Goal: Transaction & Acquisition: Purchase product/service

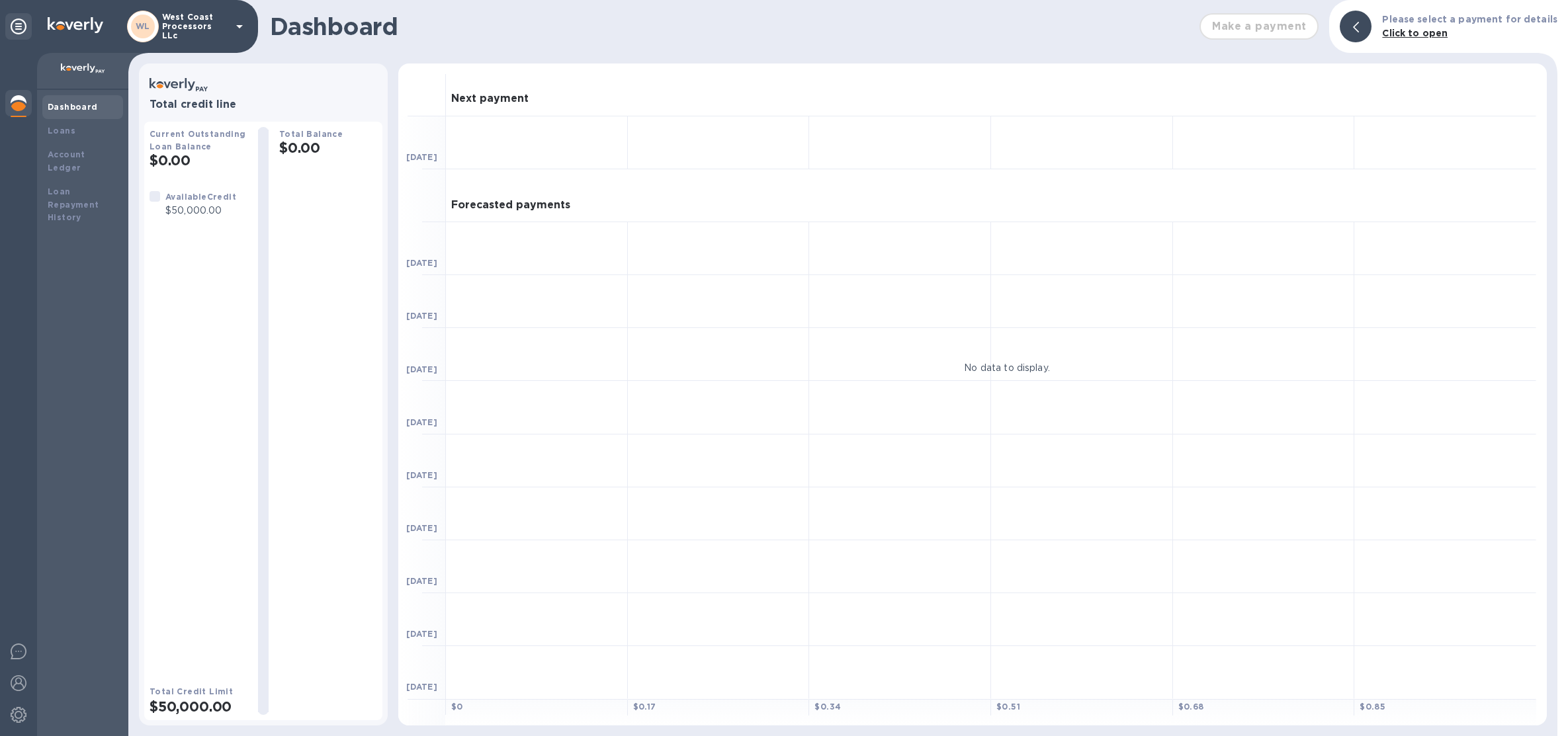
click at [225, 32] on p "West Coast Processors LLc" at bounding box center [195, 27] width 66 height 28
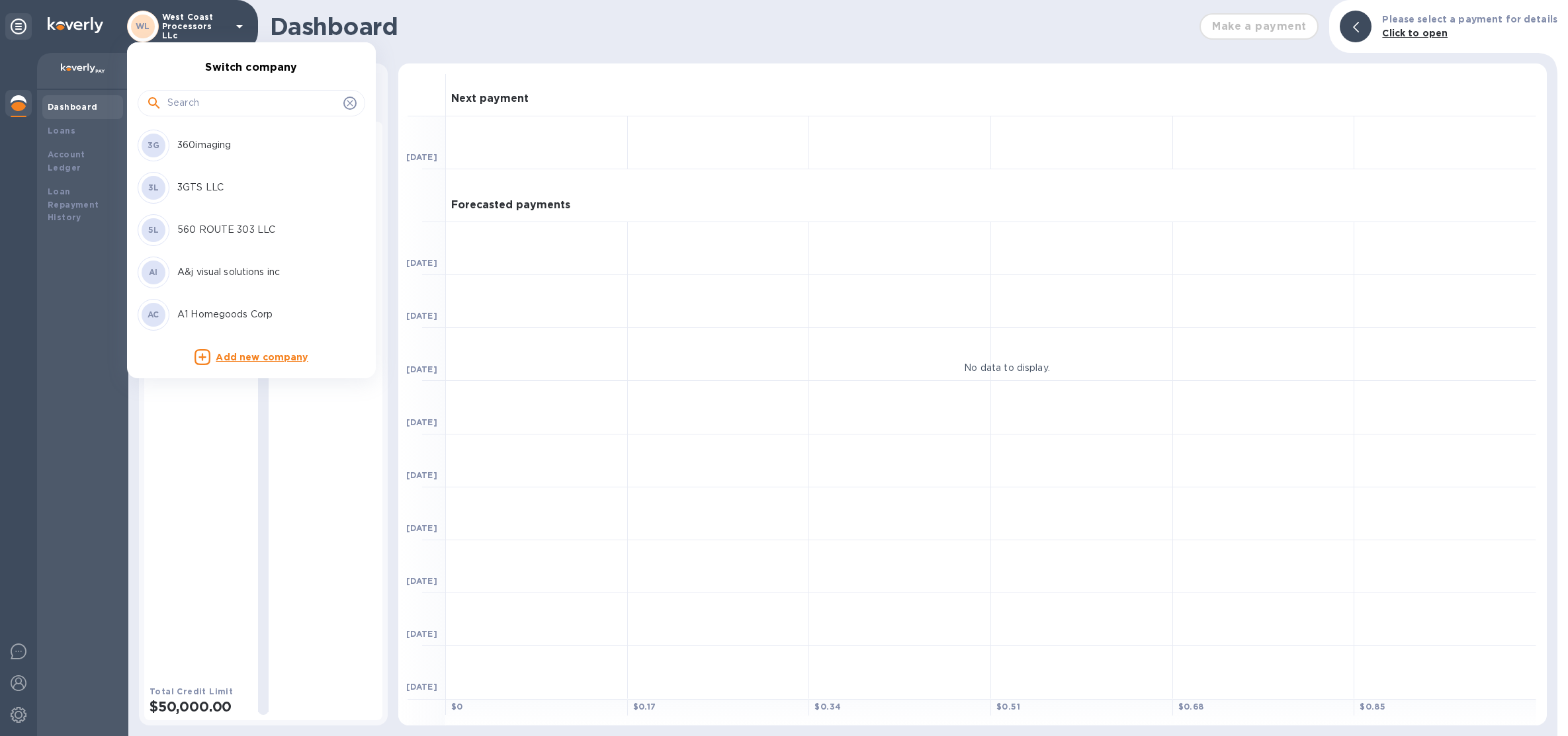
click at [232, 103] on input "text" at bounding box center [252, 103] width 171 height 20
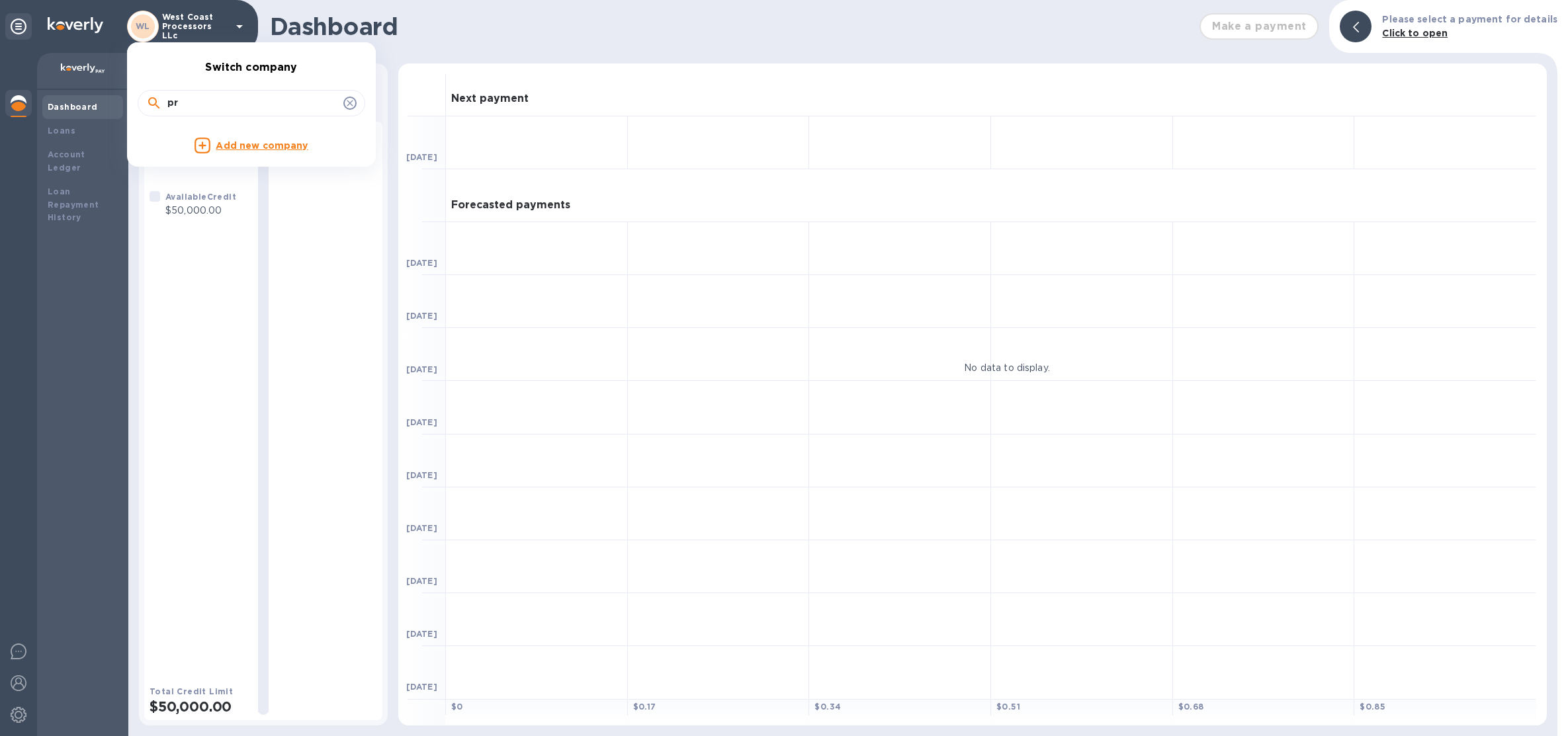
type input "p"
type input "t"
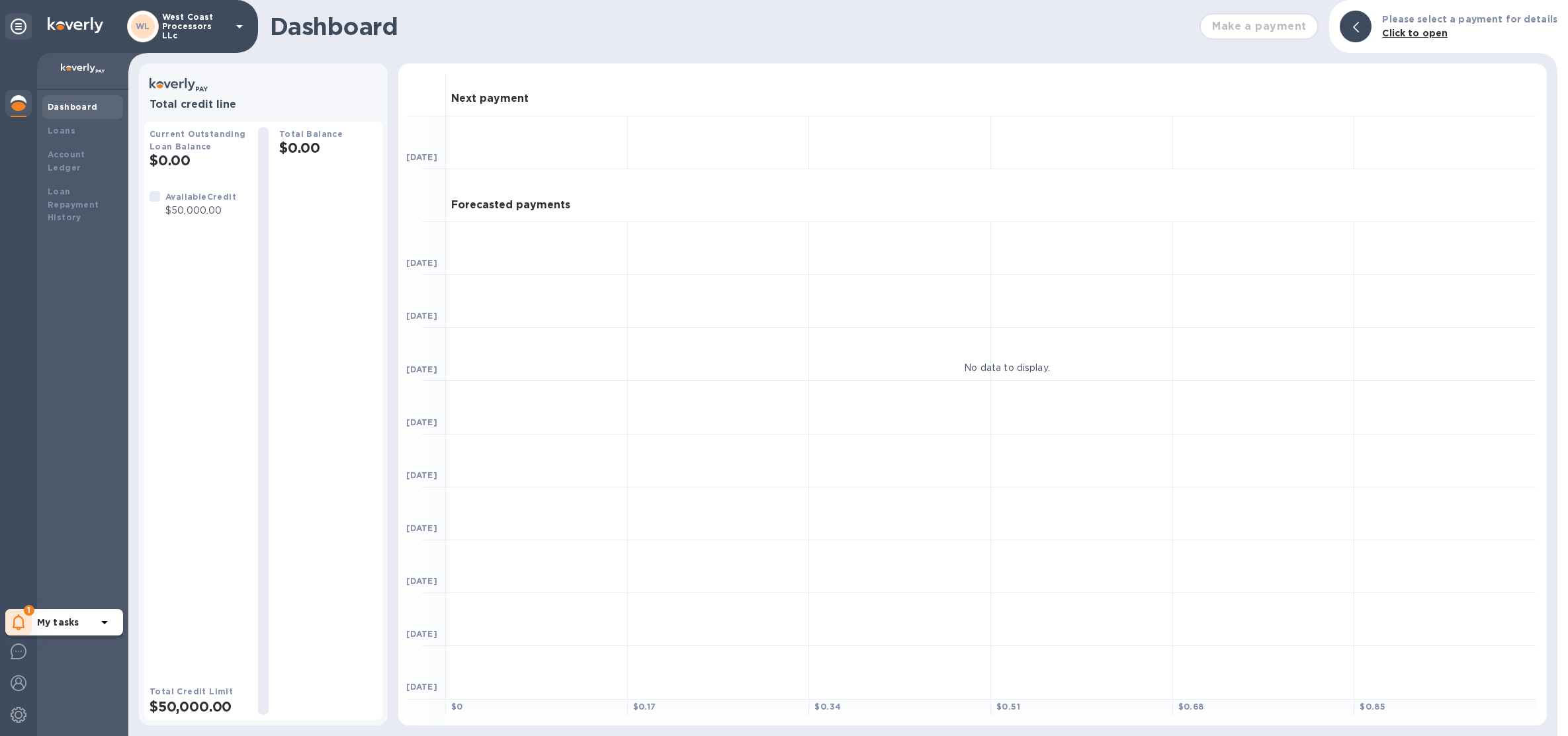
click at [44, 614] on div "My tasks" at bounding box center [74, 622] width 75 height 21
click at [89, 578] on p "You have pending companies." at bounding box center [105, 582] width 137 height 14
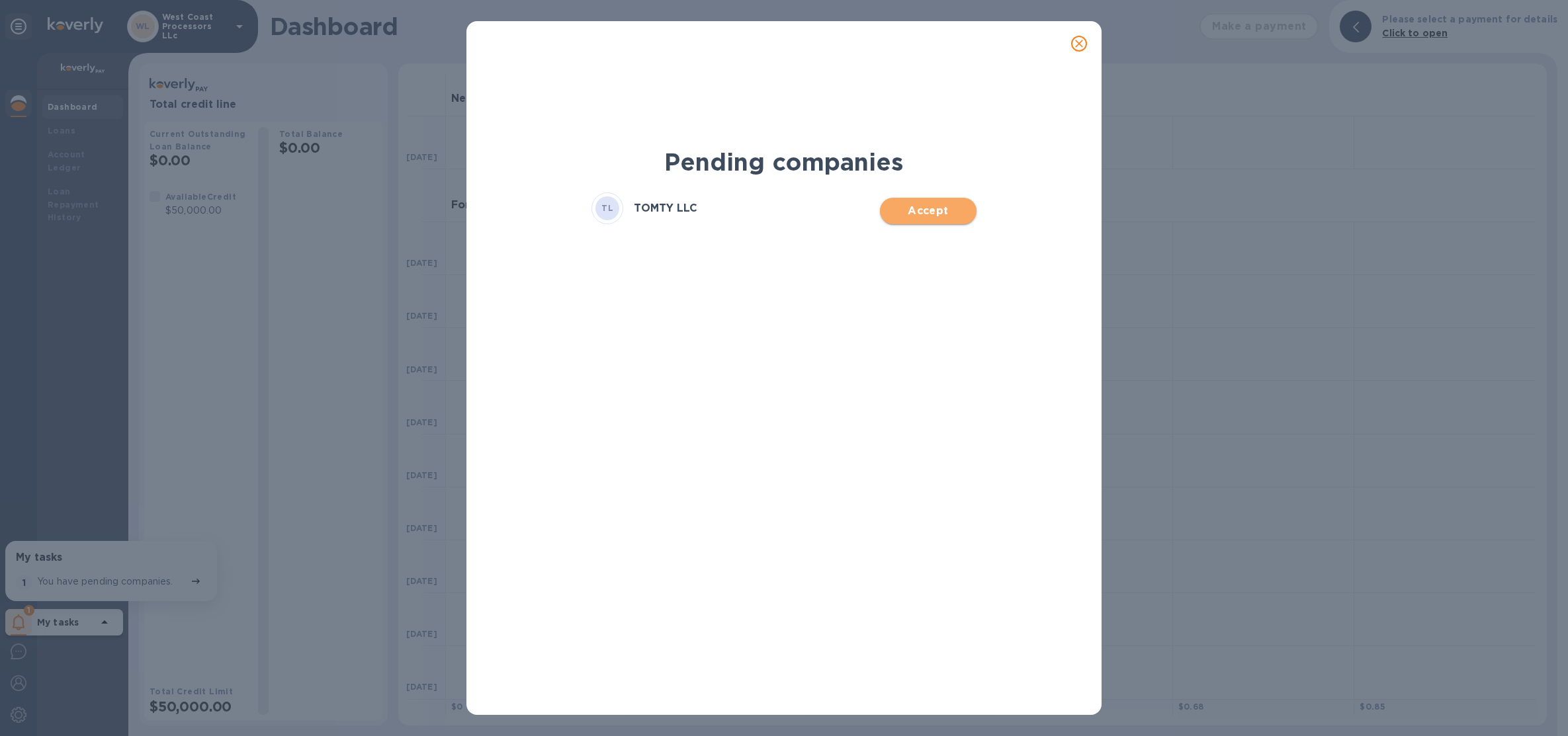
click at [932, 212] on span "Accept" at bounding box center [928, 211] width 75 height 16
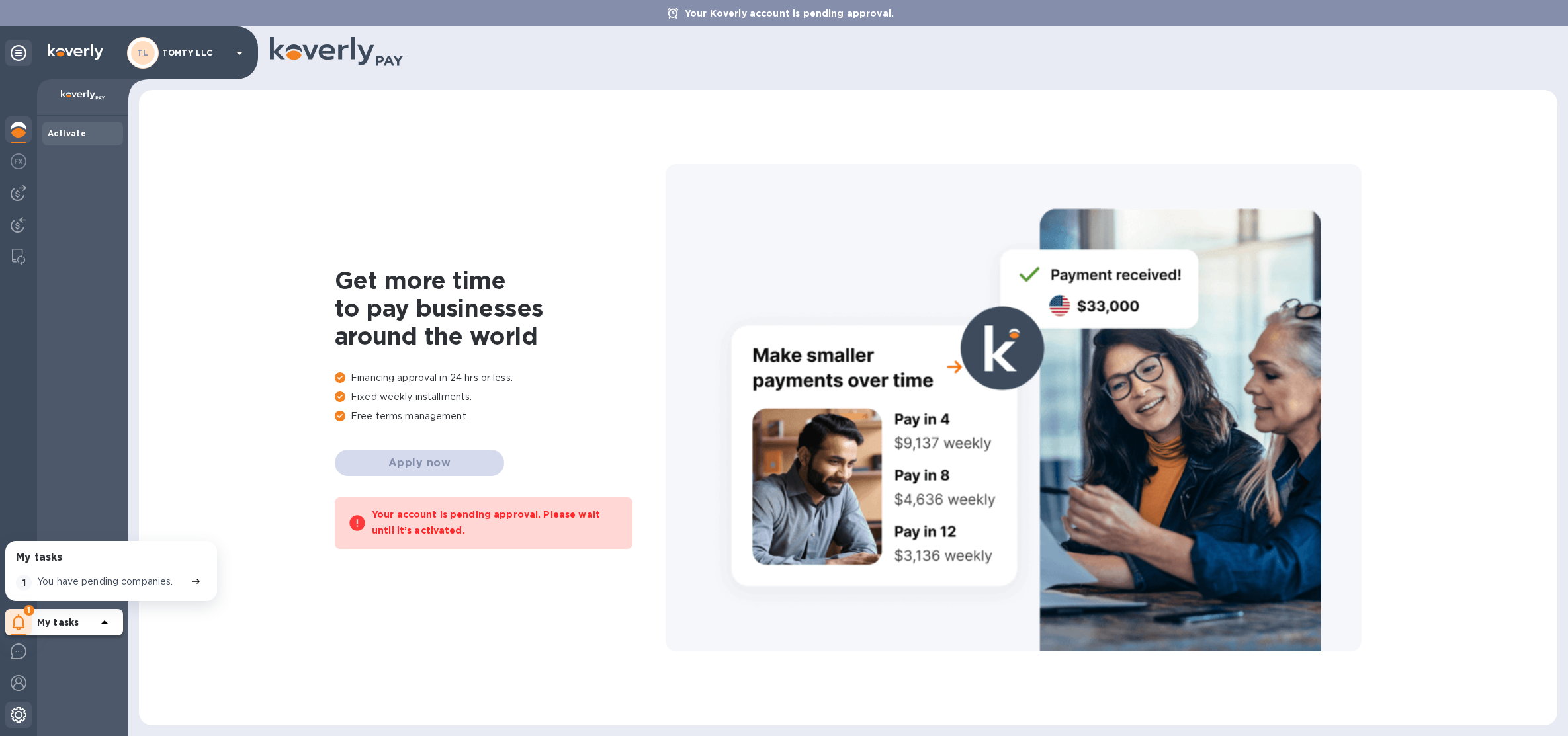
click at [11, 714] on img at bounding box center [19, 715] width 16 height 16
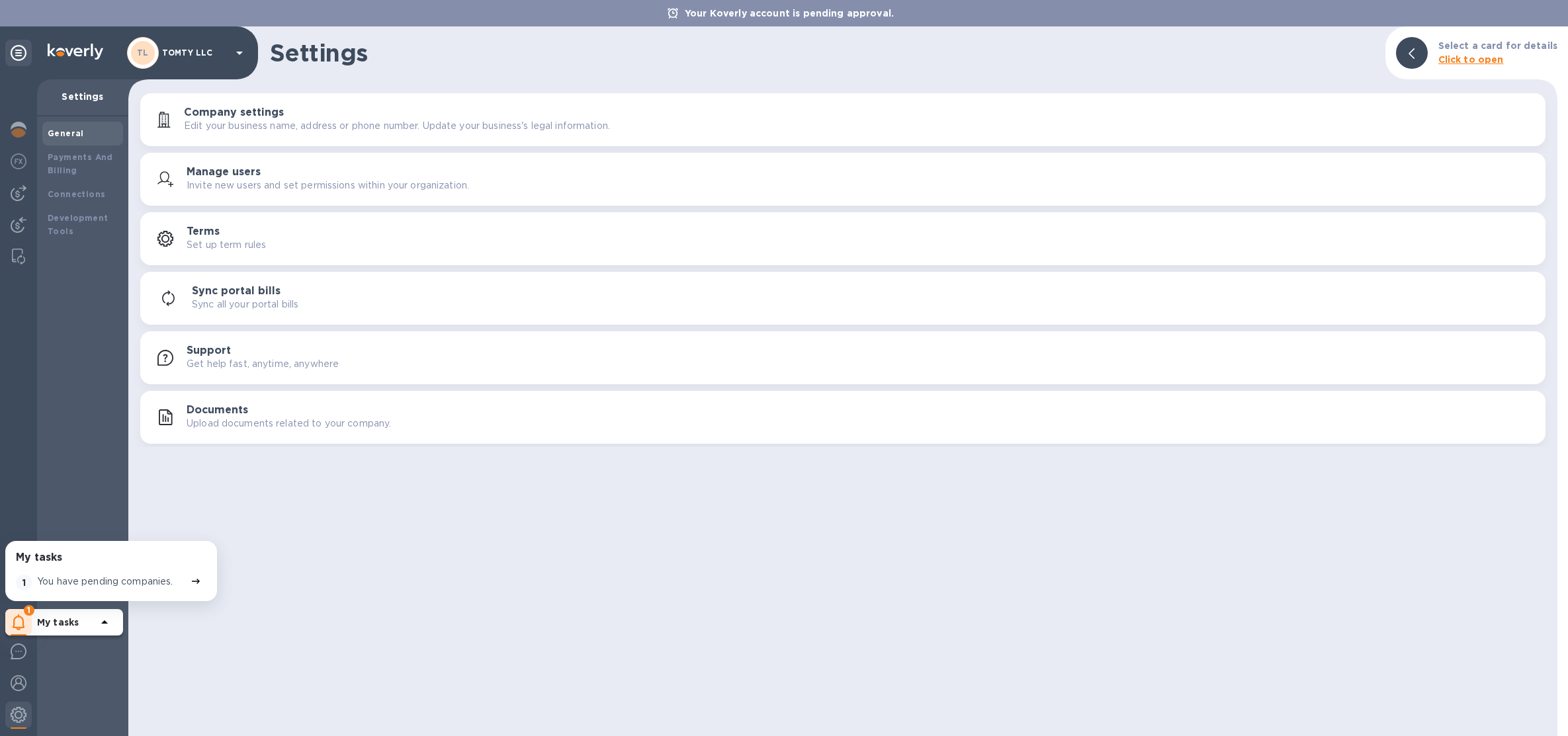
click at [261, 418] on p "Upload documents related to your company." at bounding box center [289, 423] width 205 height 14
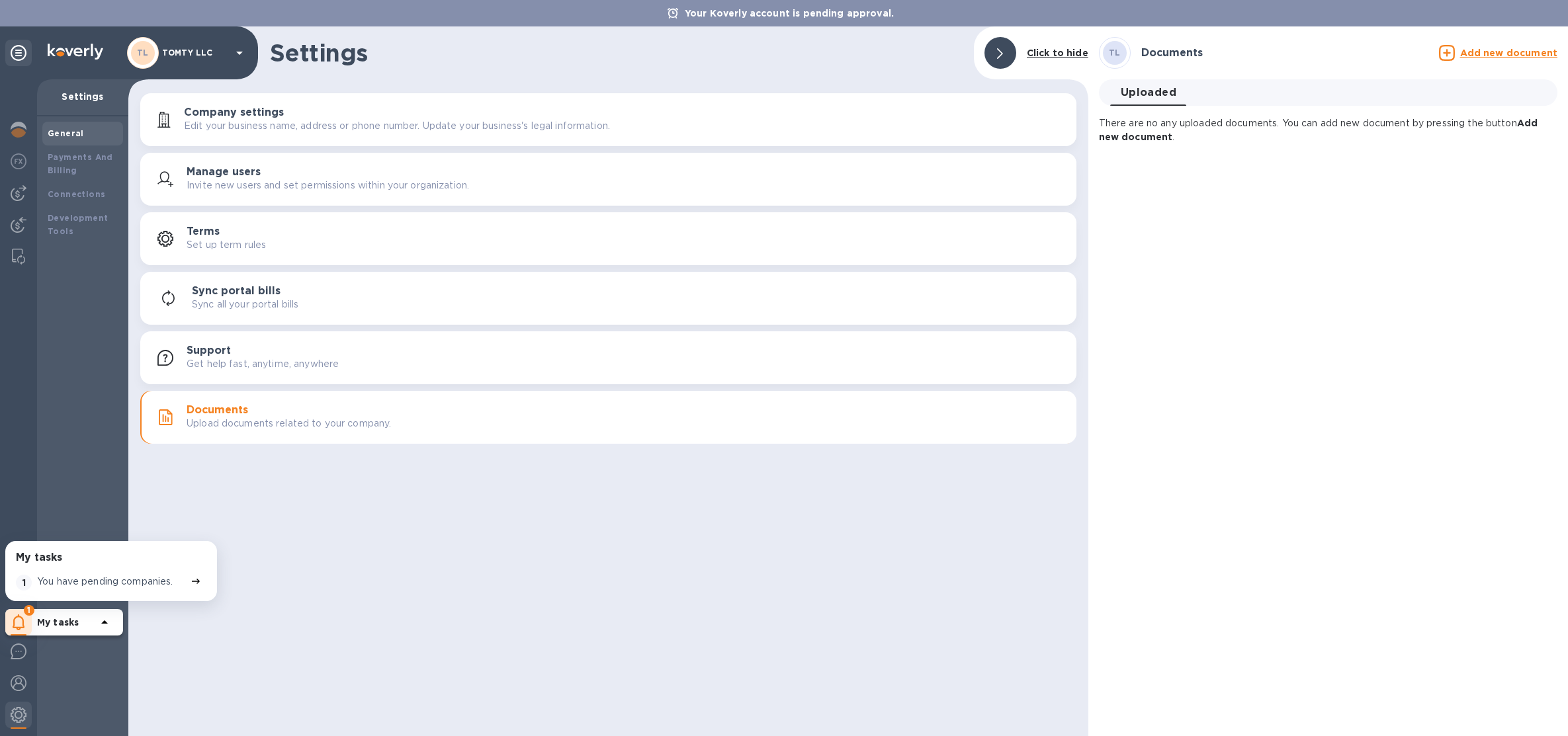
click at [1478, 46] on p "Add new document" at bounding box center [1509, 52] width 97 height 13
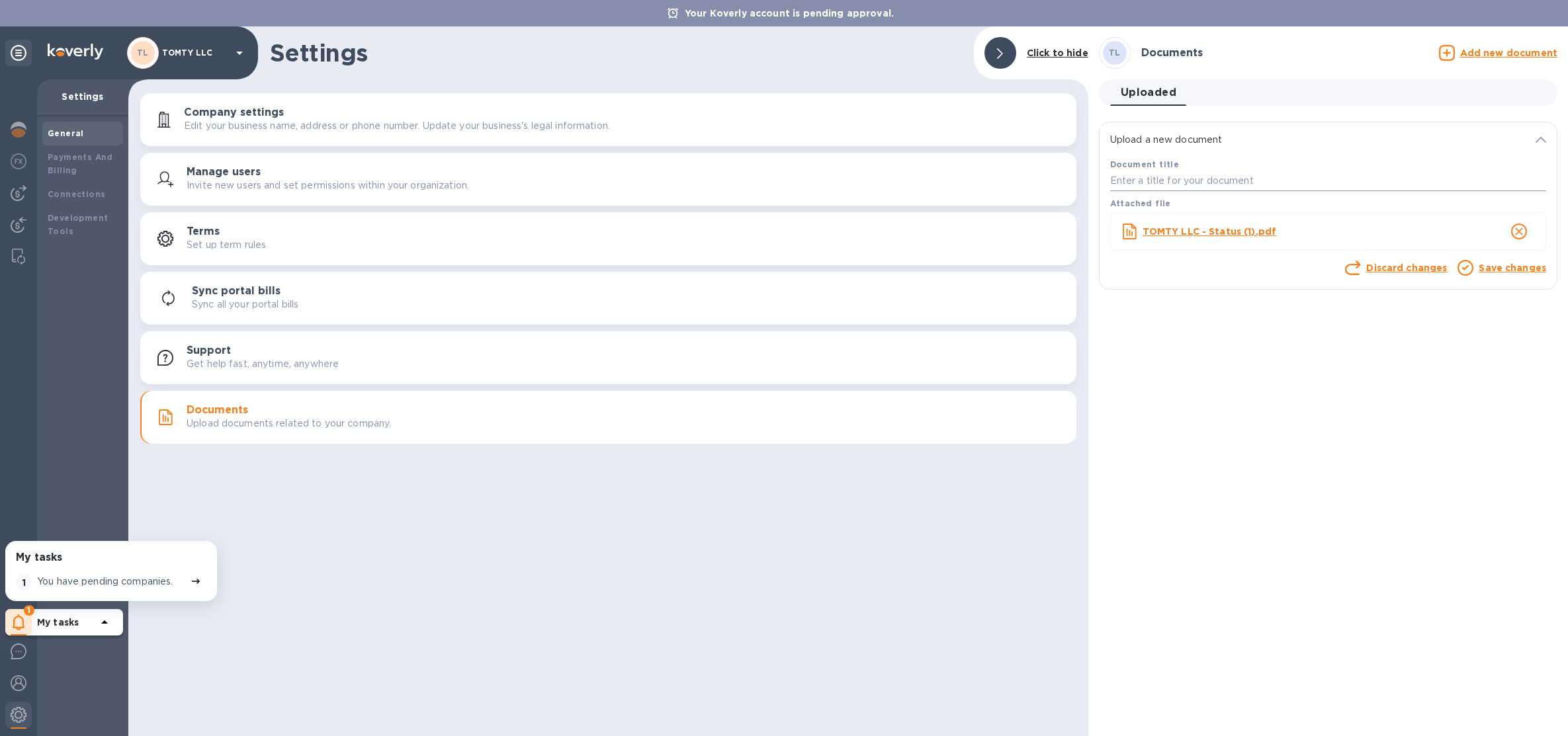
click at [1216, 178] on input "text" at bounding box center [1328, 181] width 436 height 20
type input "certificate"
click at [1500, 265] on link "Save changes" at bounding box center [1513, 268] width 67 height 11
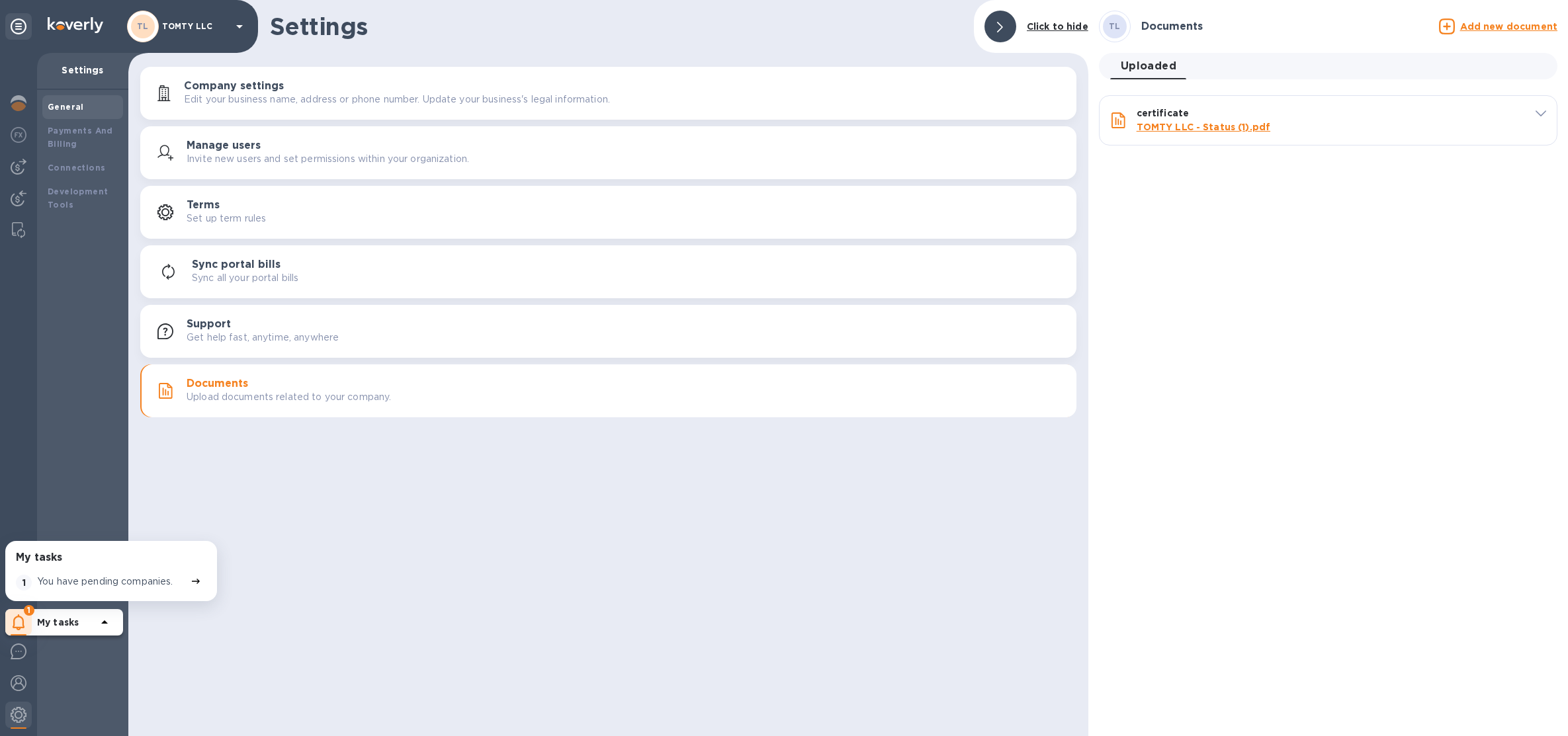
click at [200, 27] on p "TOMTY LLC" at bounding box center [195, 26] width 66 height 9
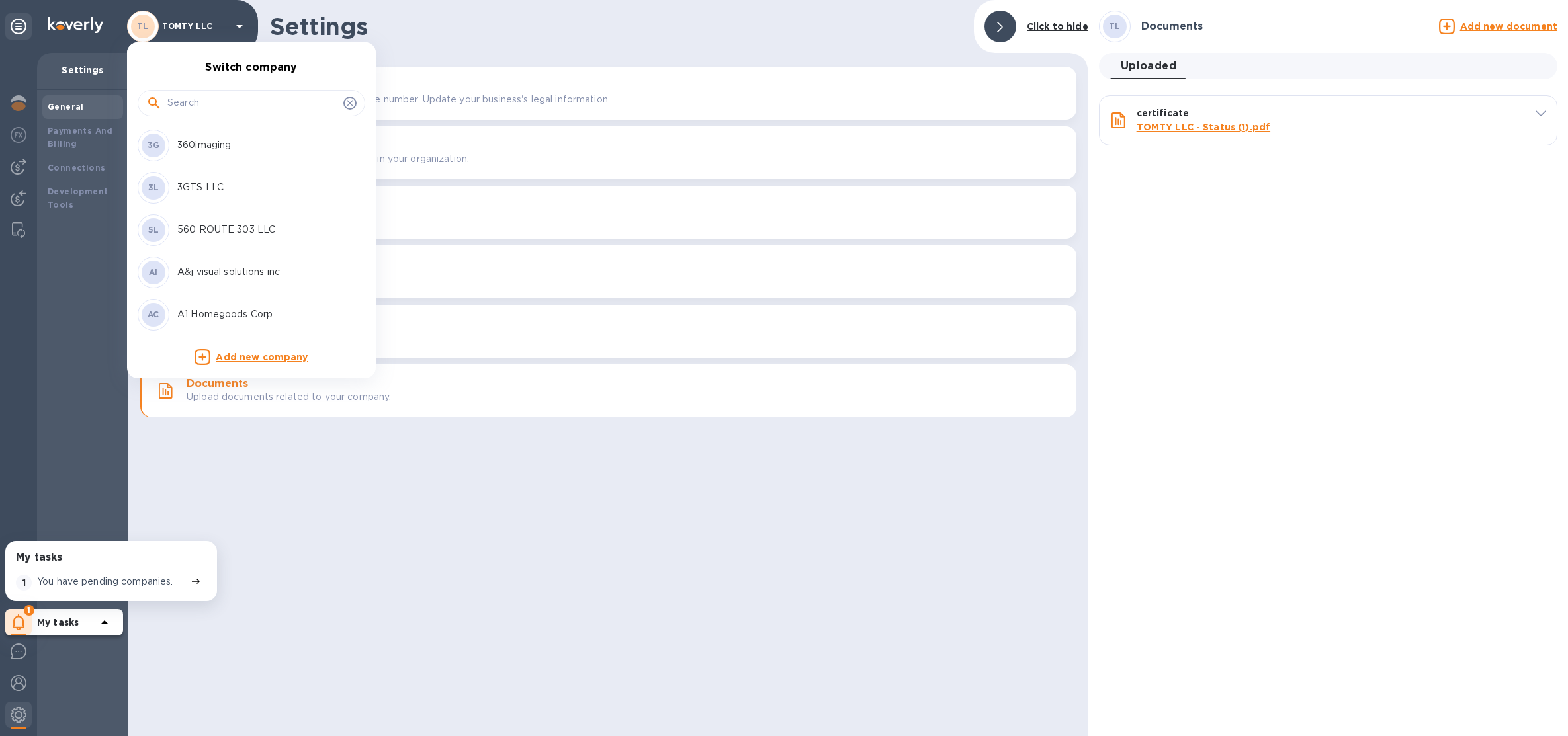
click at [223, 101] on input "text" at bounding box center [252, 103] width 171 height 20
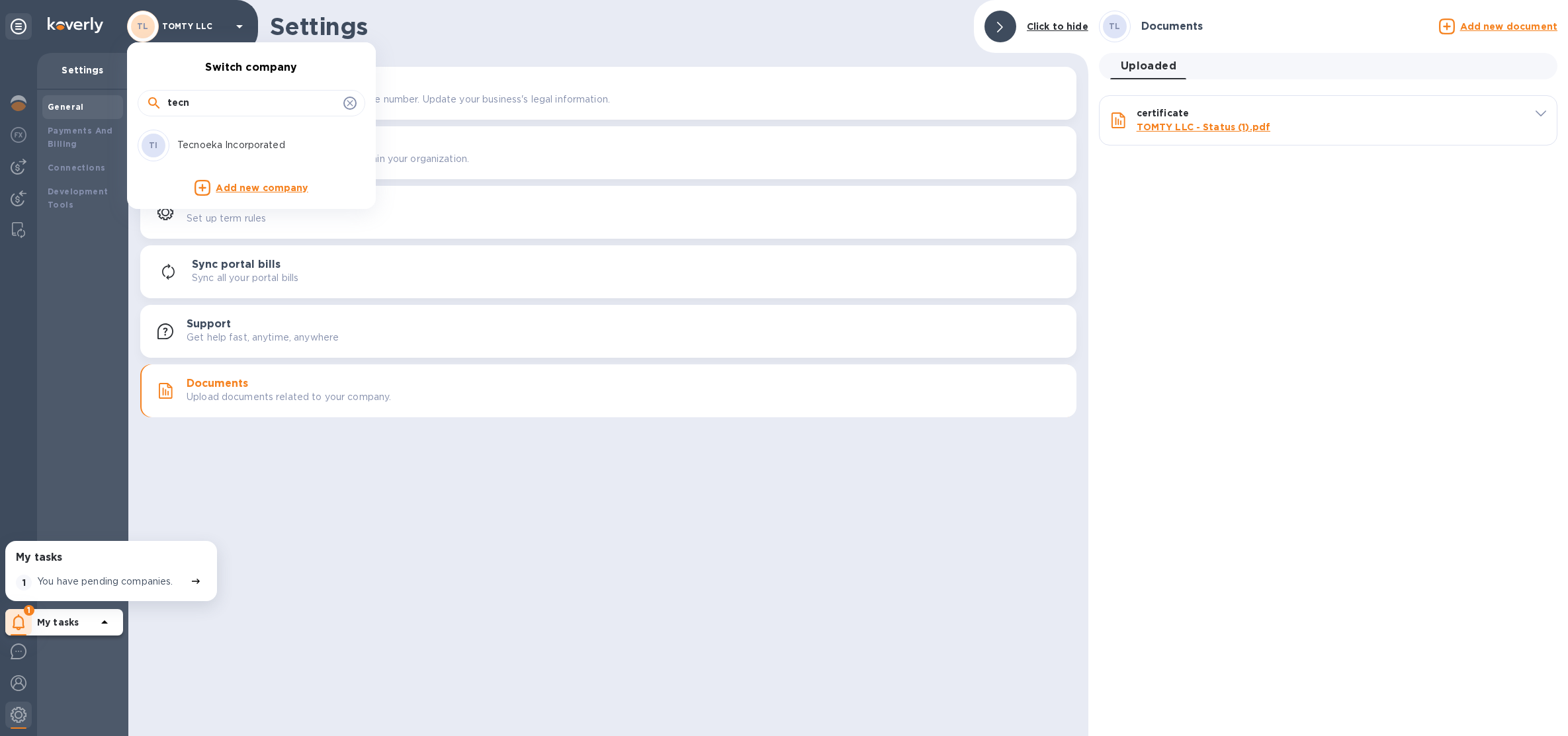
type input "tecn"
click at [231, 140] on p "Tecnoeka Incorporated" at bounding box center [260, 145] width 167 height 14
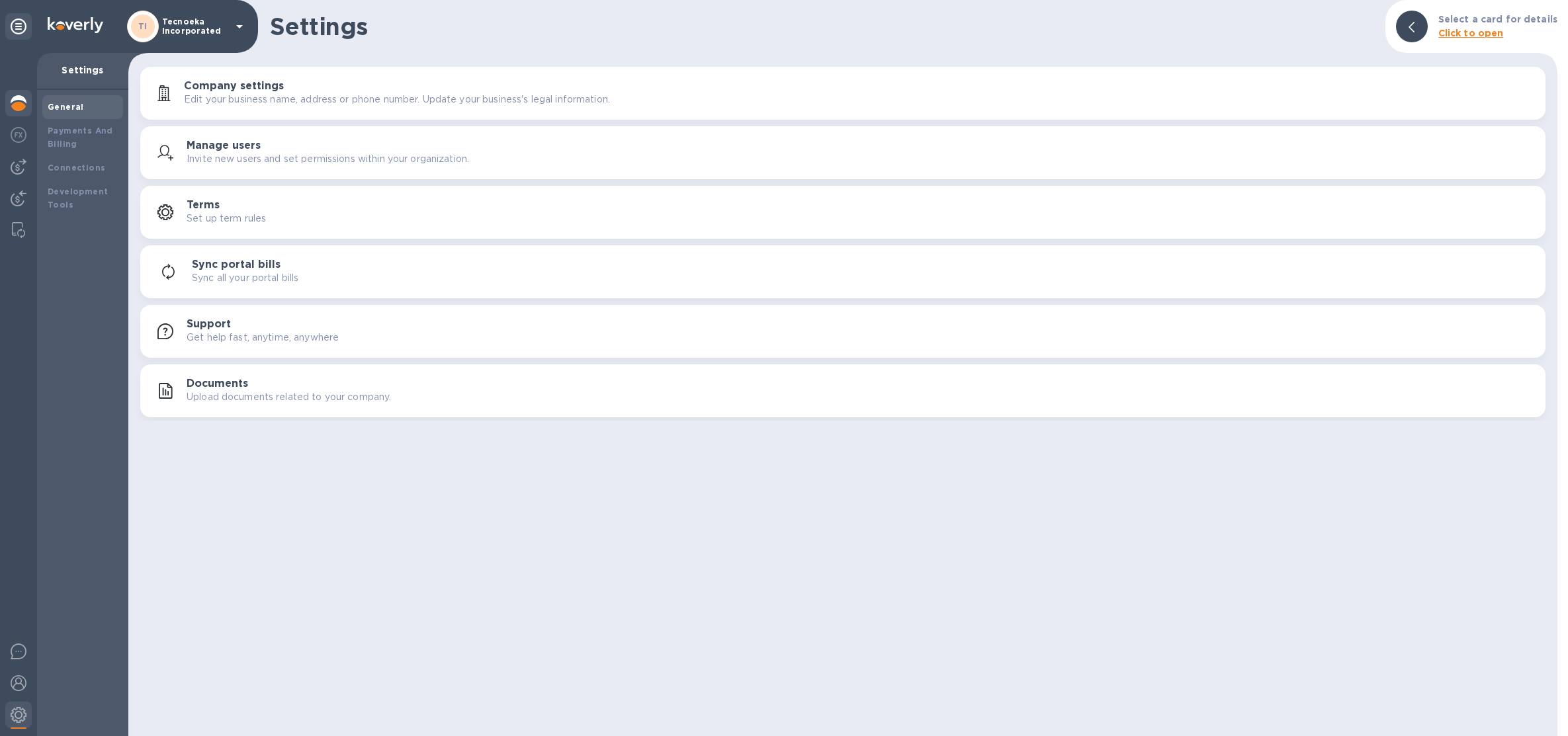
drag, startPoint x: 0, startPoint y: 0, endPoint x: 22, endPoint y: 103, distance: 105.3
click at [22, 103] on img at bounding box center [19, 103] width 16 height 16
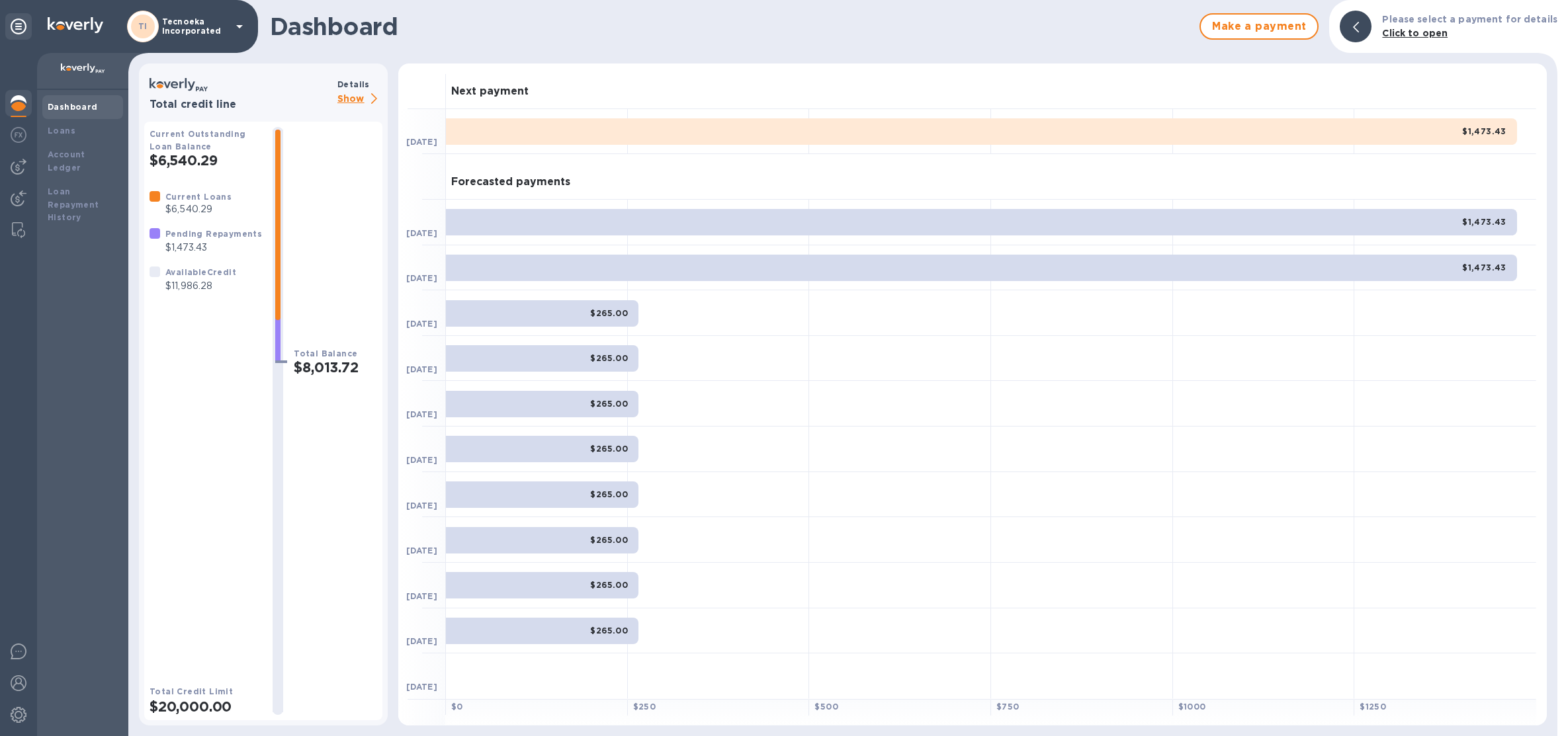
click at [363, 100] on p "Show" at bounding box center [359, 99] width 45 height 17
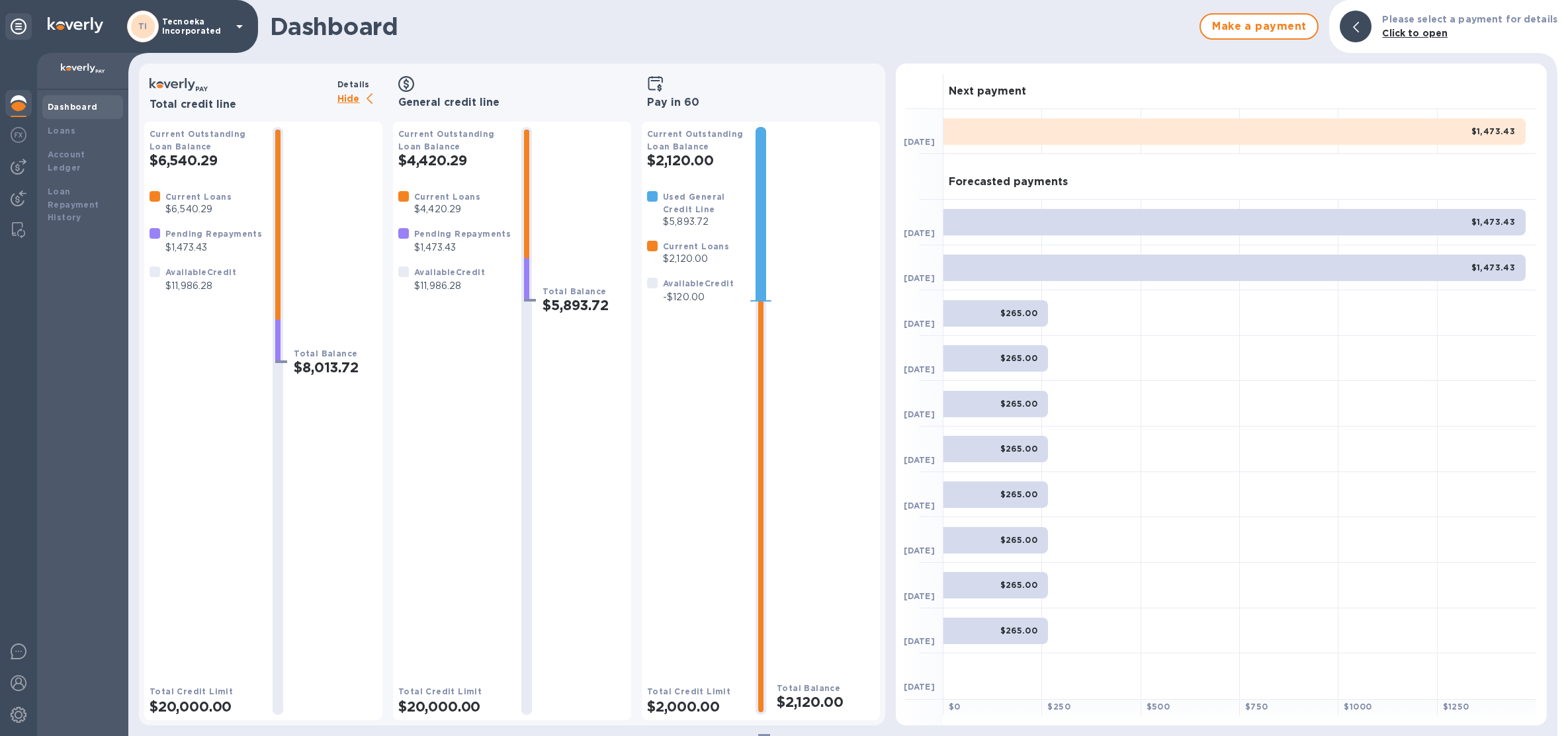
scroll to position [1, 0]
click at [15, 171] on img at bounding box center [19, 167] width 16 height 16
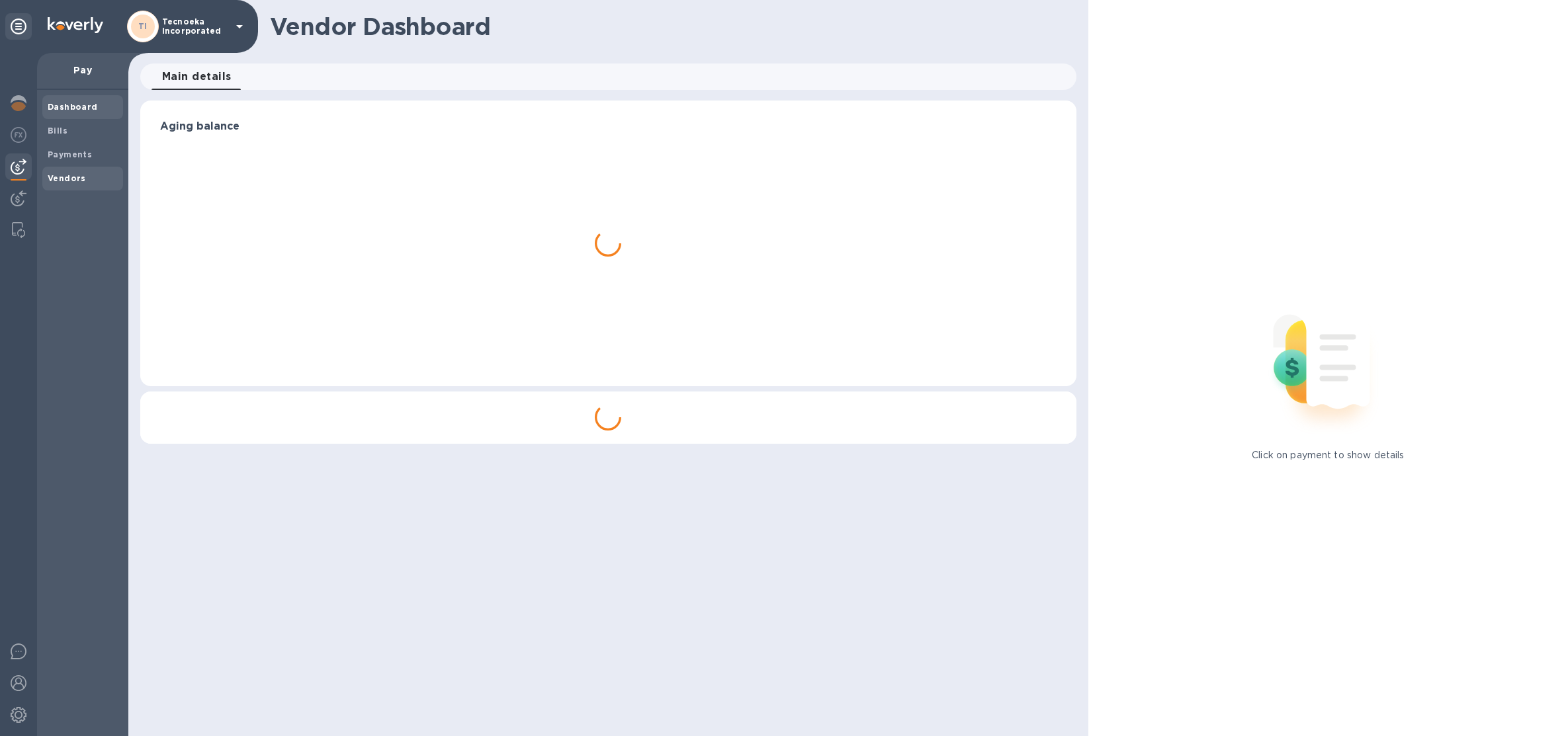
click at [78, 183] on span "Vendors" at bounding box center [66, 178] width 39 height 13
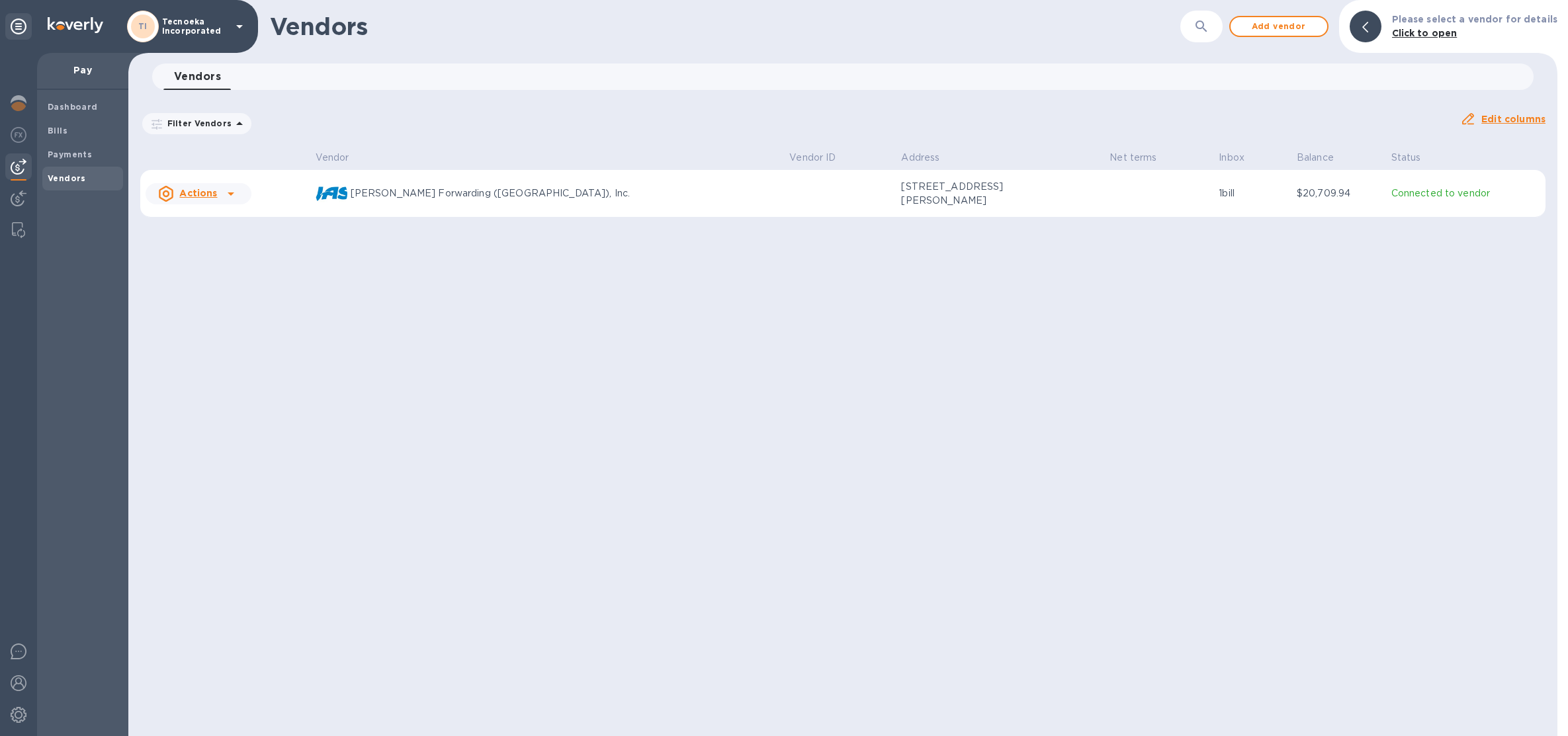
click at [1229, 191] on p "1 bill" at bounding box center [1252, 194] width 67 height 14
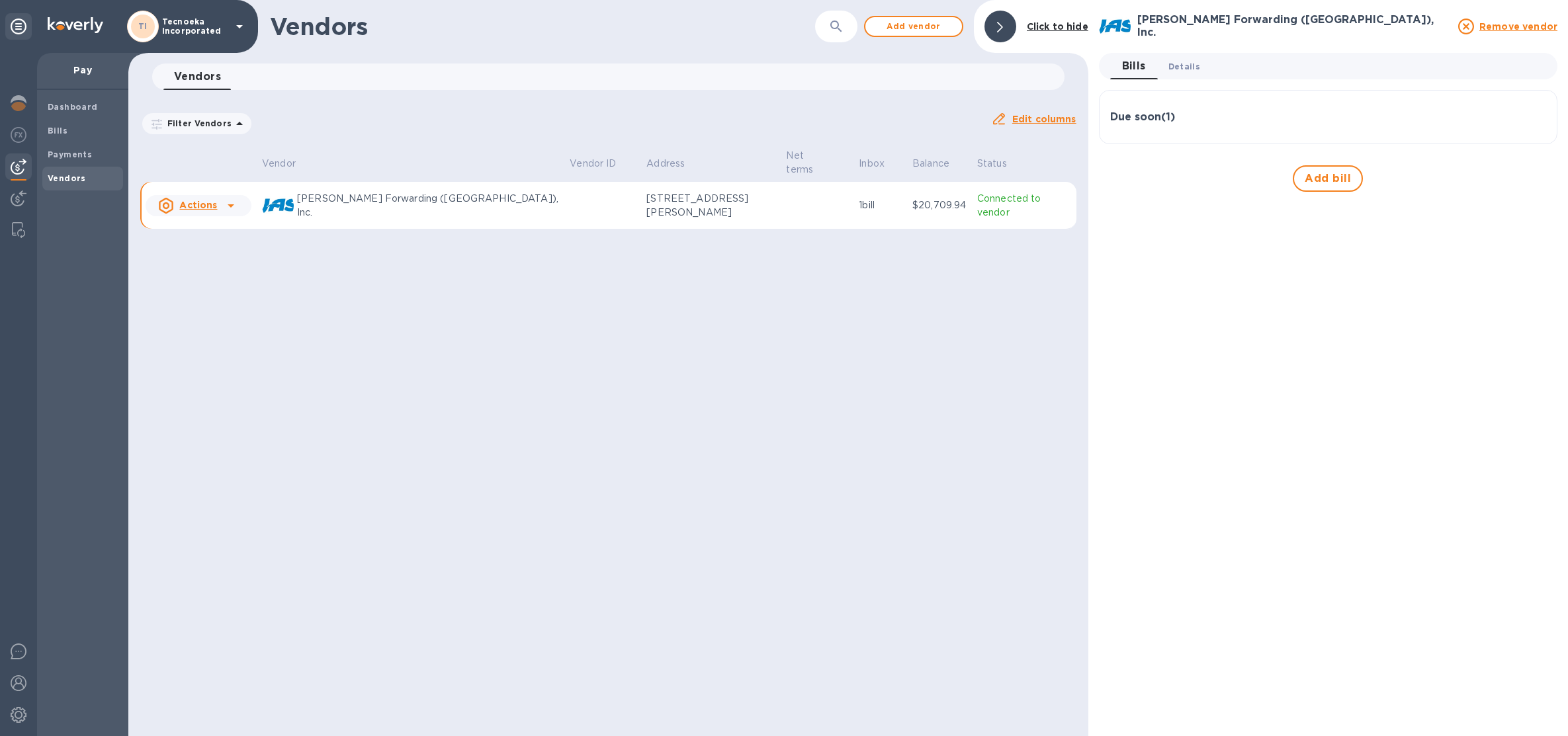
click at [1192, 65] on span "Details 0" at bounding box center [1184, 66] width 32 height 14
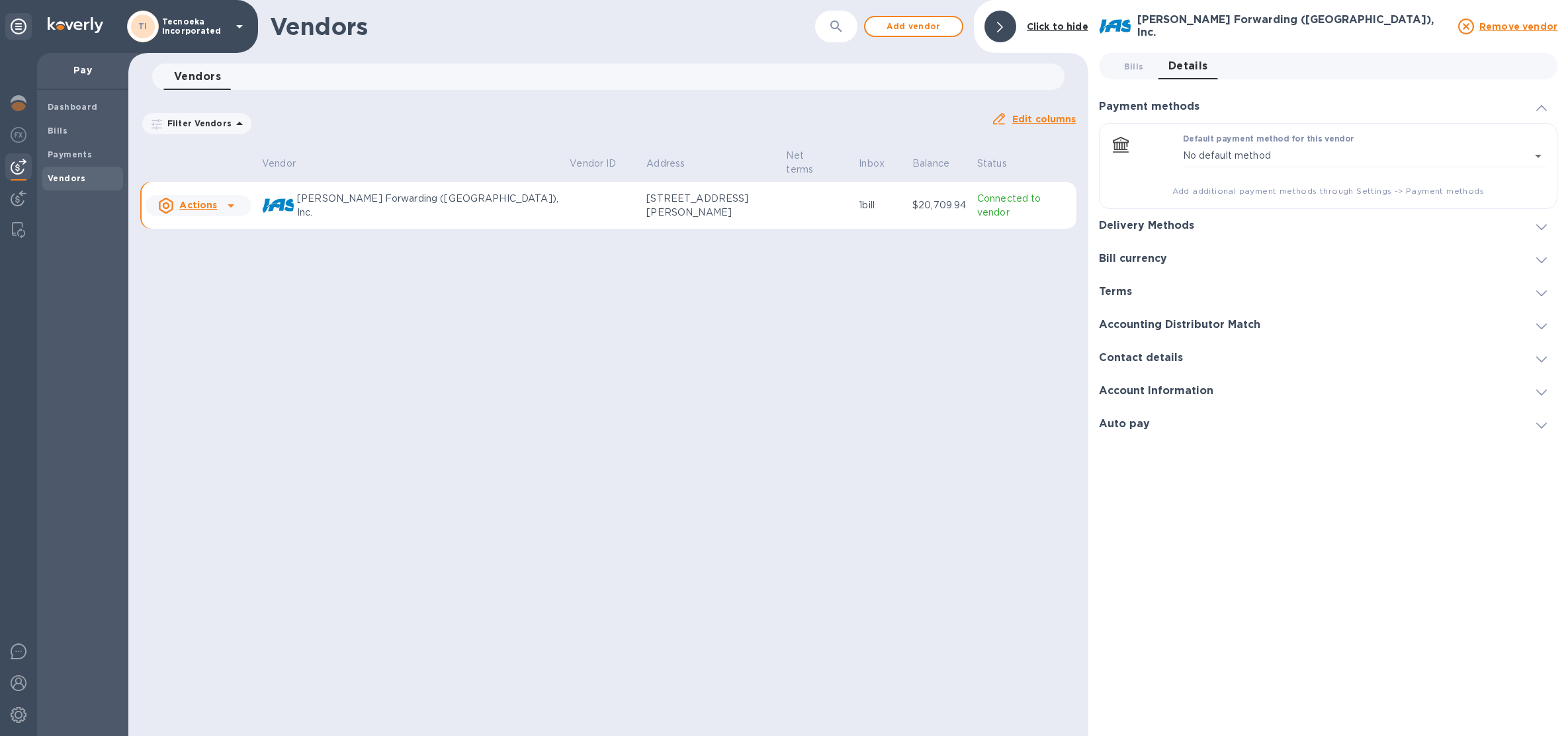
click at [1259, 230] on div "Delivery Methods" at bounding box center [1329, 225] width 459 height 33
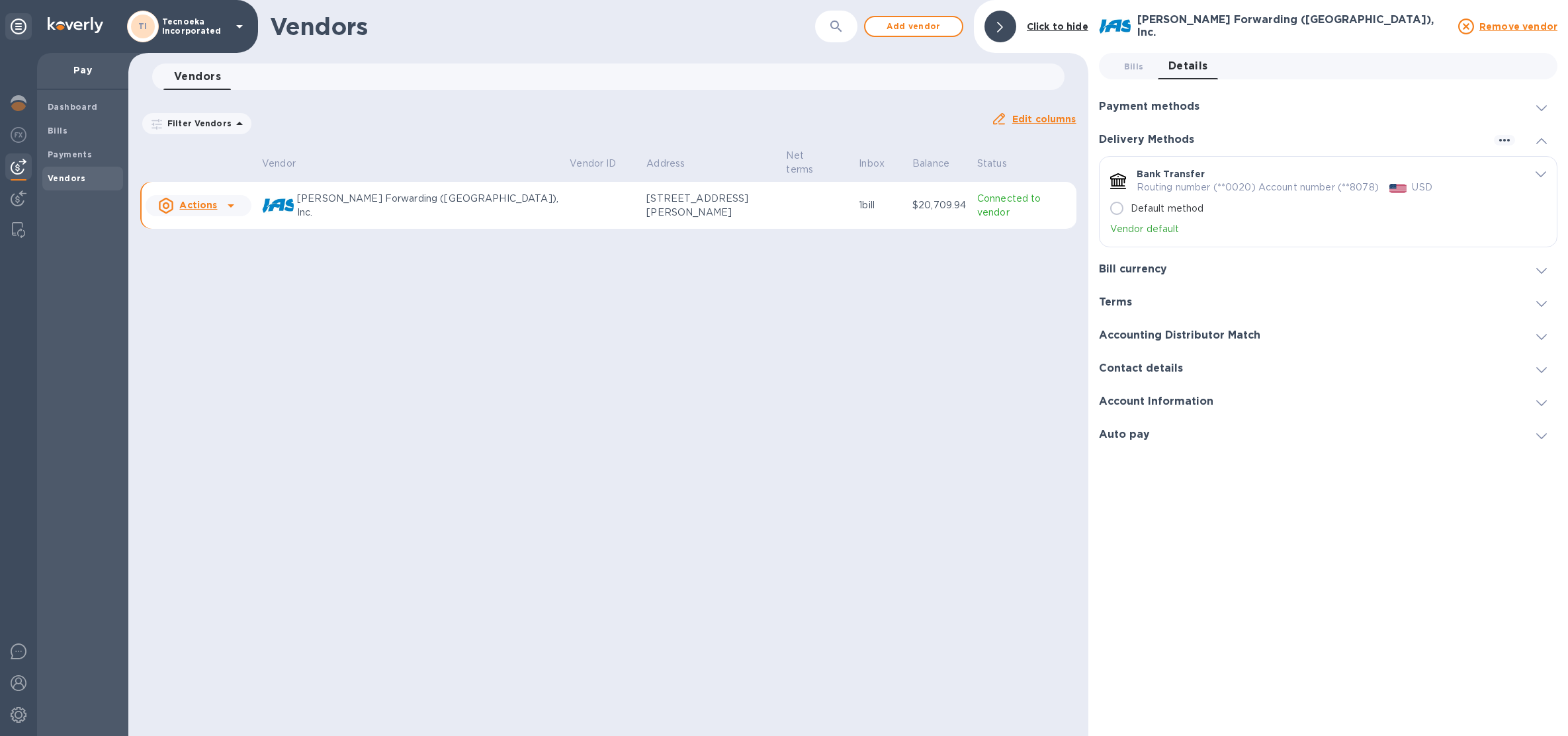
click at [1149, 104] on h3 "Payment methods" at bounding box center [1150, 107] width 101 height 13
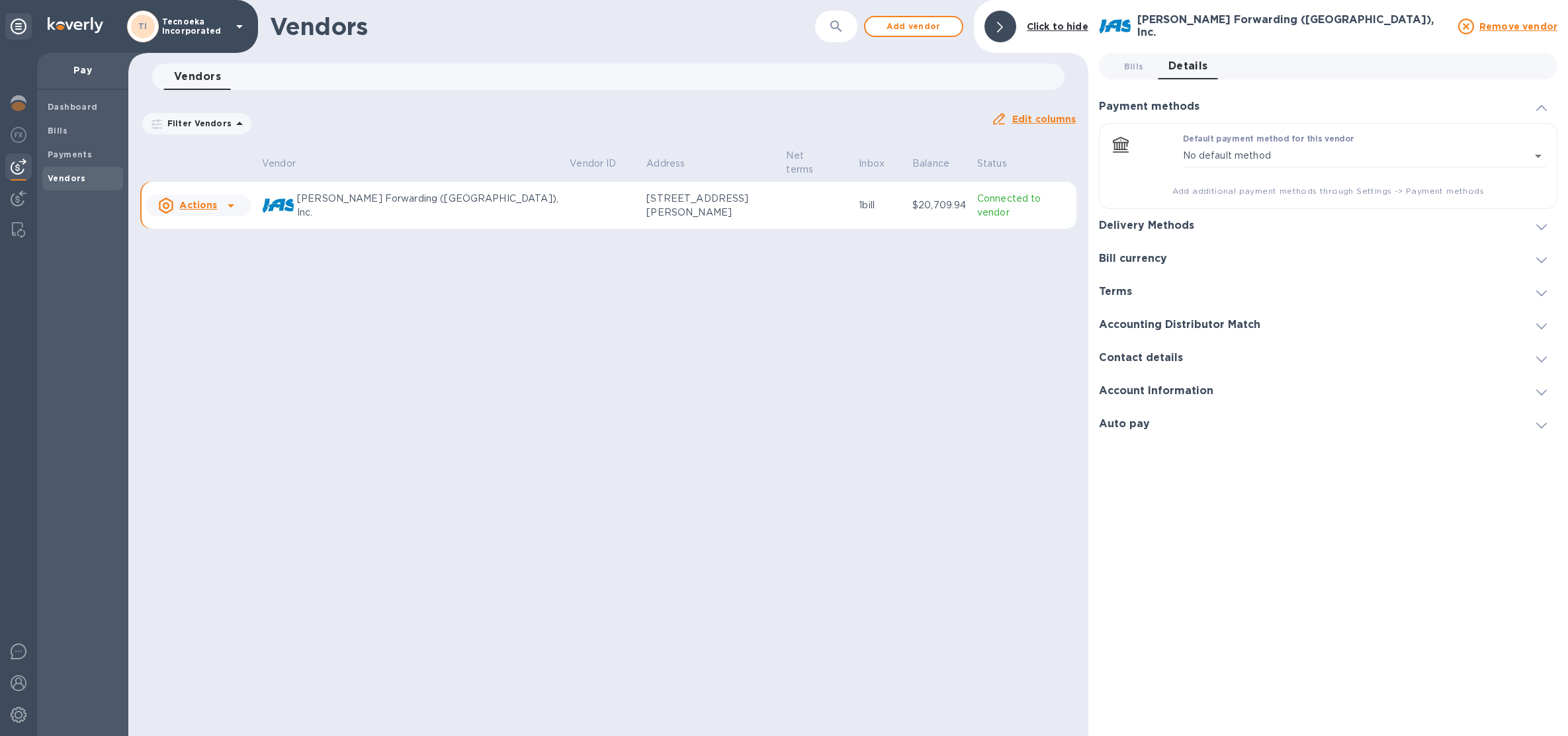
click at [1145, 223] on h3 "Delivery Methods" at bounding box center [1147, 226] width 95 height 13
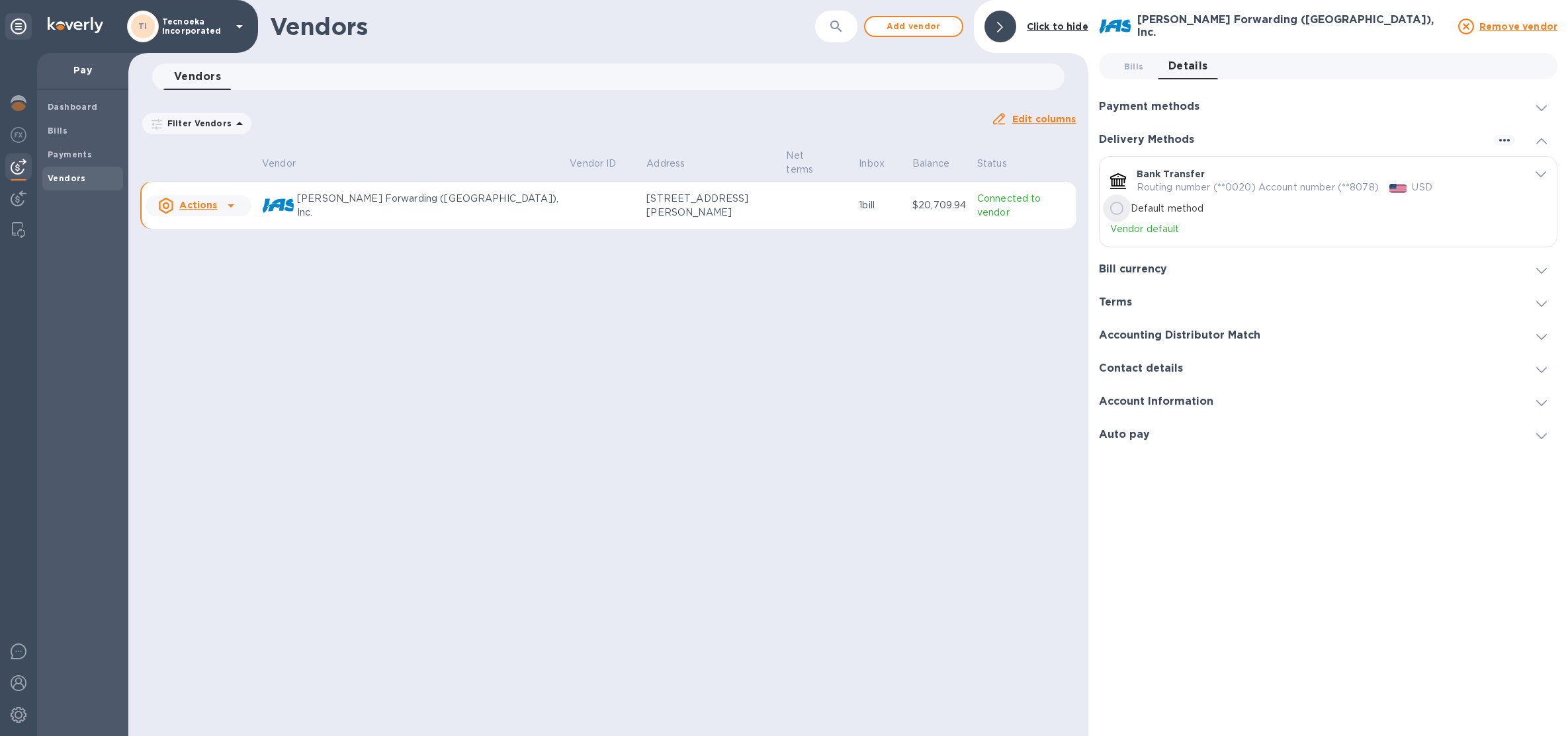
click at [1114, 211] on input "Default method" at bounding box center [1117, 209] width 28 height 28
radio input "true"
click at [1132, 63] on span "Bills 0" at bounding box center [1134, 66] width 20 height 14
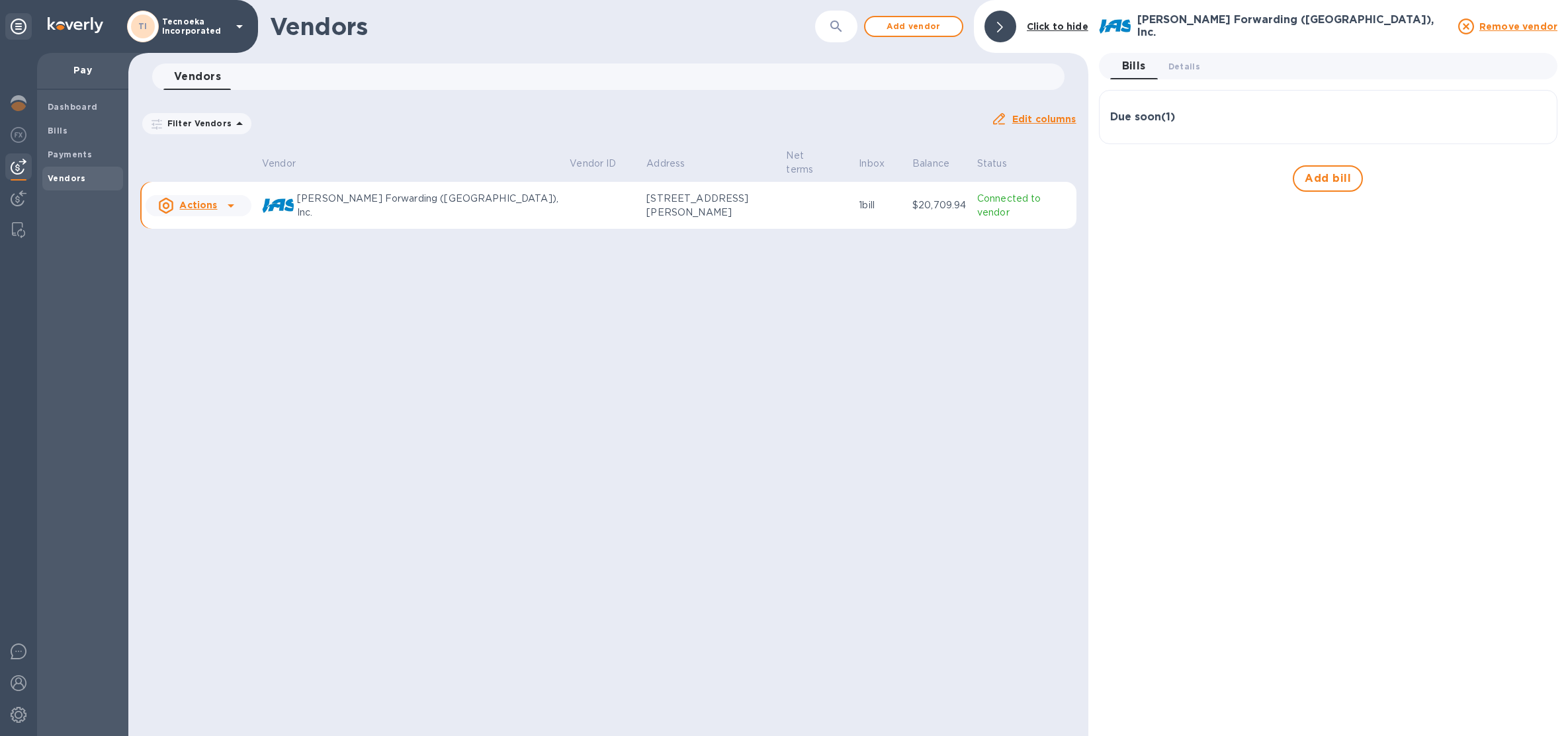
click at [219, 34] on p "Tecnoeka Incorporated" at bounding box center [195, 26] width 66 height 19
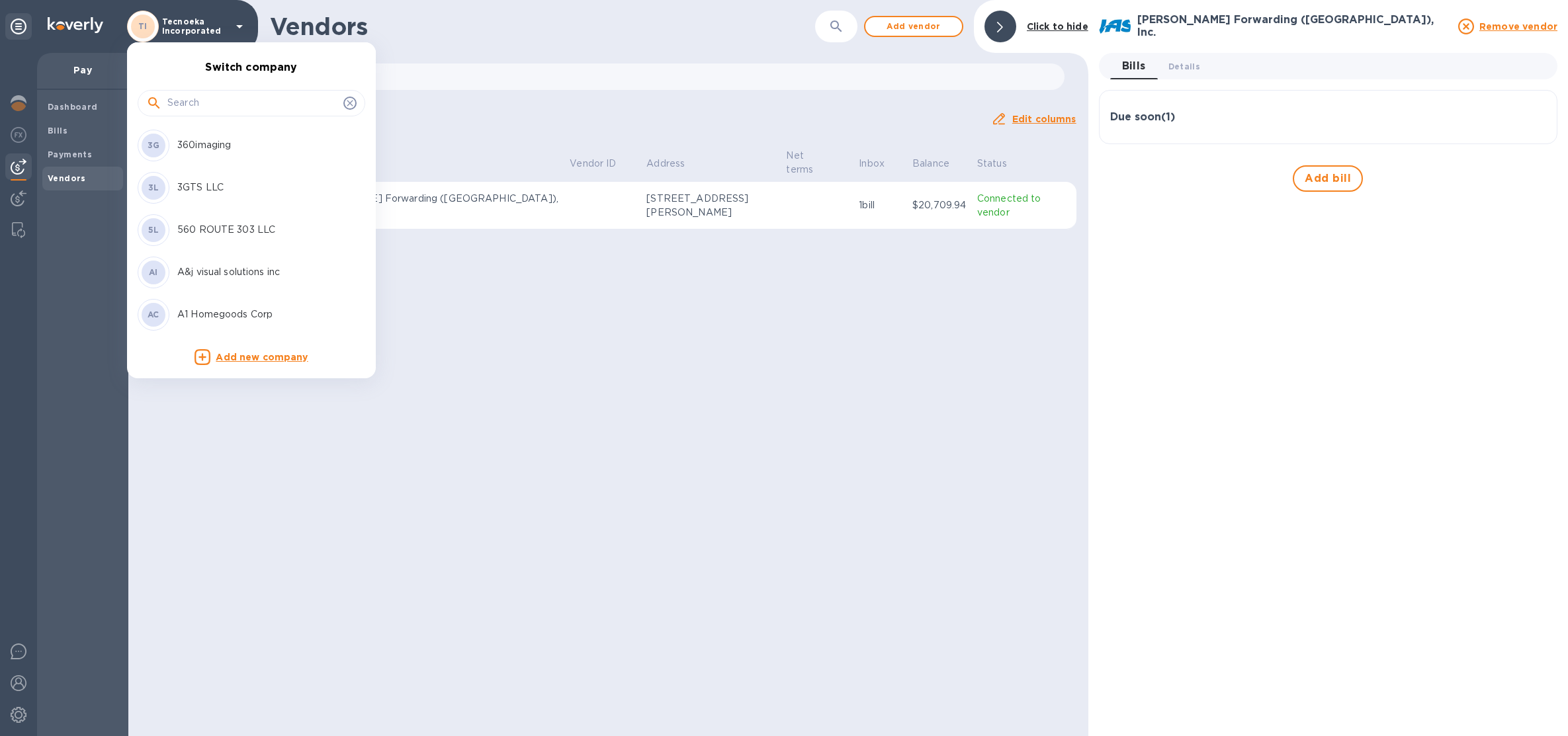
click at [226, 103] on input "text" at bounding box center [252, 103] width 171 height 20
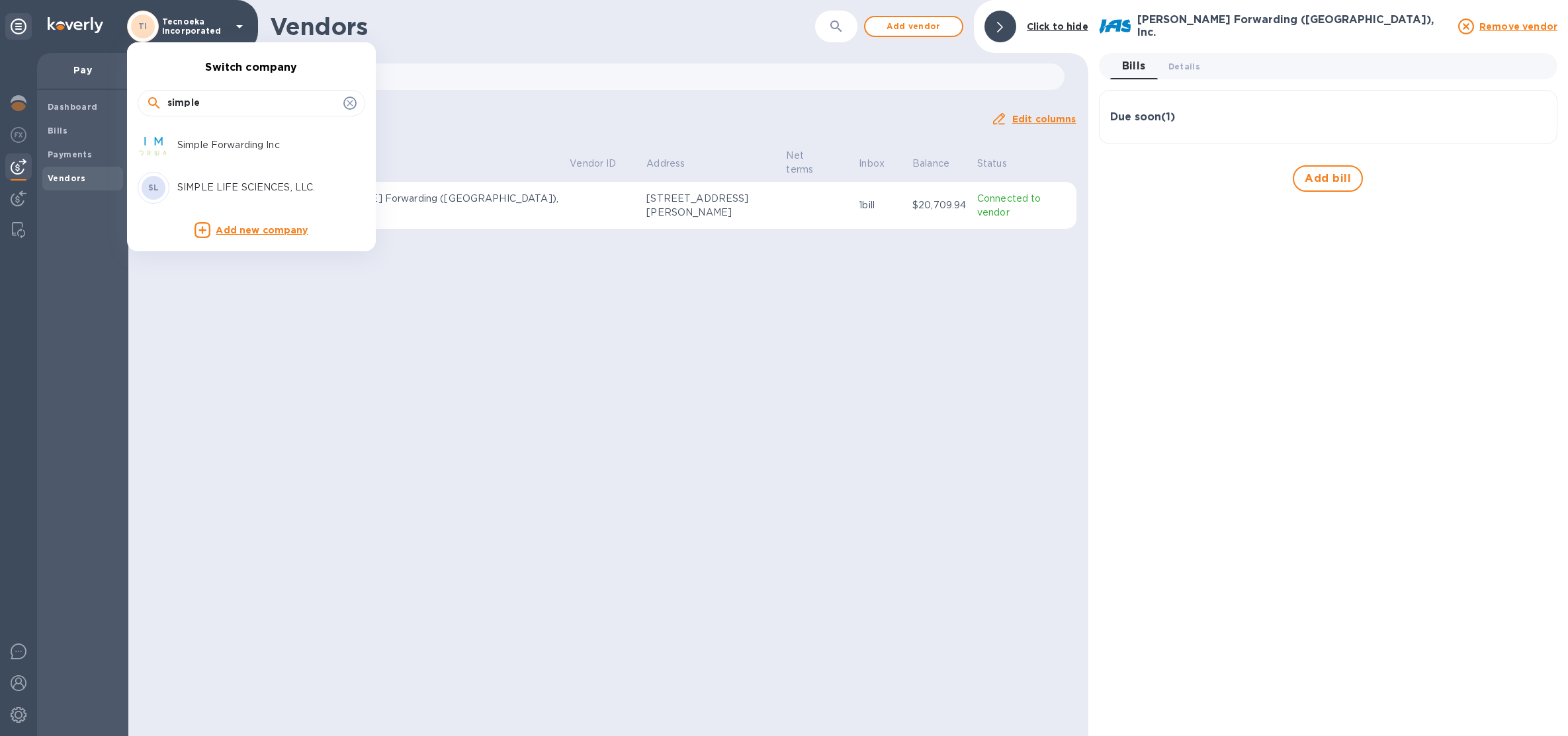
type input "simple"
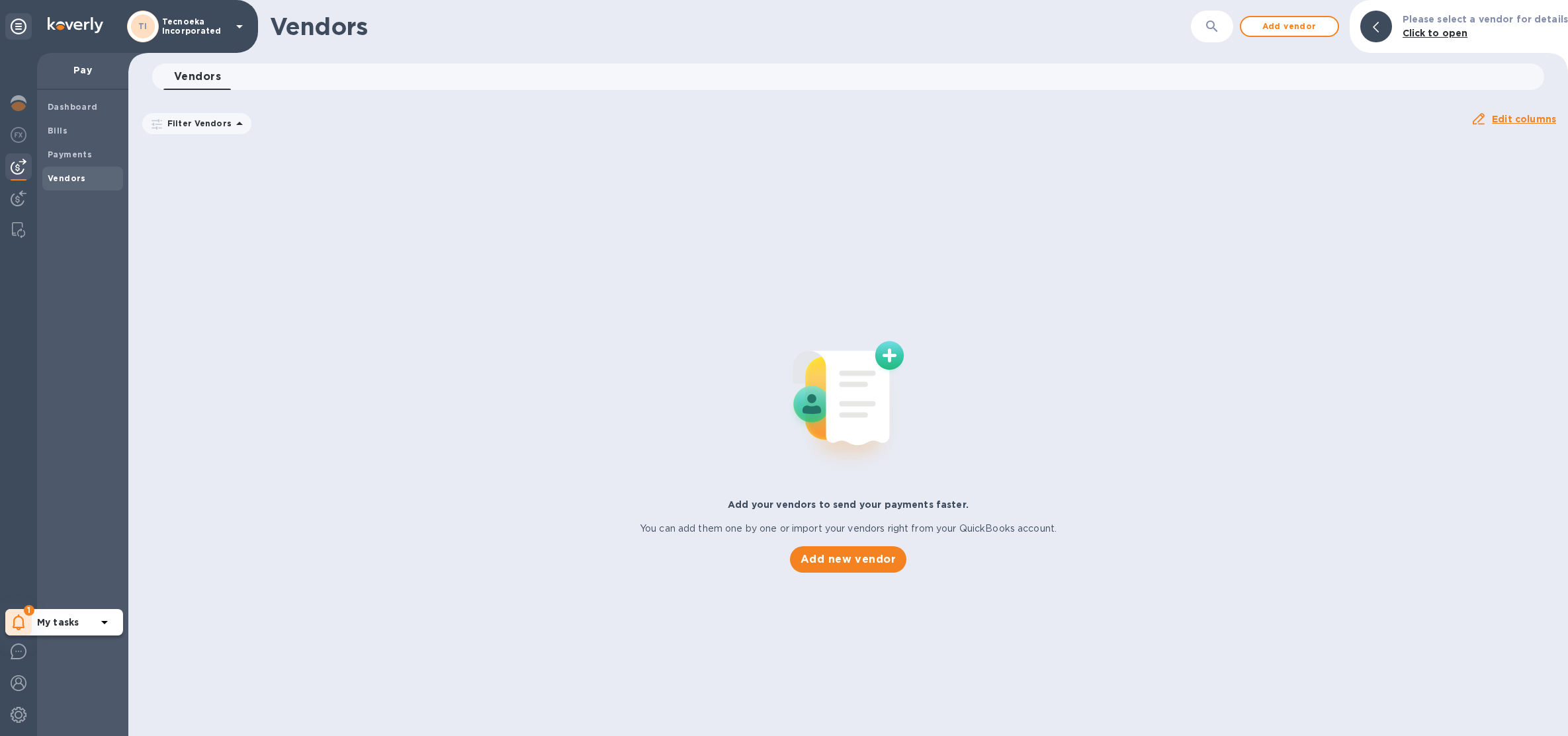
click at [29, 626] on div "1" at bounding box center [18, 622] width 27 height 27
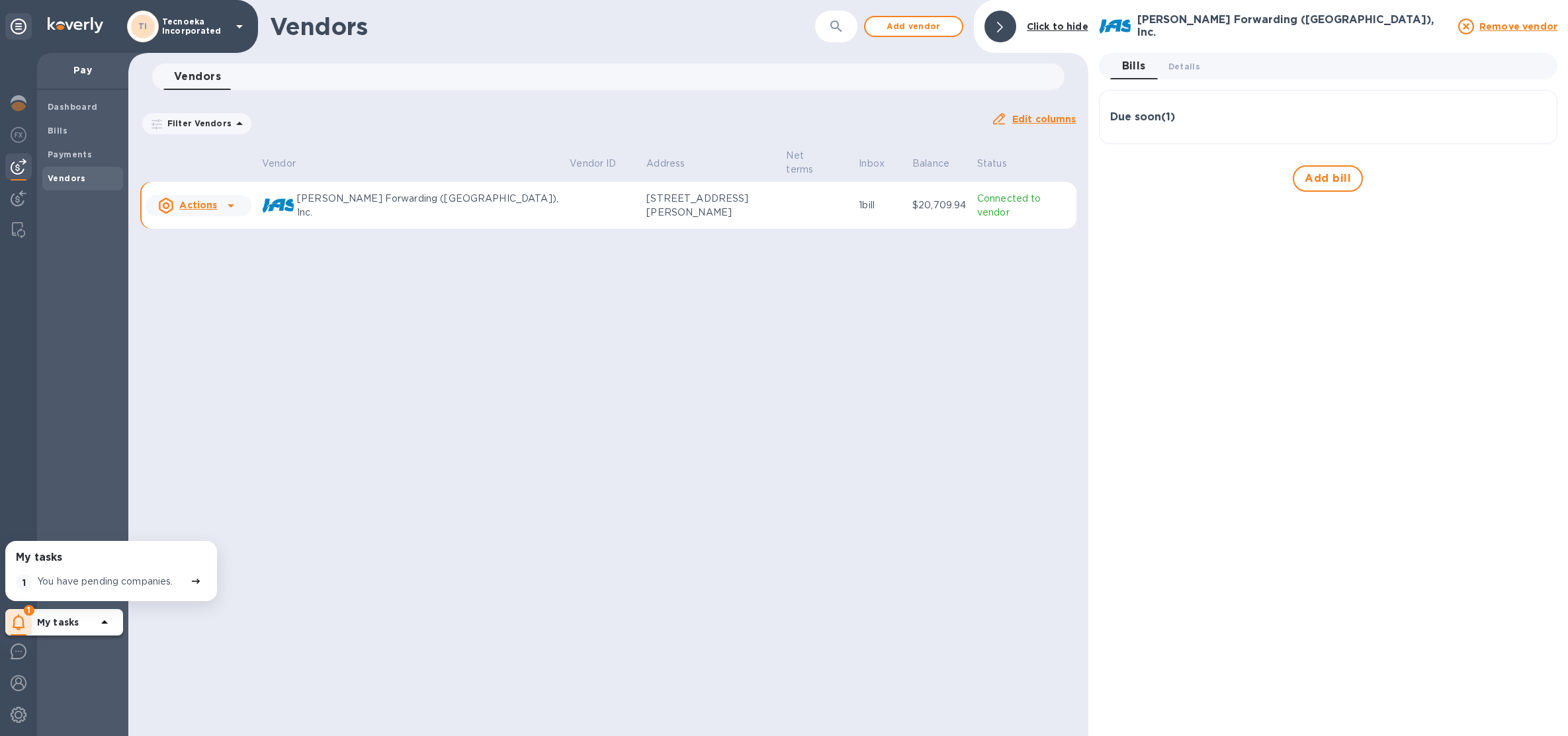
click at [113, 576] on p "You have pending companies." at bounding box center [105, 582] width 137 height 14
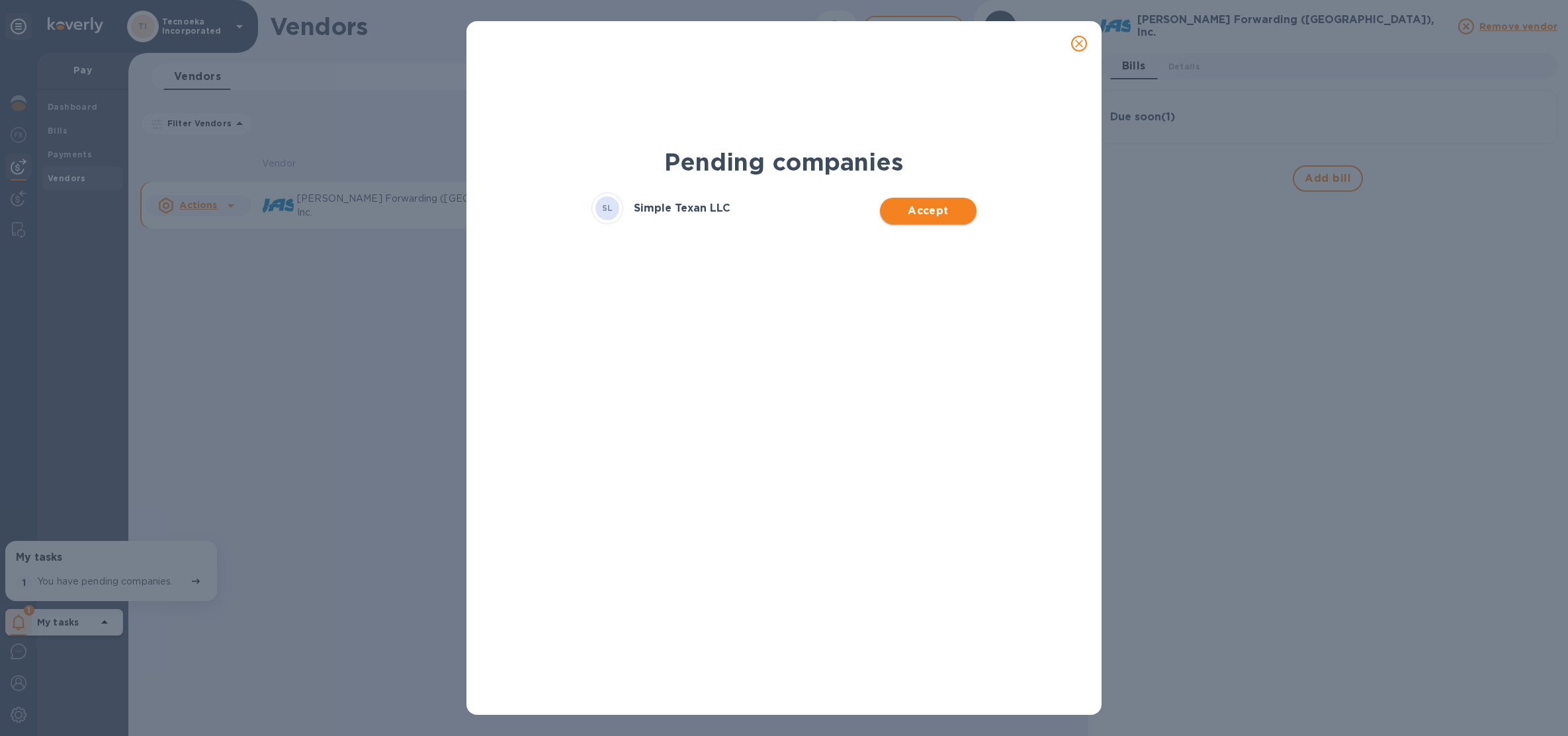
click at [926, 205] on span "Accept" at bounding box center [928, 211] width 75 height 16
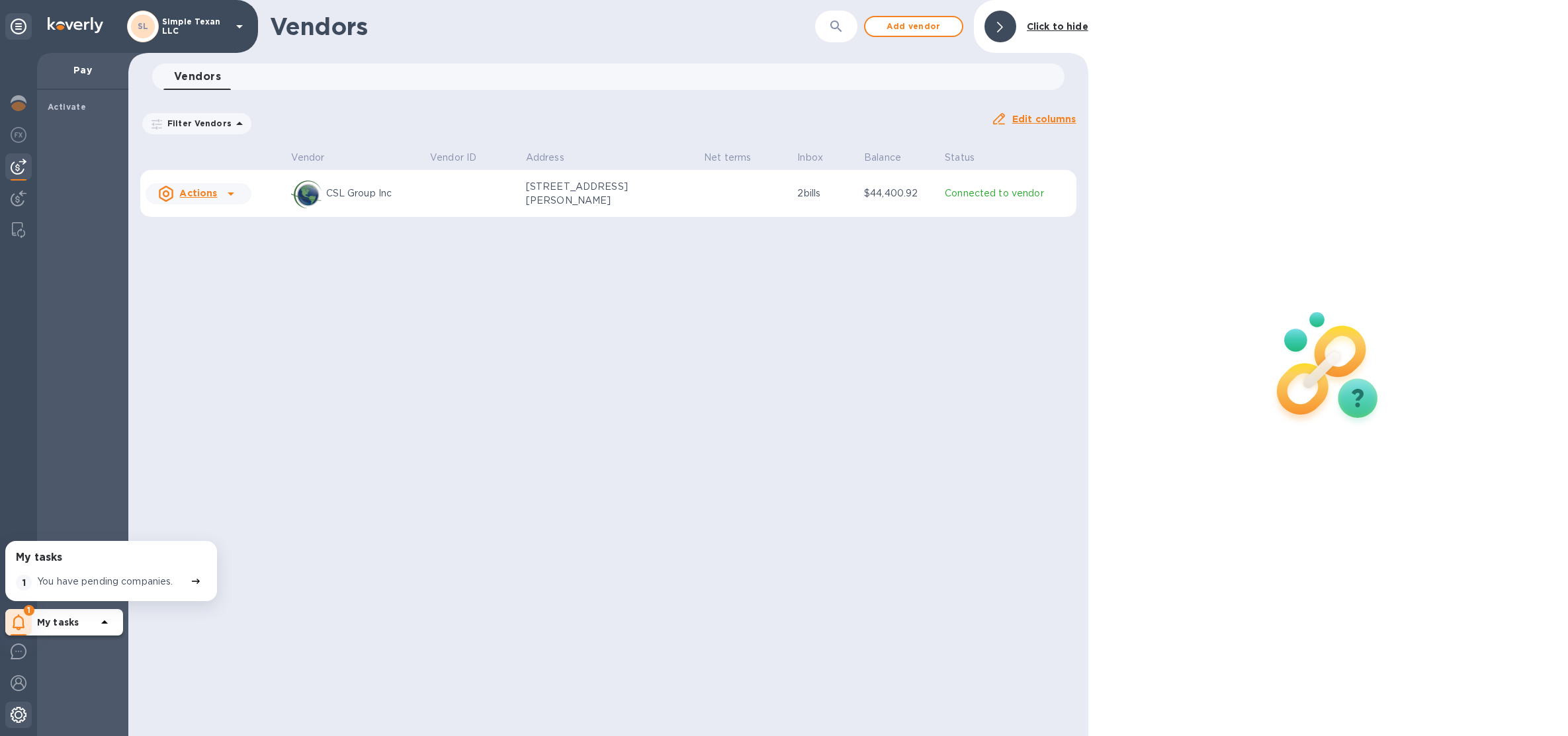
click at [21, 706] on div at bounding box center [18, 716] width 27 height 29
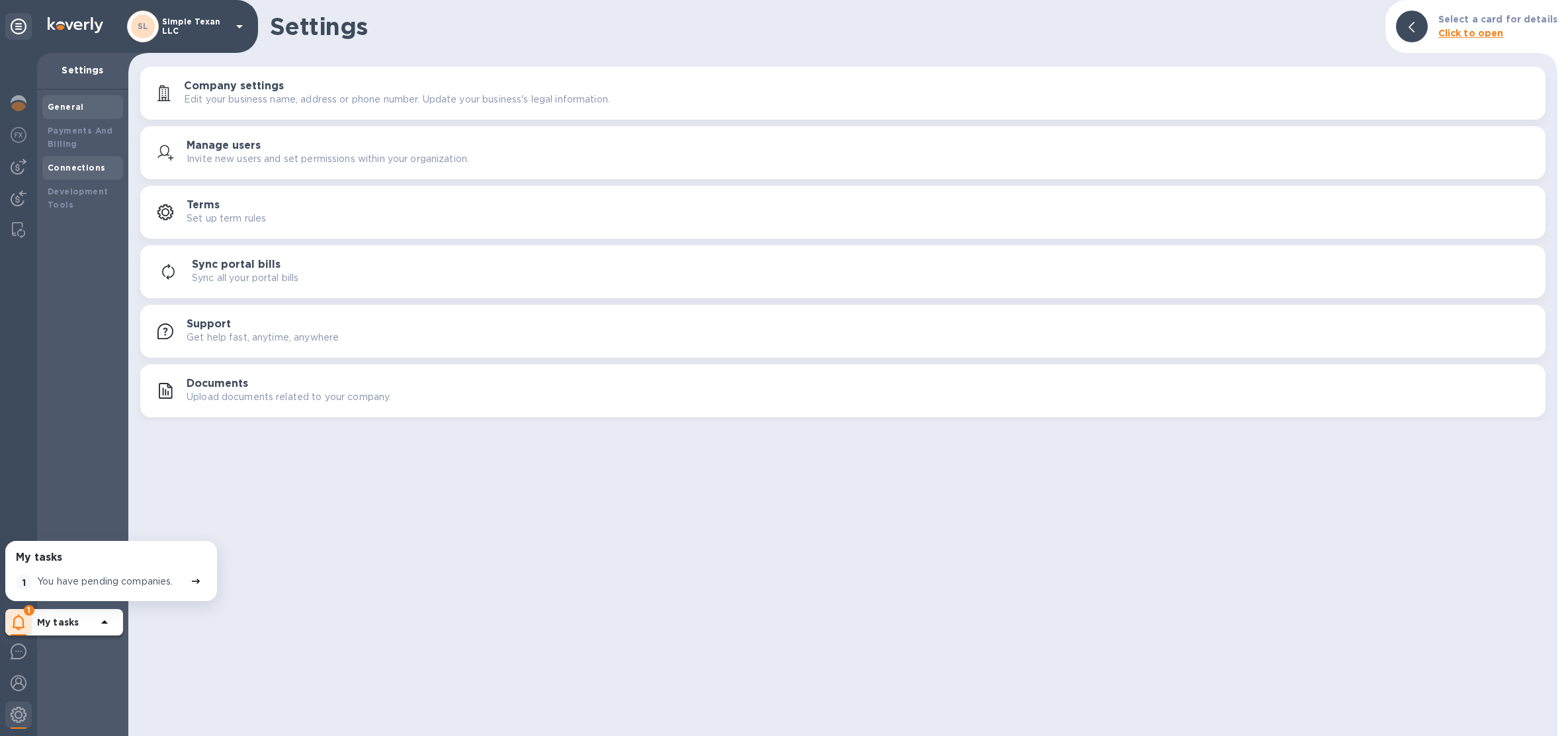
click at [84, 156] on div "Connections" at bounding box center [83, 168] width 81 height 24
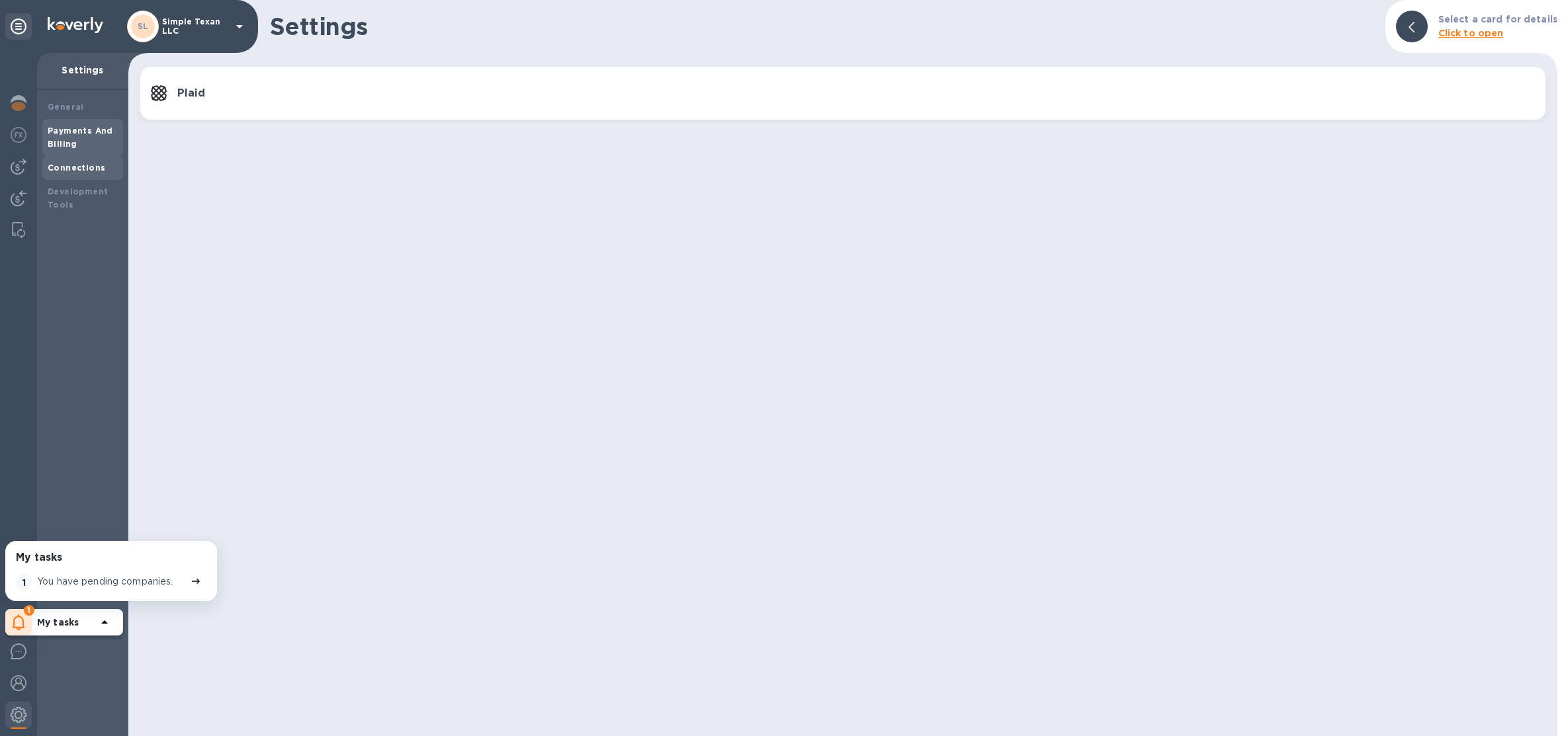
click at [81, 136] on div "Payments And Billing" at bounding box center [82, 138] width 70 height 27
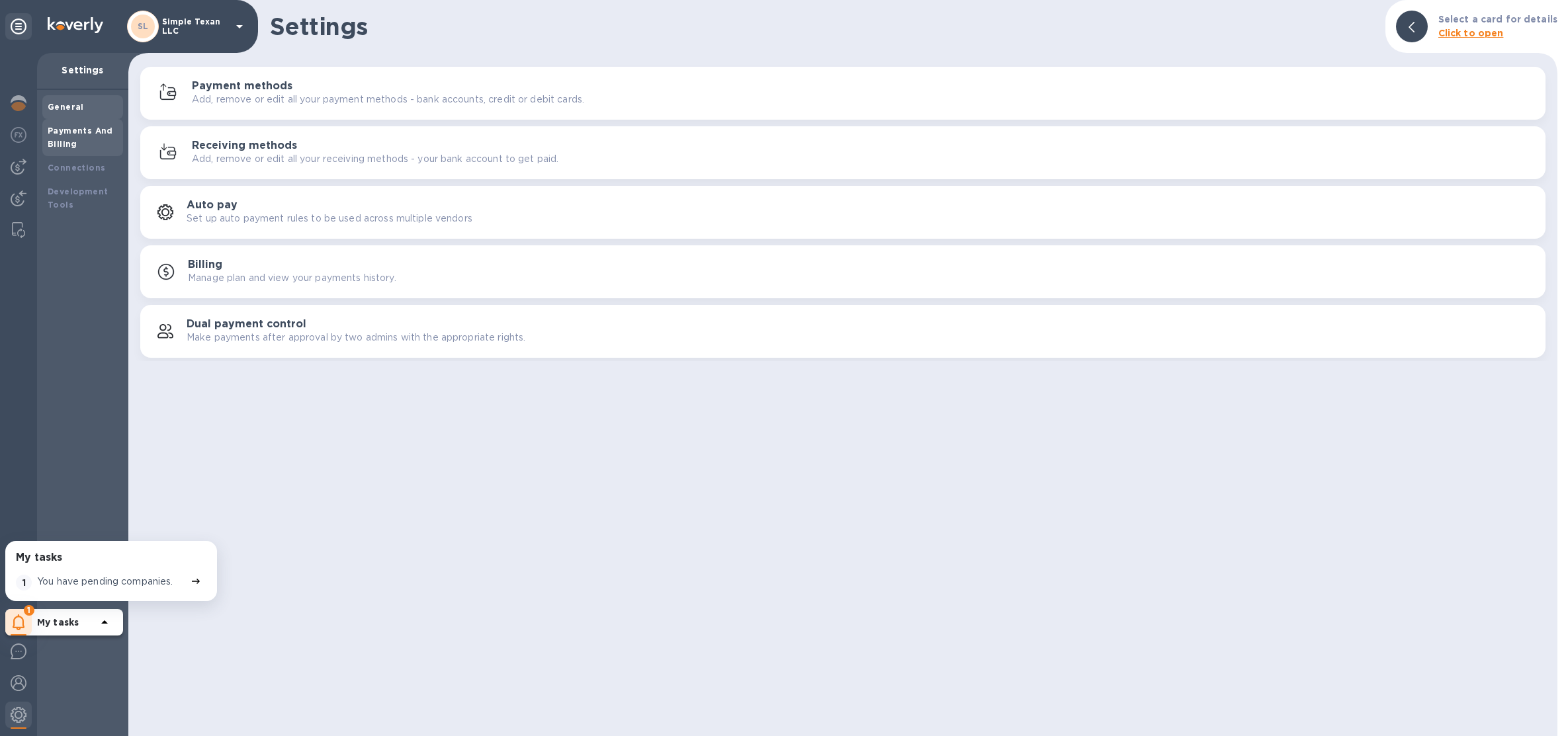
click at [72, 111] on b "General" at bounding box center [65, 107] width 37 height 10
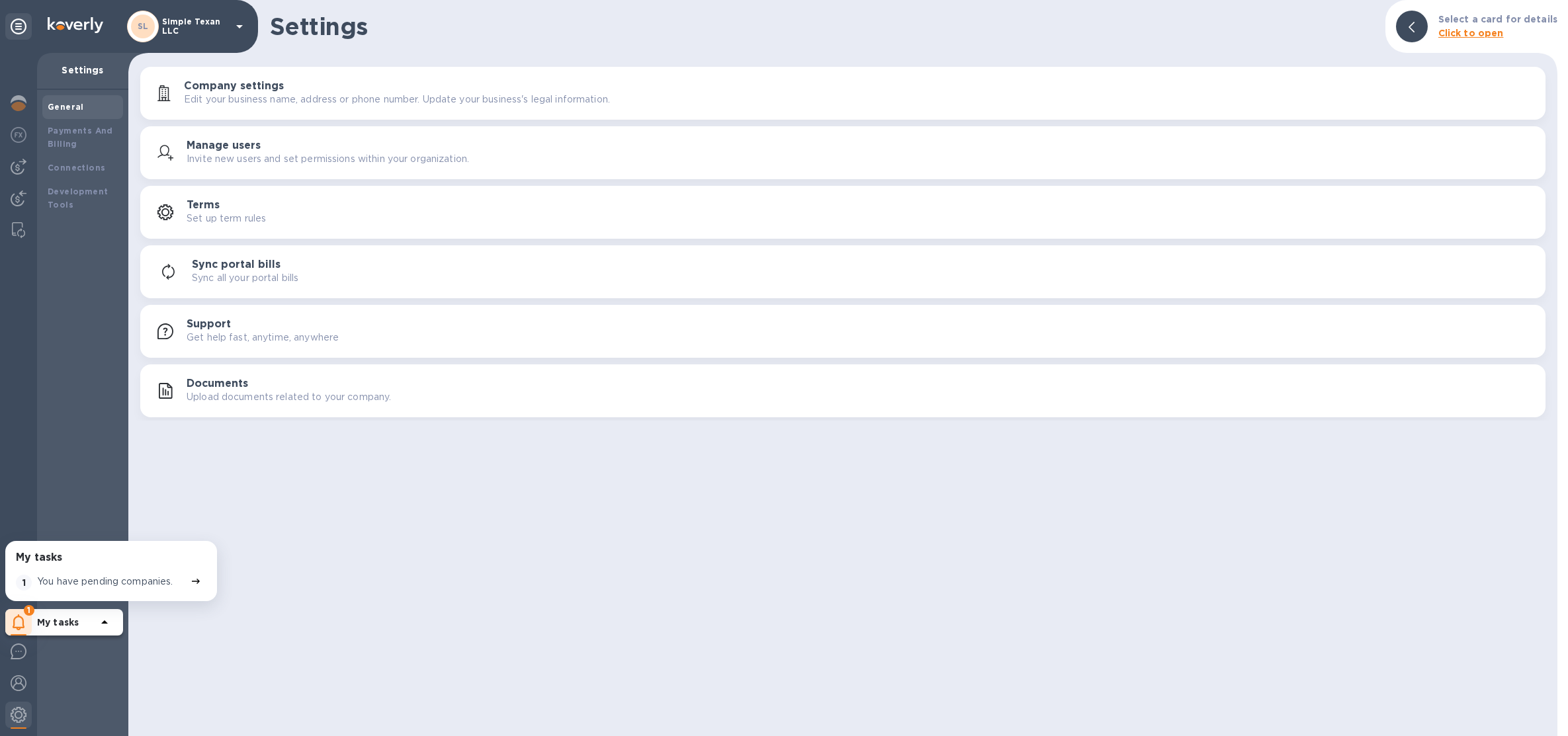
click at [242, 407] on button "Documents Upload documents related to your company." at bounding box center [843, 392] width 1406 height 53
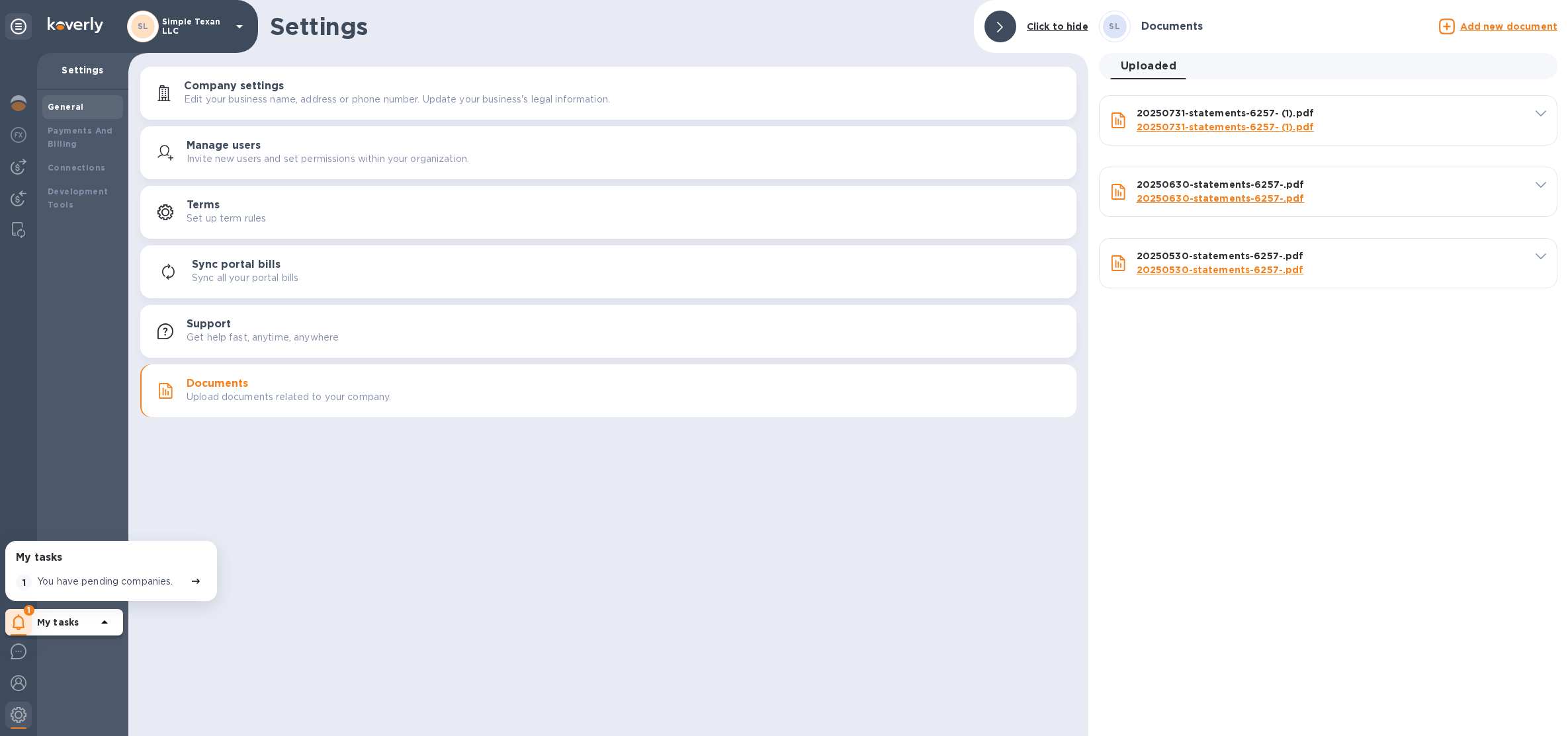
click at [1479, 31] on u "Add new document" at bounding box center [1509, 26] width 97 height 11
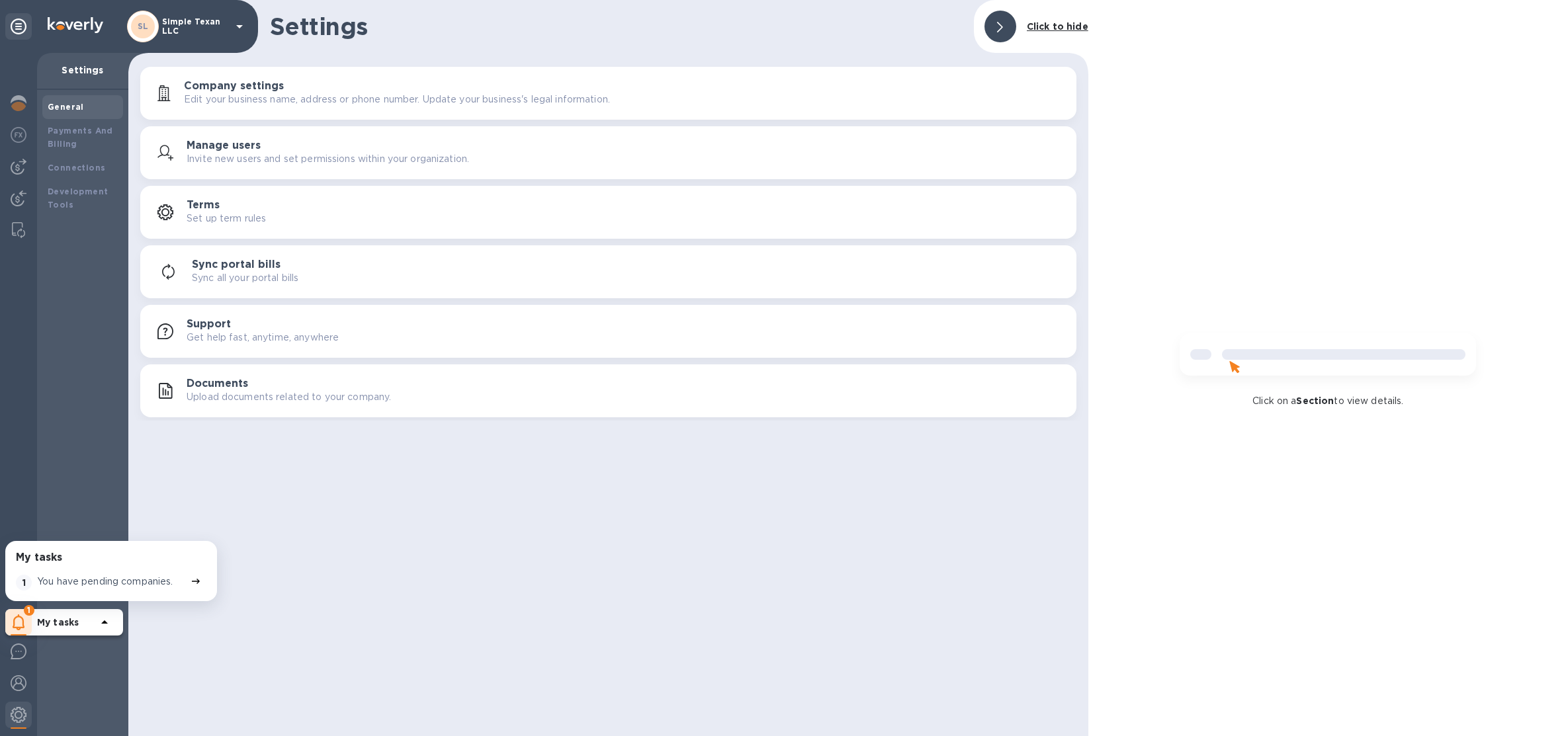
click at [1483, 209] on div "Click on a Section to view details." at bounding box center [1328, 368] width 480 height 736
click at [1052, 16] on div "Click to hide" at bounding box center [1058, 27] width 72 height 25
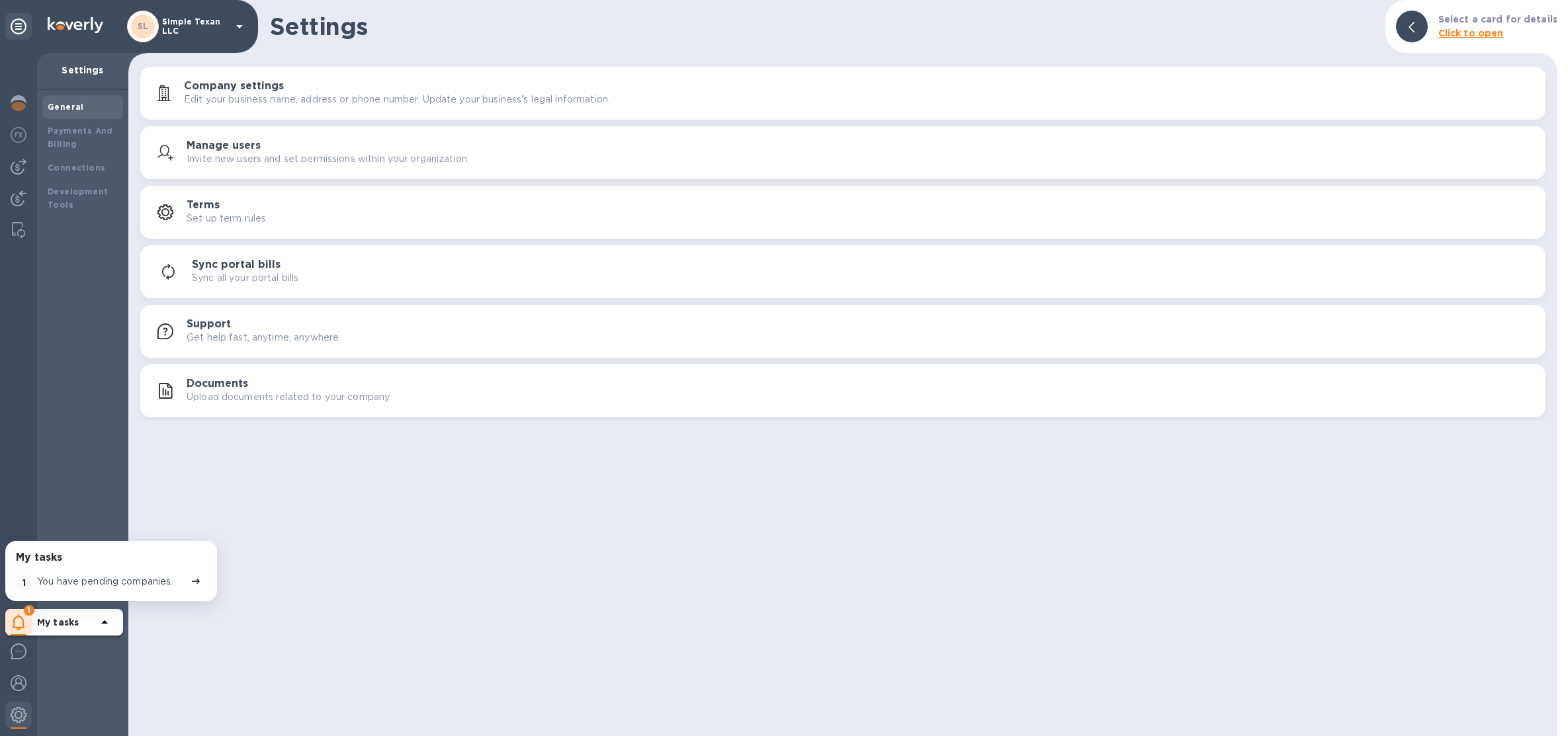
click at [1439, 29] on div "Select a card for details Click to open" at bounding box center [1477, 26] width 172 height 43
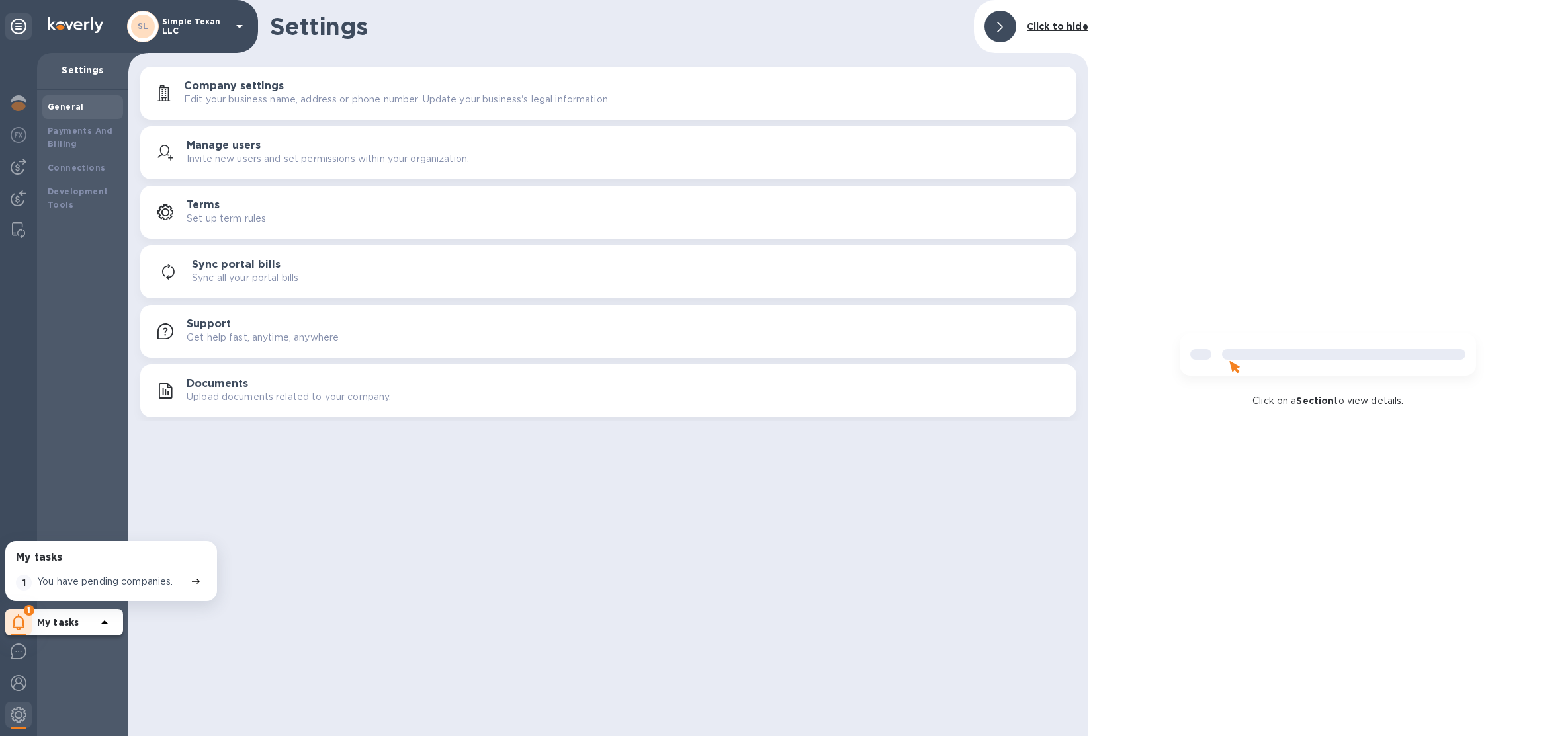
click at [1351, 291] on div "Click on a Section to view details." at bounding box center [1328, 368] width 480 height 736
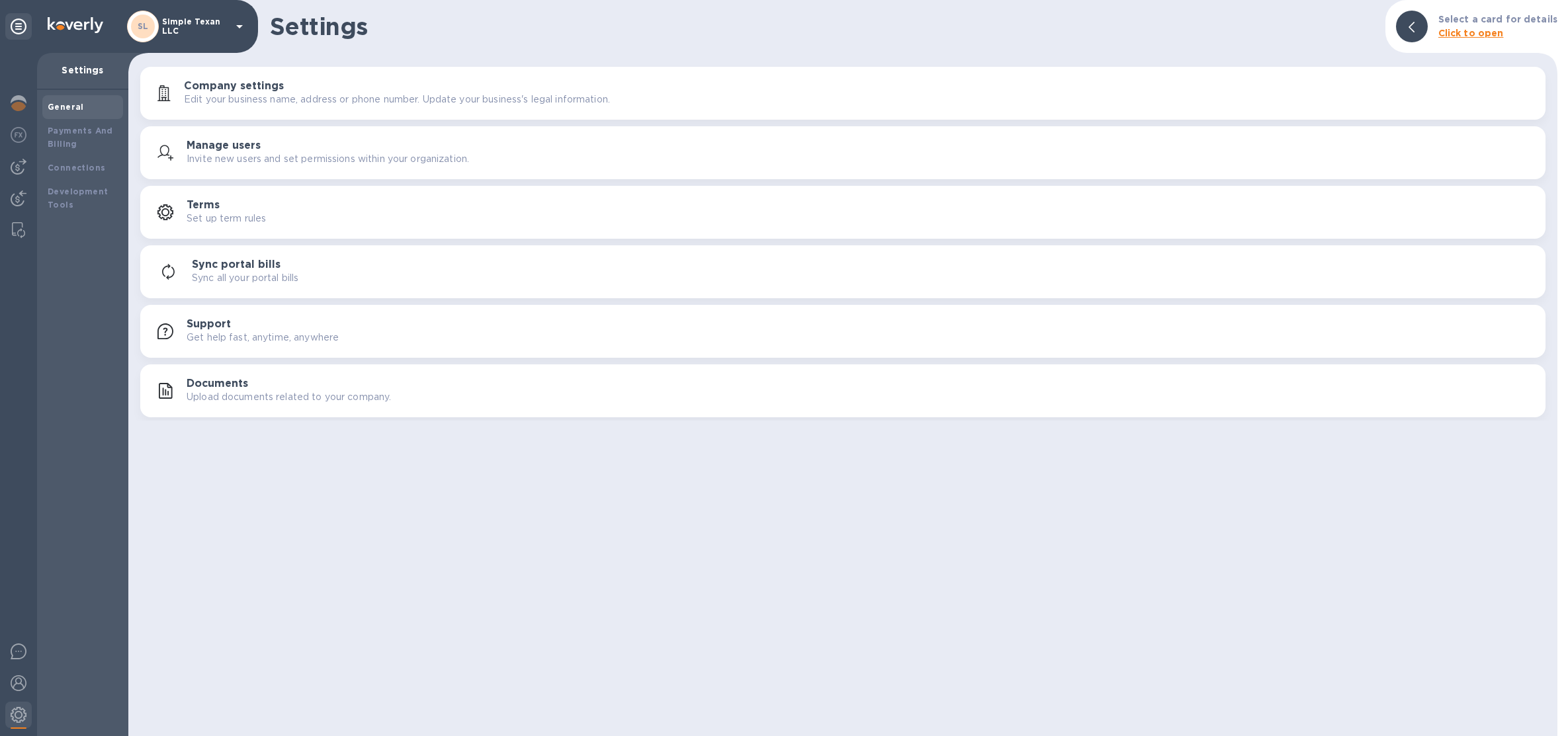
click at [1476, 39] on p "Click to open" at bounding box center [1498, 34] width 119 height 14
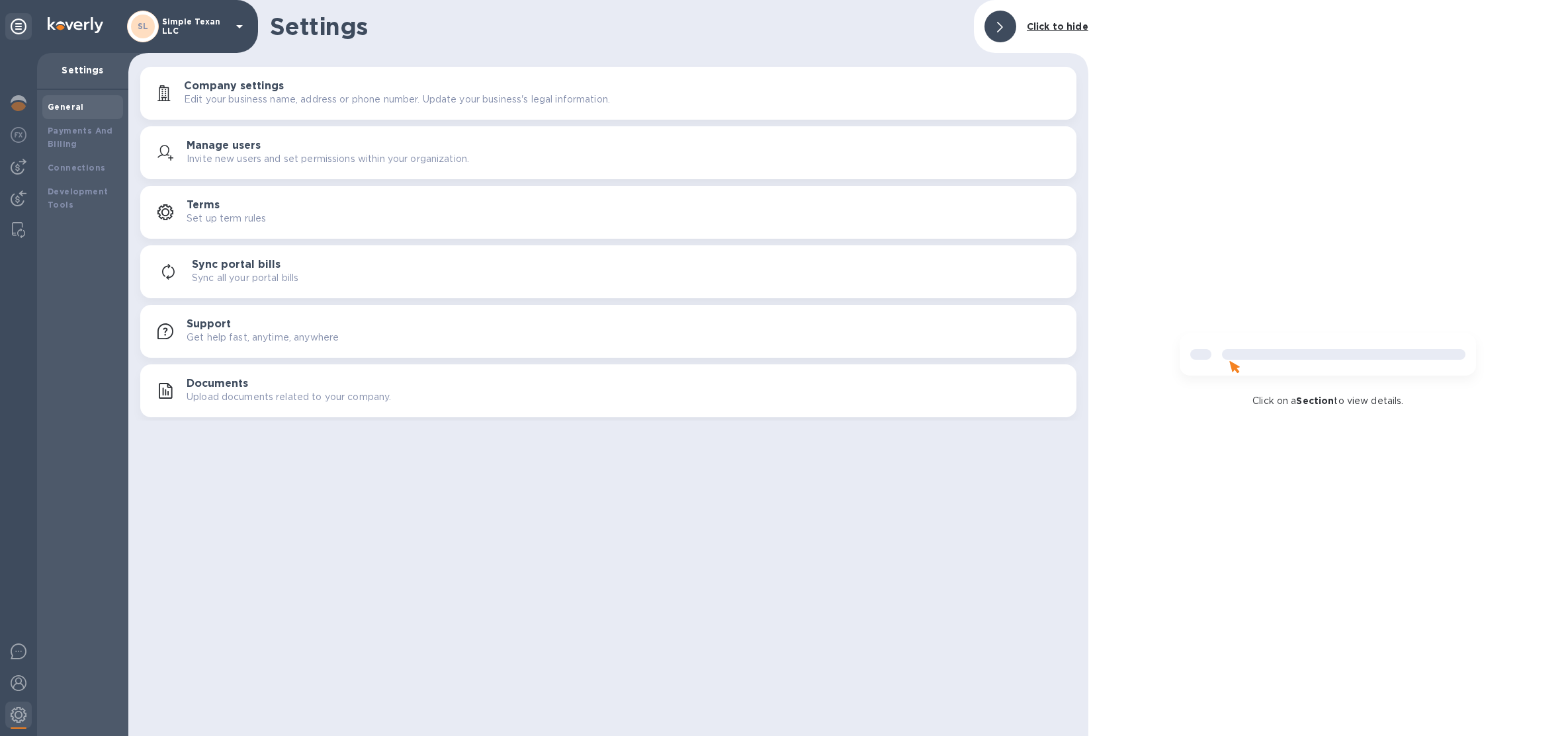
click at [1254, 395] on p "Click on a Section to view details." at bounding box center [1328, 402] width 150 height 14
click at [1258, 395] on p "Click on a Section to view details." at bounding box center [1328, 402] width 150 height 14
drag, startPoint x: 1258, startPoint y: 394, endPoint x: 1058, endPoint y: 93, distance: 361.4
click at [1258, 395] on p "Click on a Section to view details." at bounding box center [1328, 402] width 150 height 14
click at [1052, 27] on b "Click to hide" at bounding box center [1058, 26] width 61 height 11
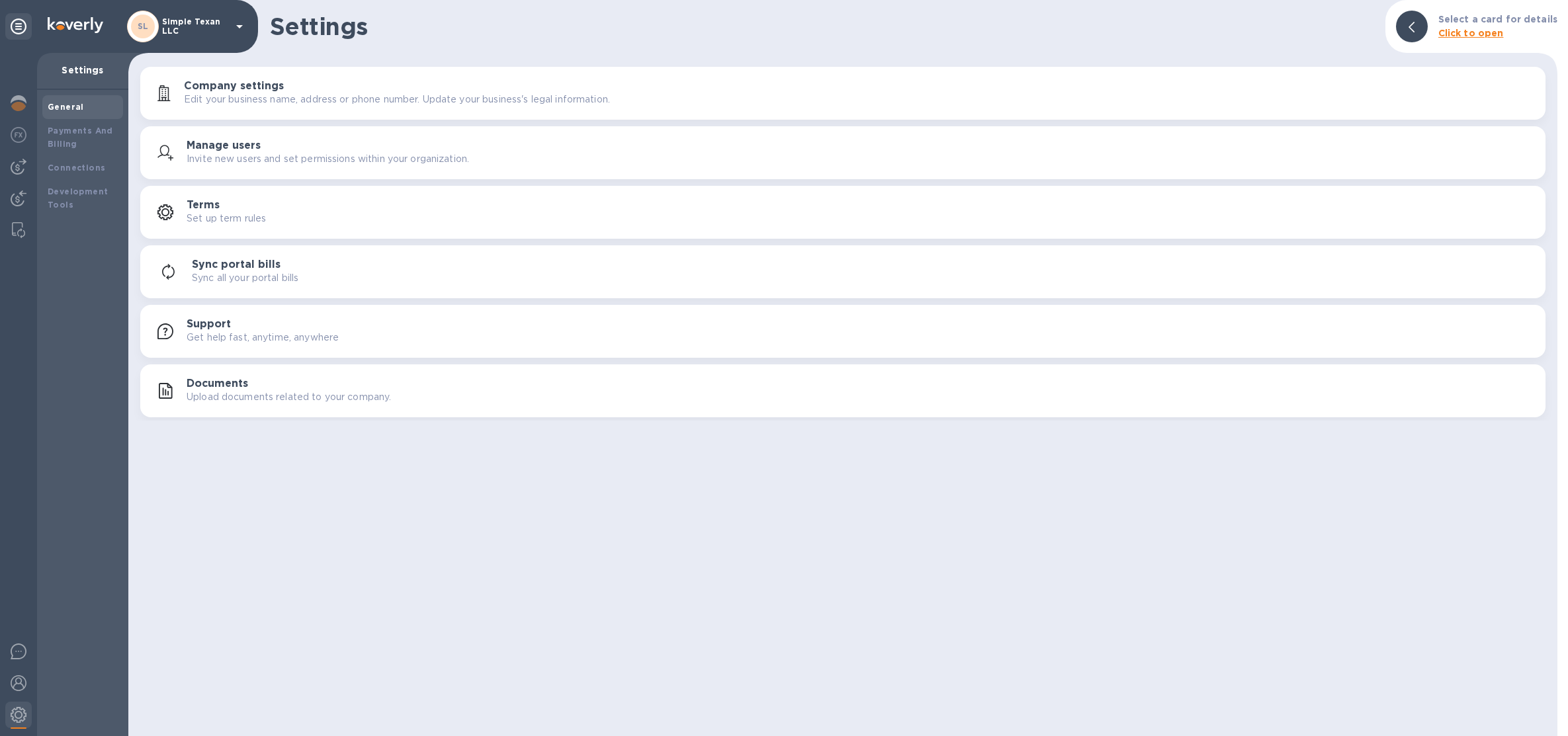
click at [1478, 31] on b "Click to open" at bounding box center [1471, 33] width 65 height 11
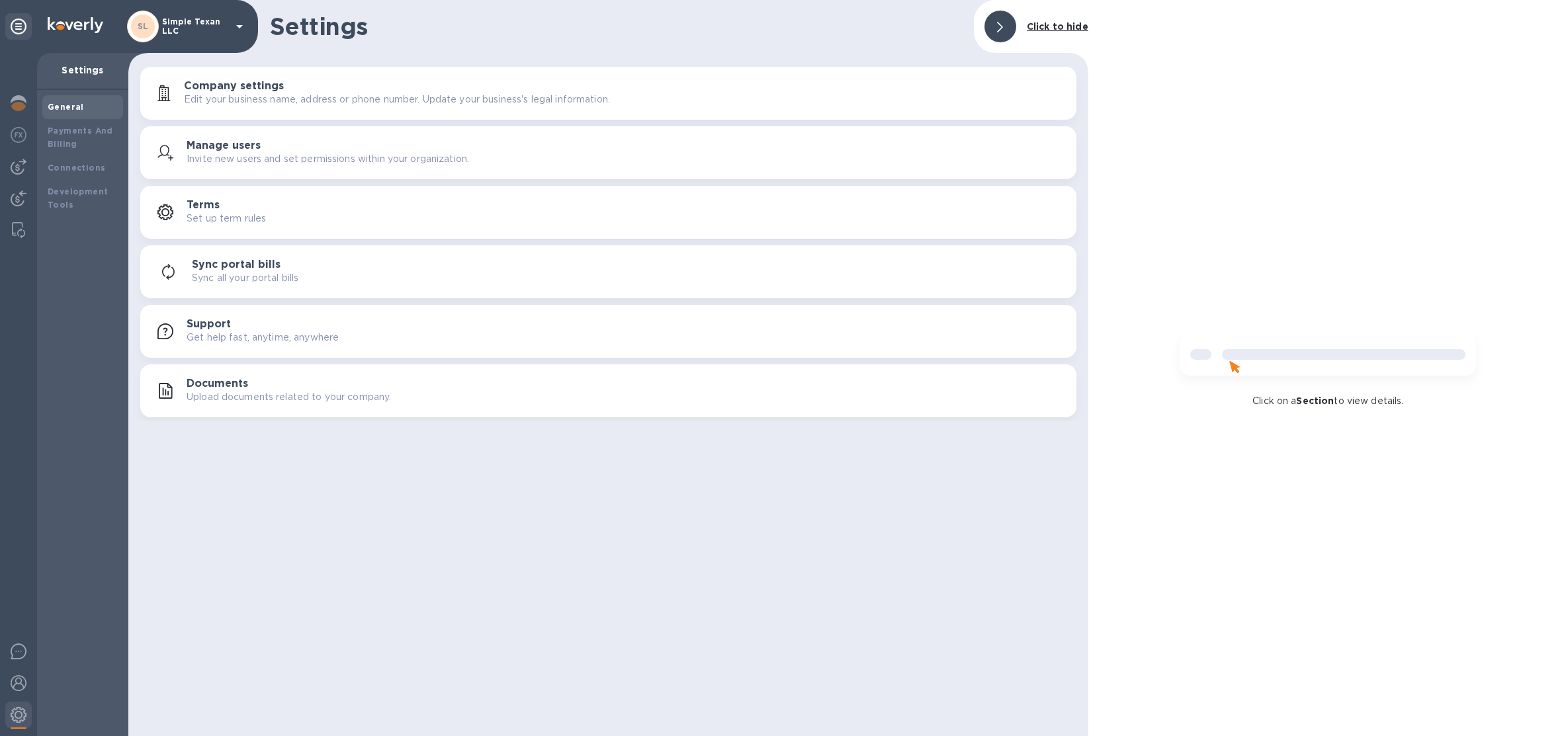
click at [1331, 379] on img at bounding box center [1328, 360] width 318 height 63
click at [1319, 413] on div "Click on a Section to view details." at bounding box center [1328, 368] width 480 height 736
click at [1225, 161] on div "Click on a Section to view details." at bounding box center [1328, 368] width 480 height 736
click at [186, 29] on p "Simple Texan LLC" at bounding box center [195, 26] width 66 height 19
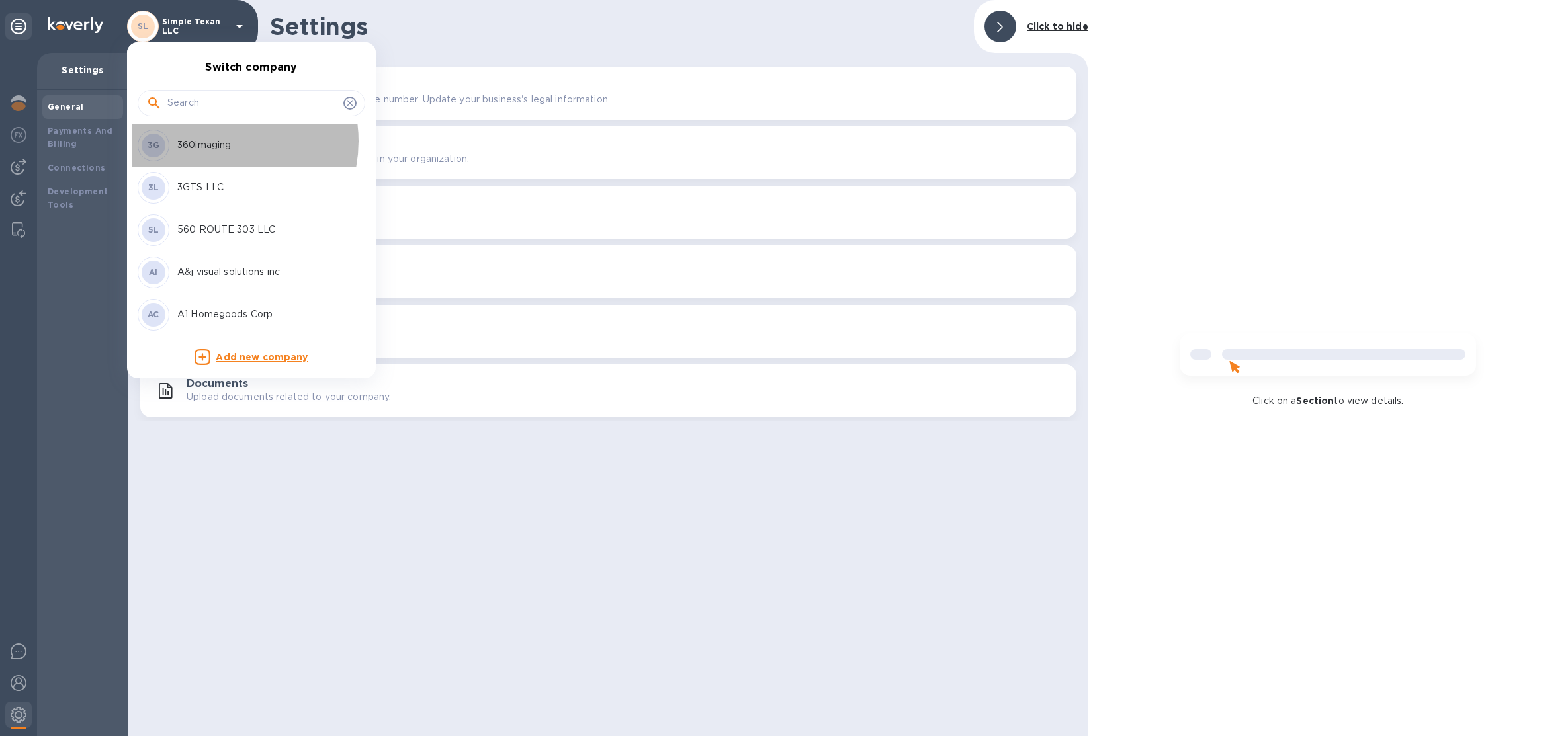
click at [220, 141] on p "360imaging" at bounding box center [260, 145] width 167 height 14
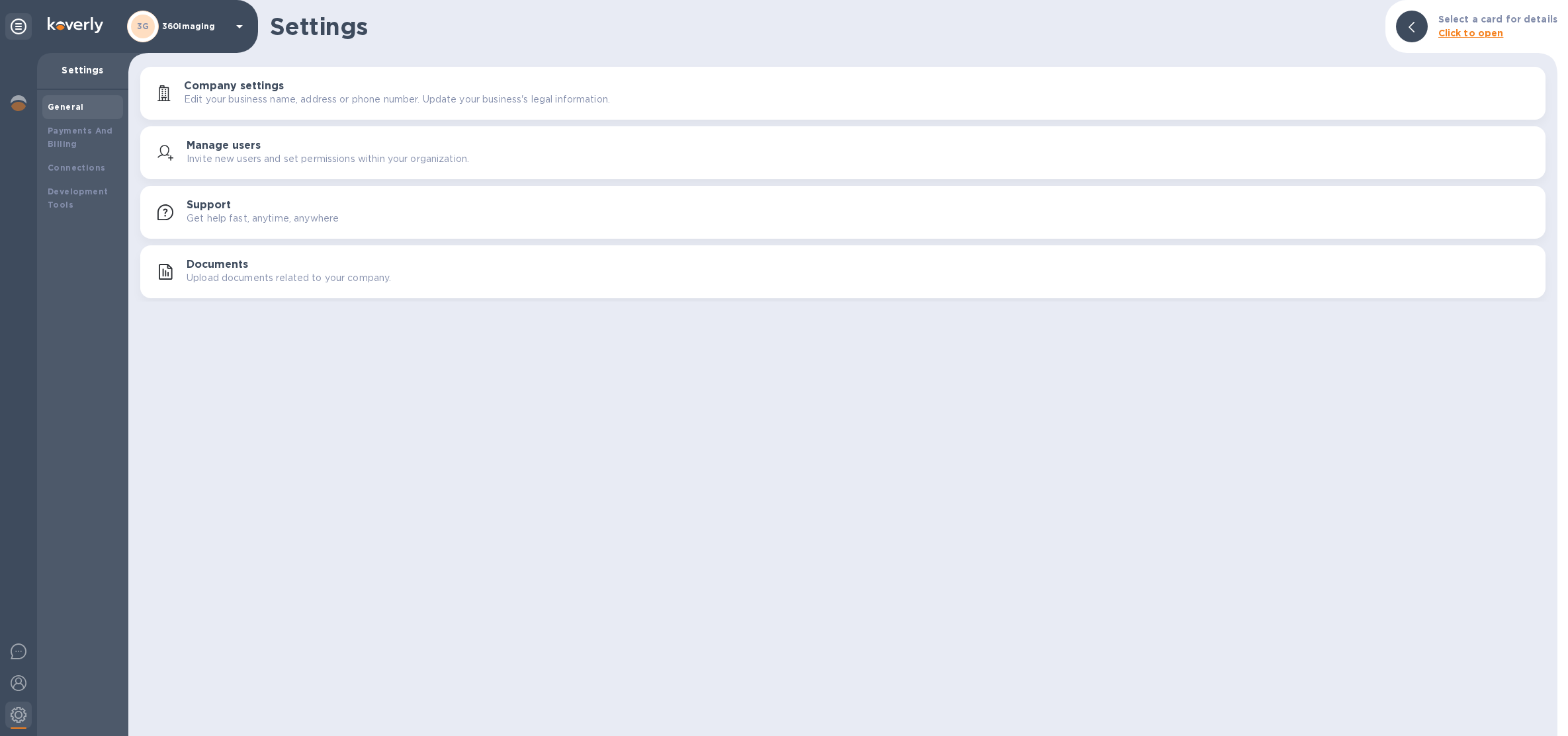
click at [199, 32] on div "3G 360imaging" at bounding box center [187, 27] width 121 height 32
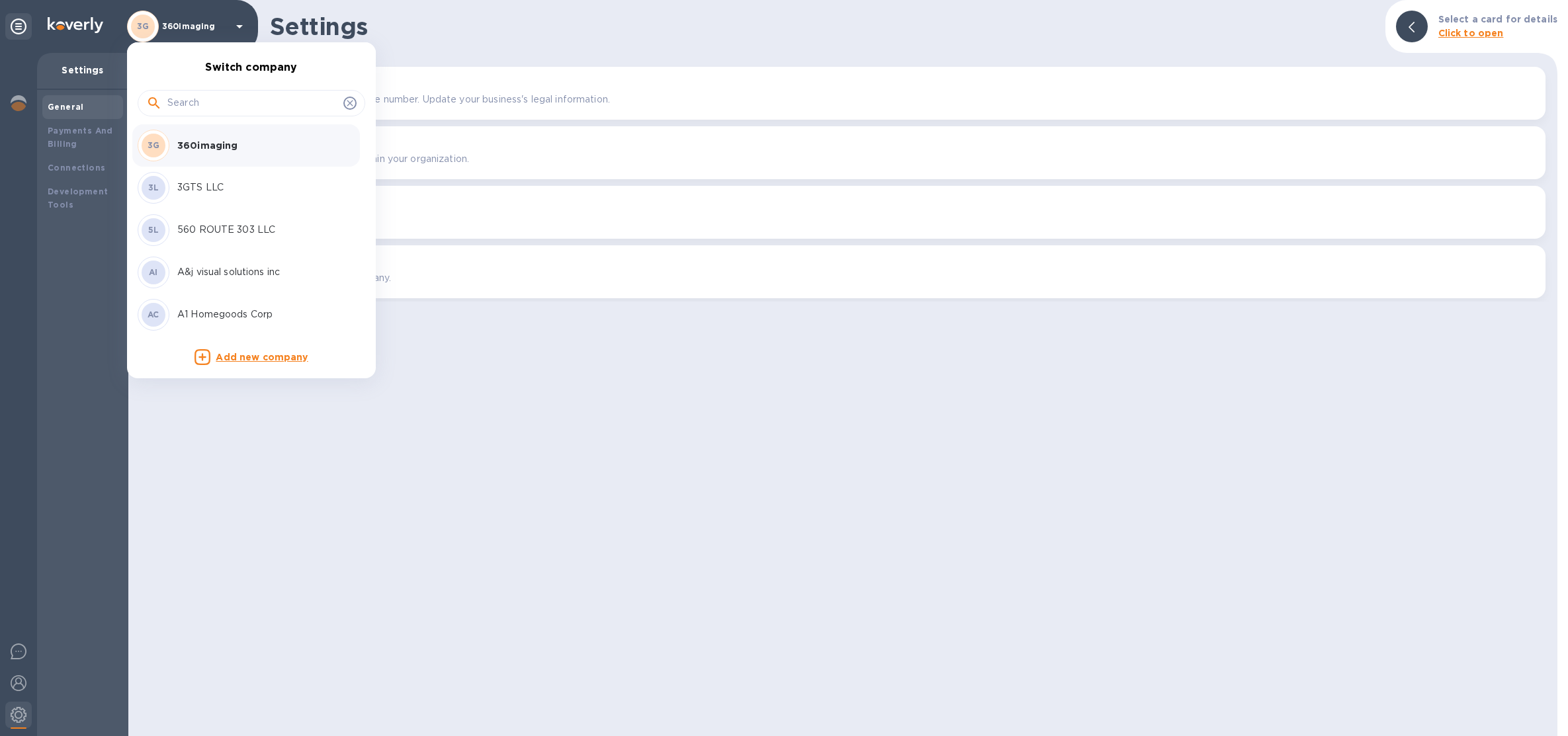
click at [220, 97] on input "text" at bounding box center [252, 103] width 171 height 20
type input "q"
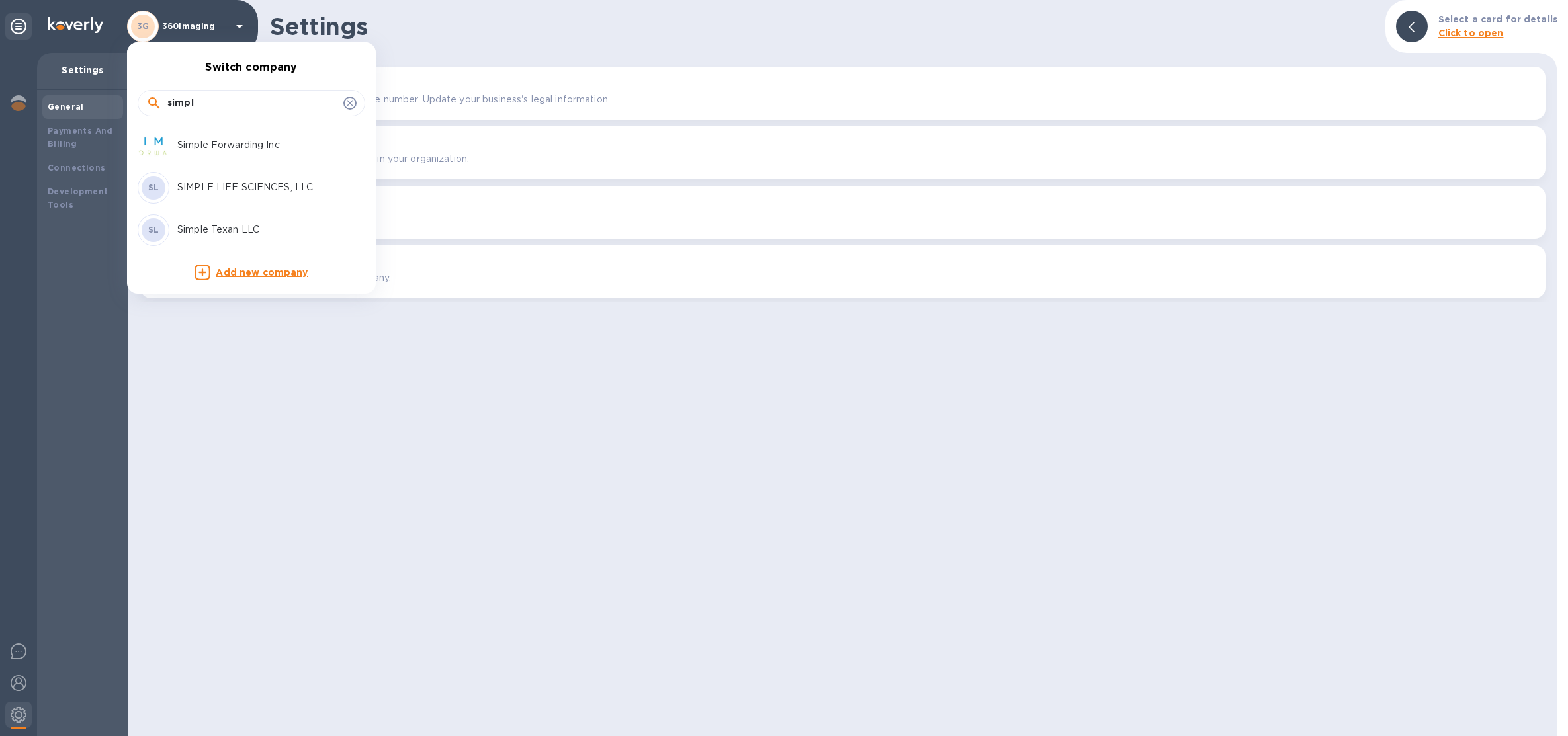
type input "simpl"
click at [246, 238] on div "SL Simple Texan LLC" at bounding box center [240, 230] width 207 height 32
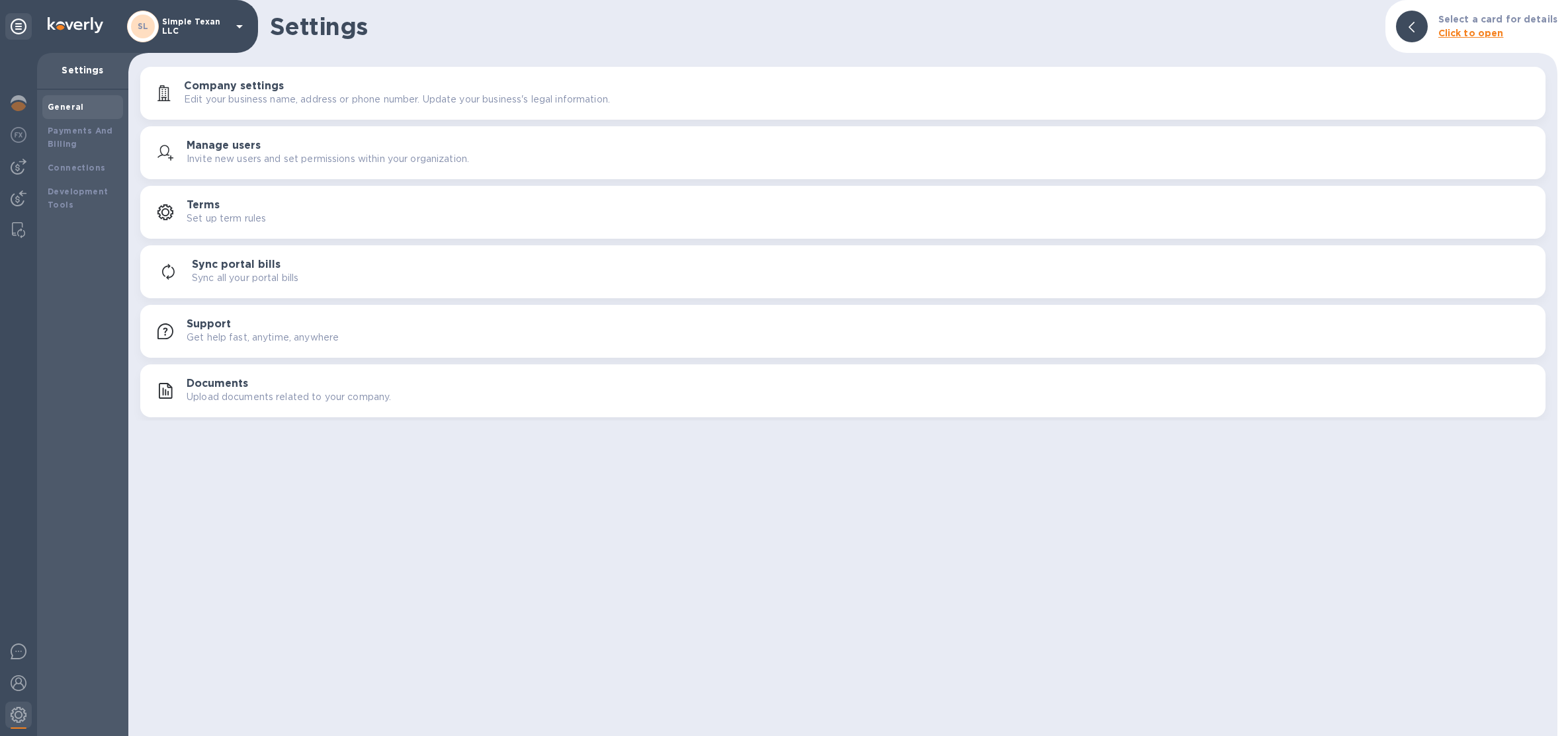
click at [1469, 35] on b "Click to open" at bounding box center [1471, 33] width 65 height 11
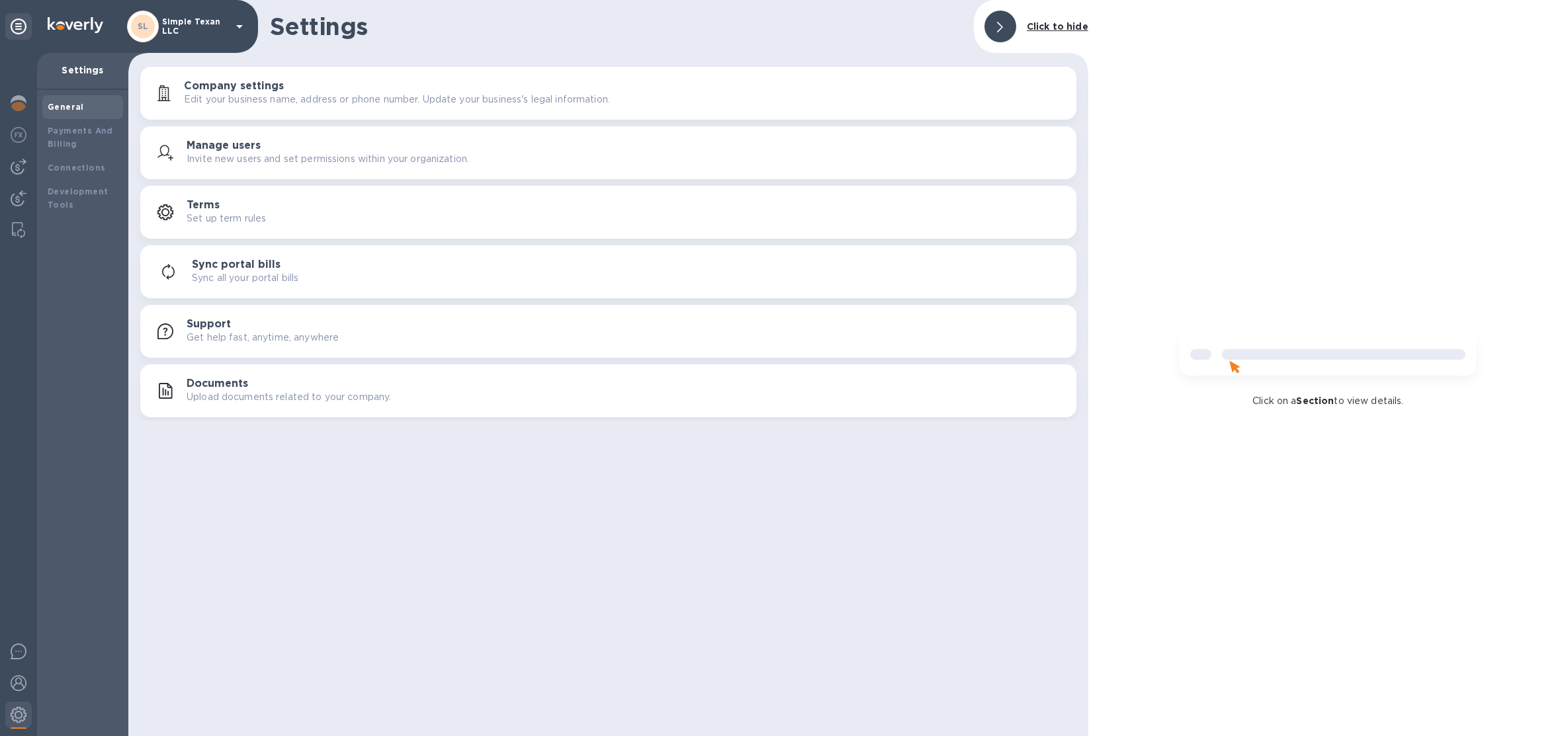
click at [1024, 31] on div "Click to hide" at bounding box center [1058, 27] width 72 height 25
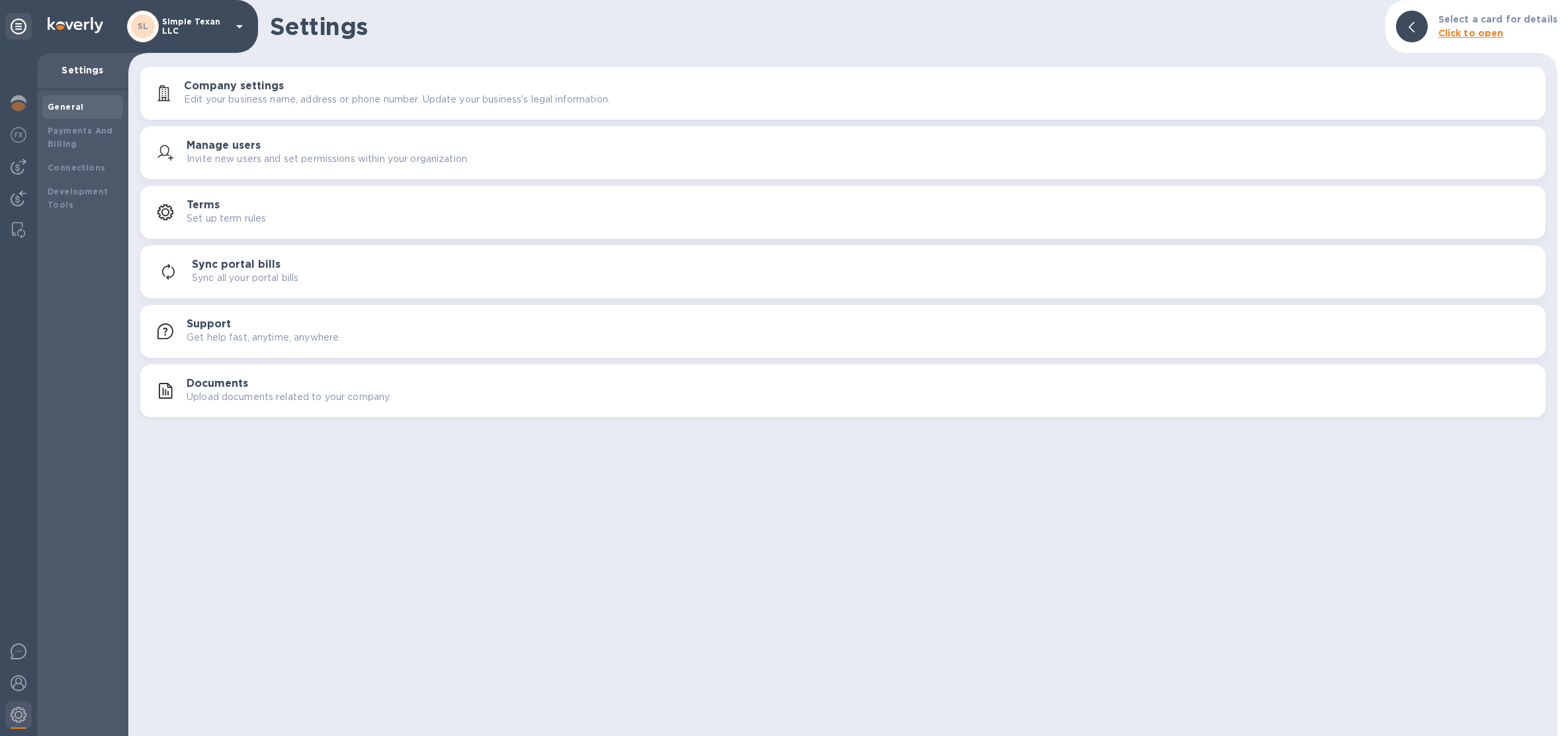
click at [1468, 29] on b "Click to open" at bounding box center [1471, 33] width 65 height 11
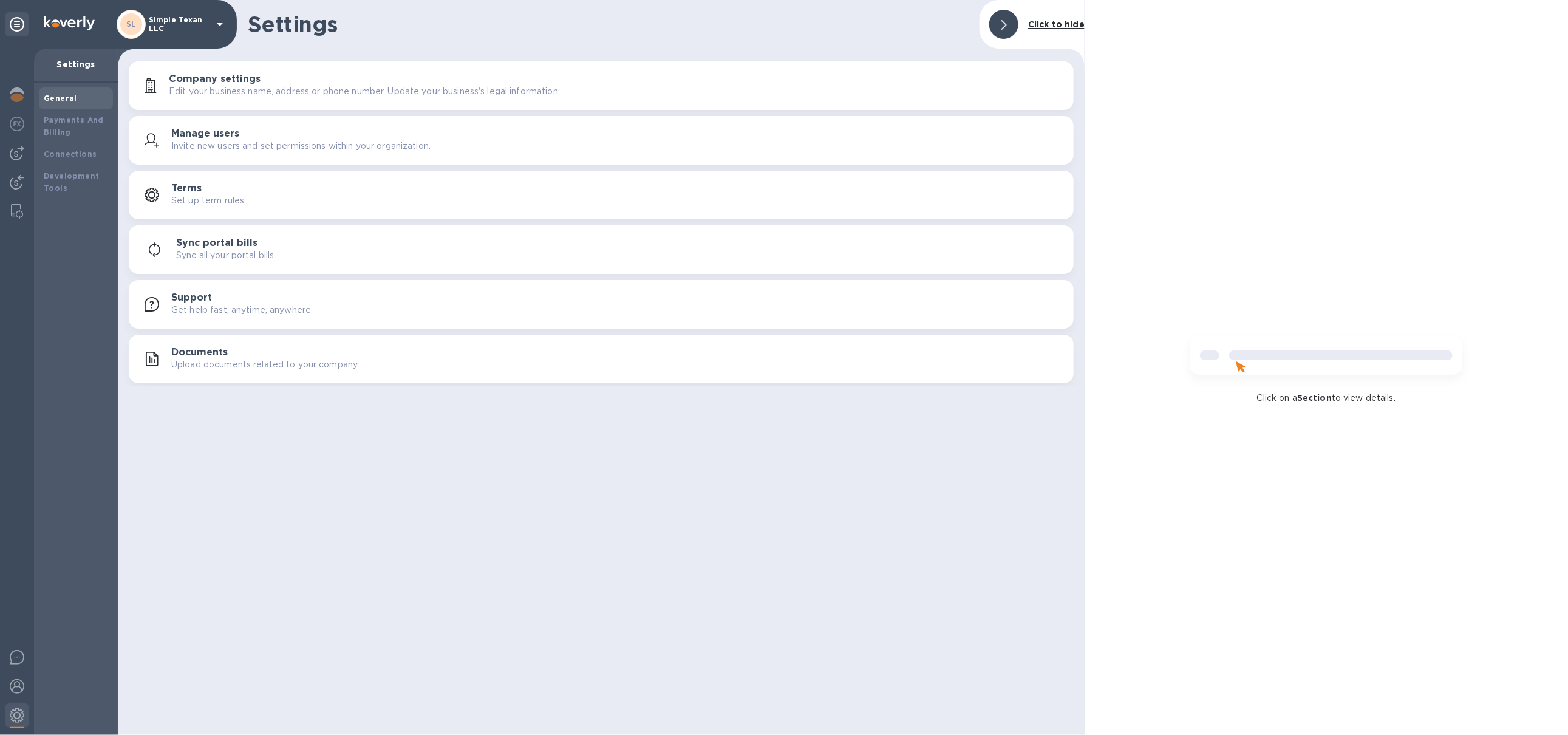
click at [1312, 313] on div "Click on a Section to view details." at bounding box center [1326, 367] width 483 height 735
click at [1310, 384] on img at bounding box center [1326, 361] width 291 height 58
click at [1310, 382] on img at bounding box center [1326, 361] width 291 height 58
click at [1031, 15] on div "Click to hide" at bounding box center [1056, 25] width 66 height 23
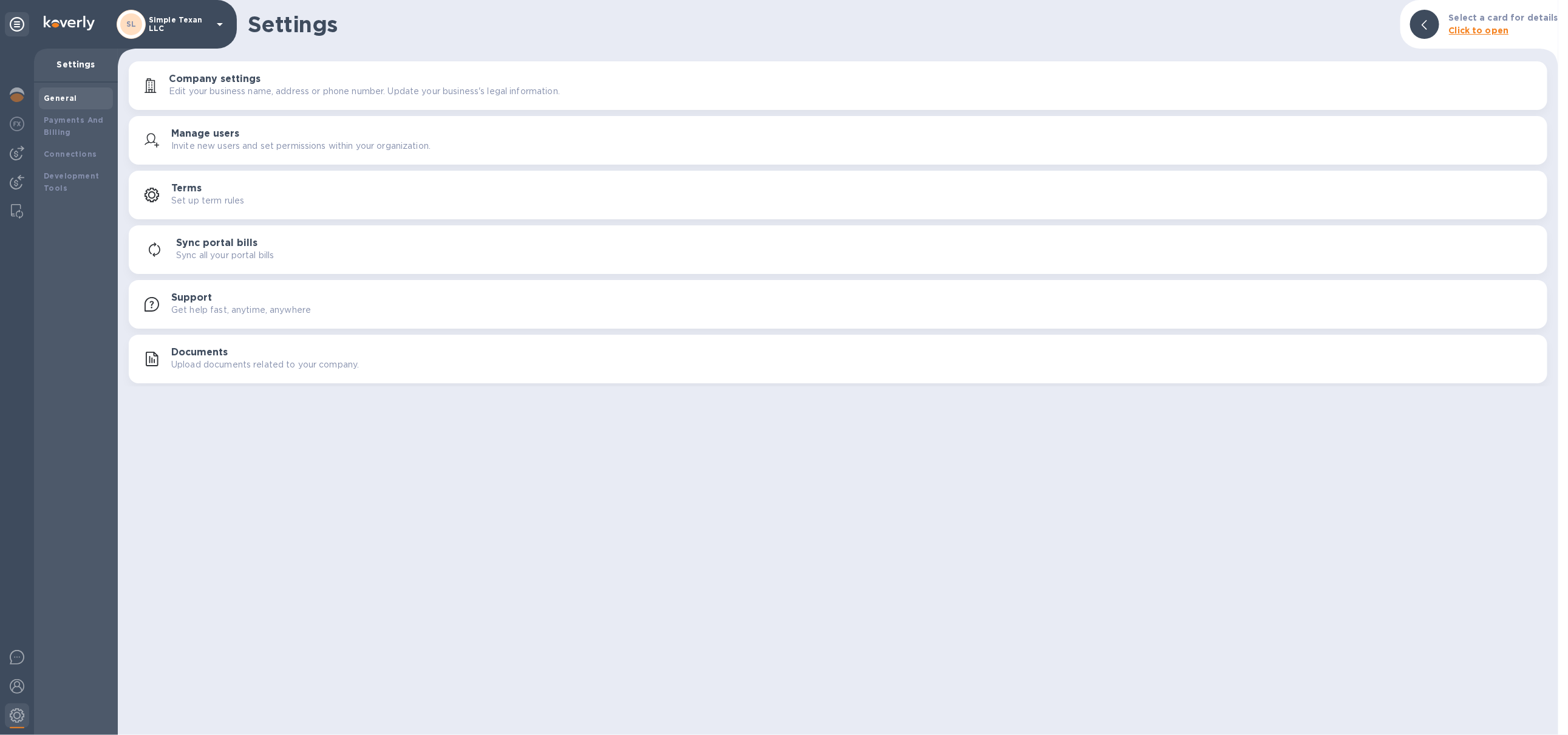
click at [1439, 14] on b "Select a card for details" at bounding box center [1504, 17] width 109 height 10
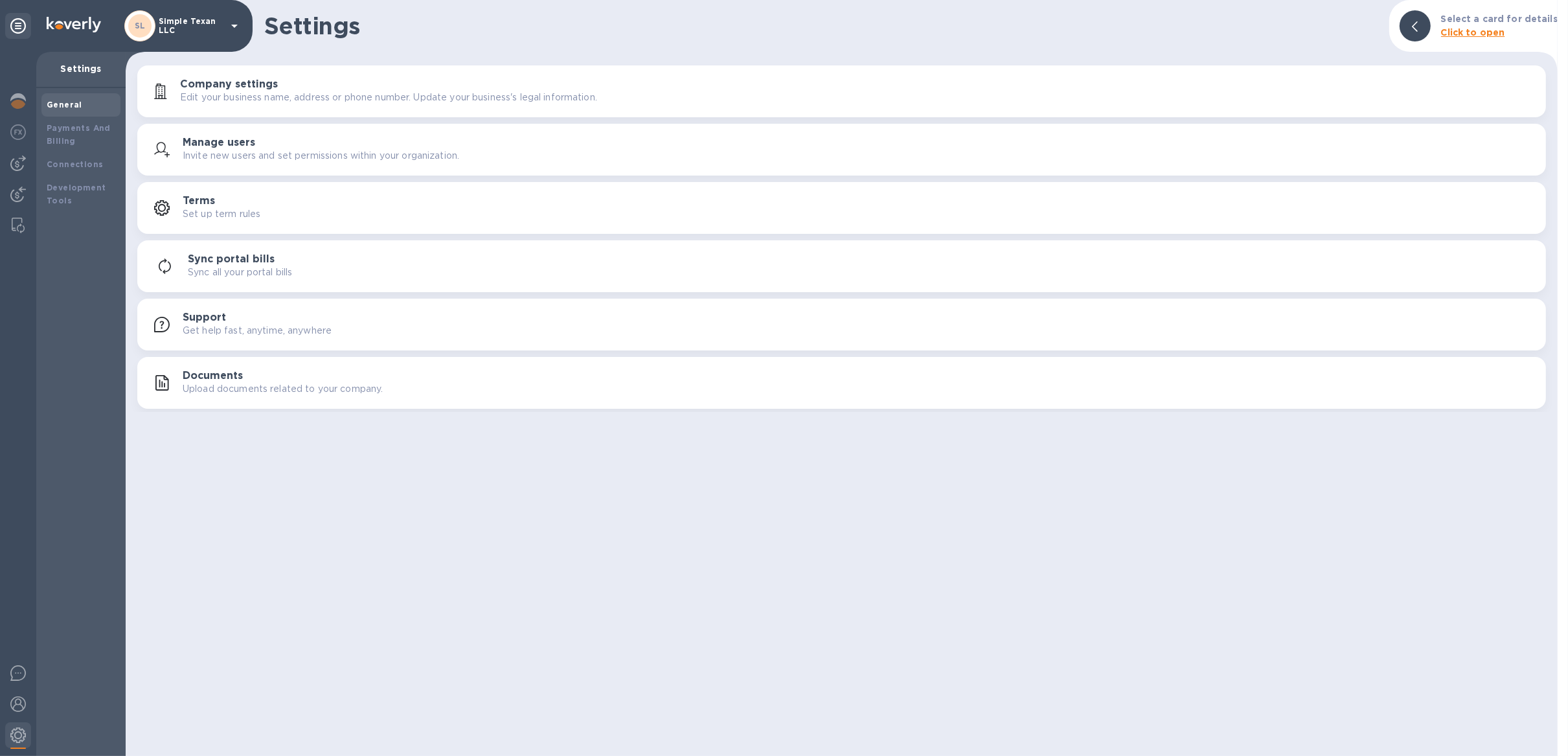
click at [1497, 30] on b "Click to open" at bounding box center [1473, 32] width 64 height 11
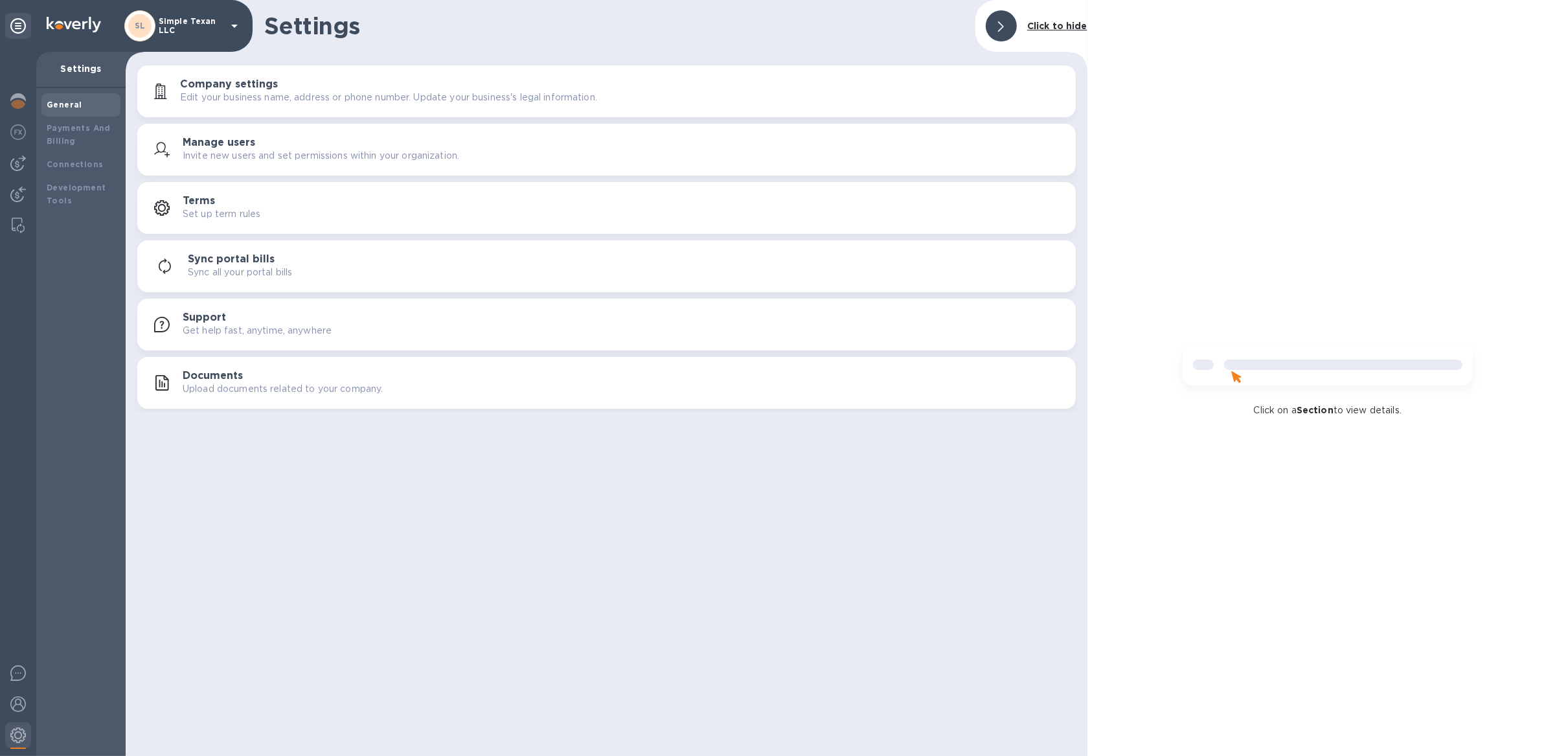
click at [1353, 392] on img at bounding box center [1328, 370] width 311 height 62
click at [1346, 400] on img at bounding box center [1328, 370] width 311 height 62
click at [1331, 408] on b "Section" at bounding box center [1315, 409] width 37 height 11
drag, startPoint x: 1331, startPoint y: 408, endPoint x: 1261, endPoint y: 363, distance: 83.2
click at [1329, 408] on b "Section" at bounding box center [1315, 409] width 37 height 11
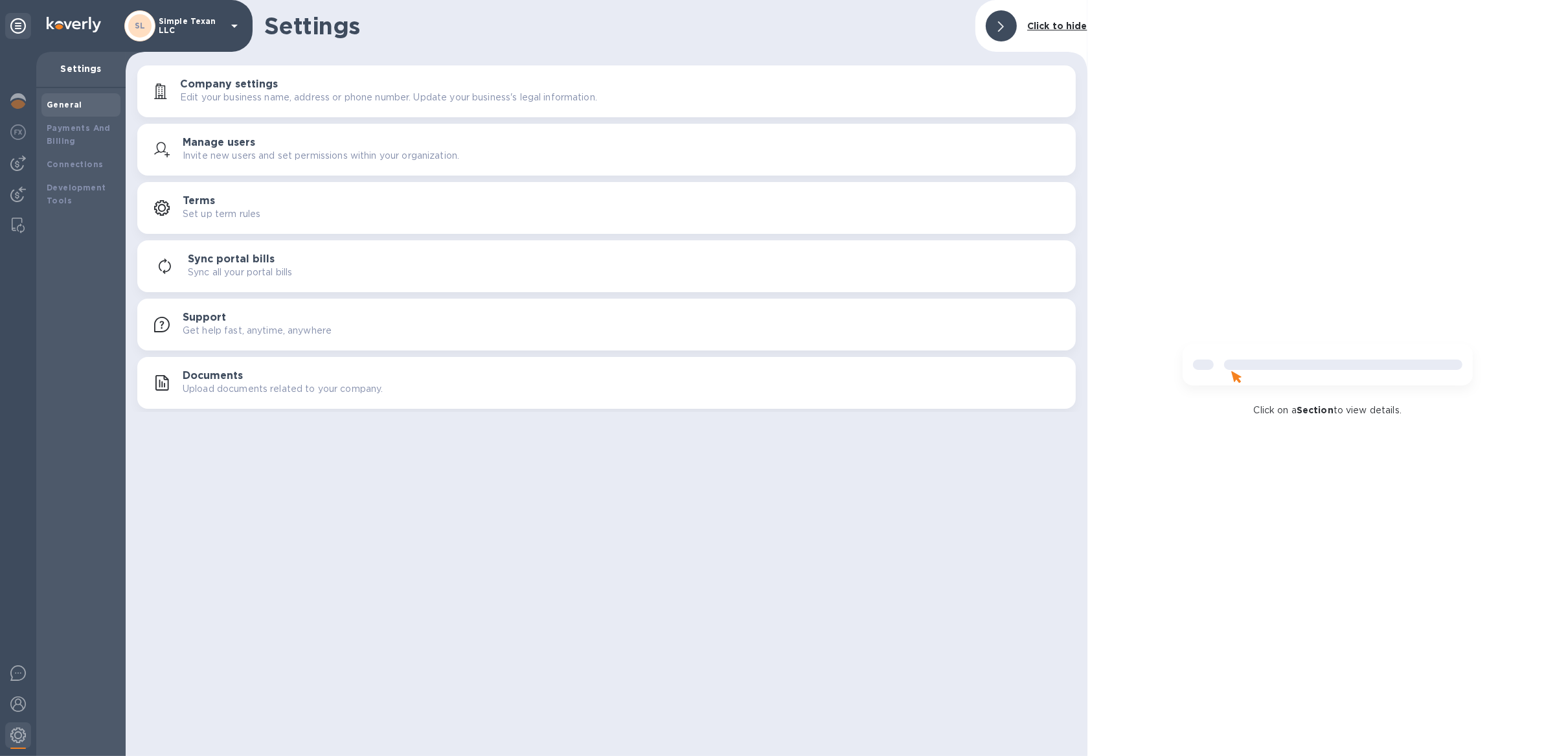
click at [1055, 22] on b "Click to hide" at bounding box center [1058, 25] width 60 height 11
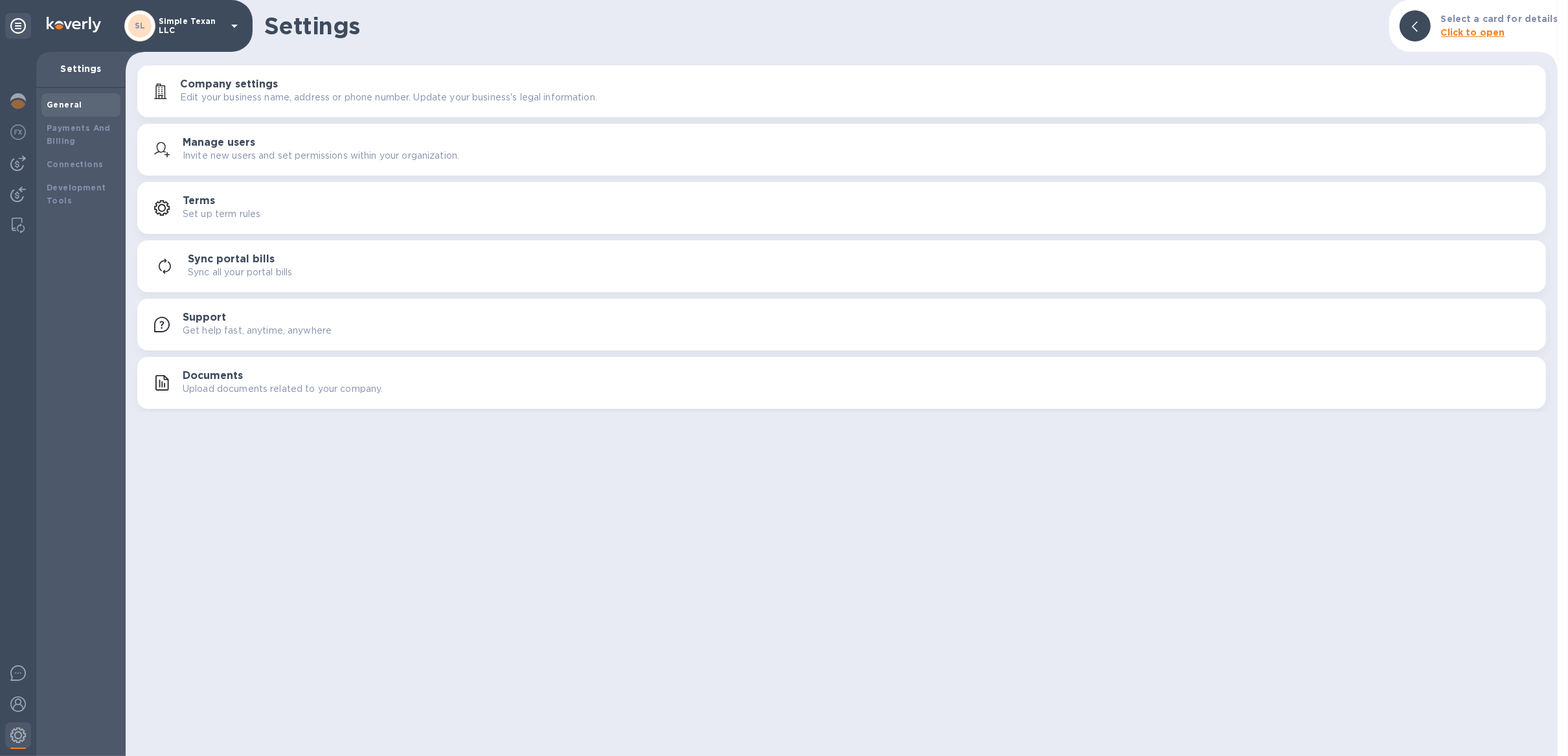
click at [292, 392] on p "Upload documents related to your company." at bounding box center [283, 389] width 200 height 14
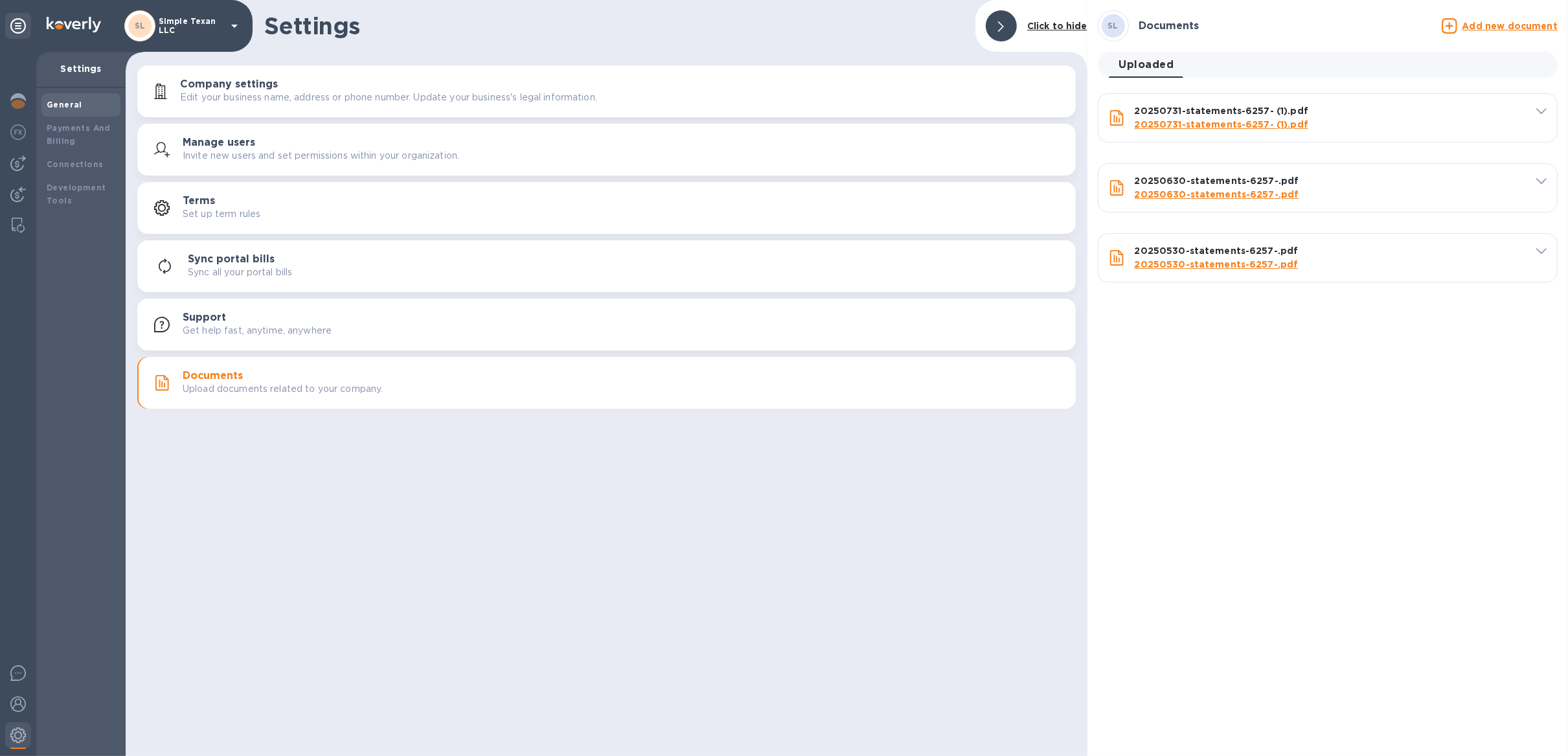
click at [1483, 33] on div "Add new document" at bounding box center [1500, 26] width 116 height 15
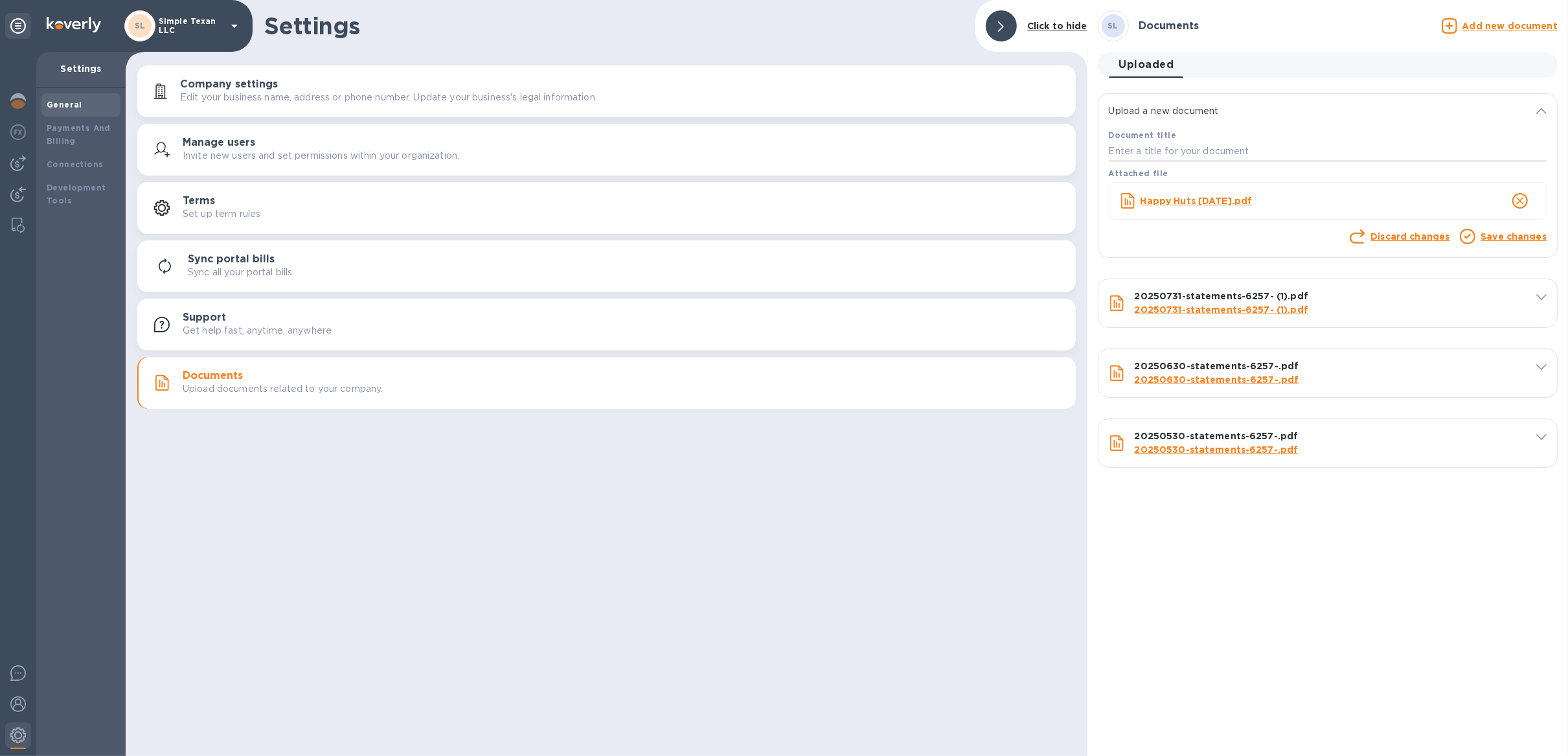
click at [1185, 143] on input "text" at bounding box center [1328, 151] width 438 height 19
type input "1"
click at [1503, 232] on link "Save changes" at bounding box center [1514, 236] width 66 height 11
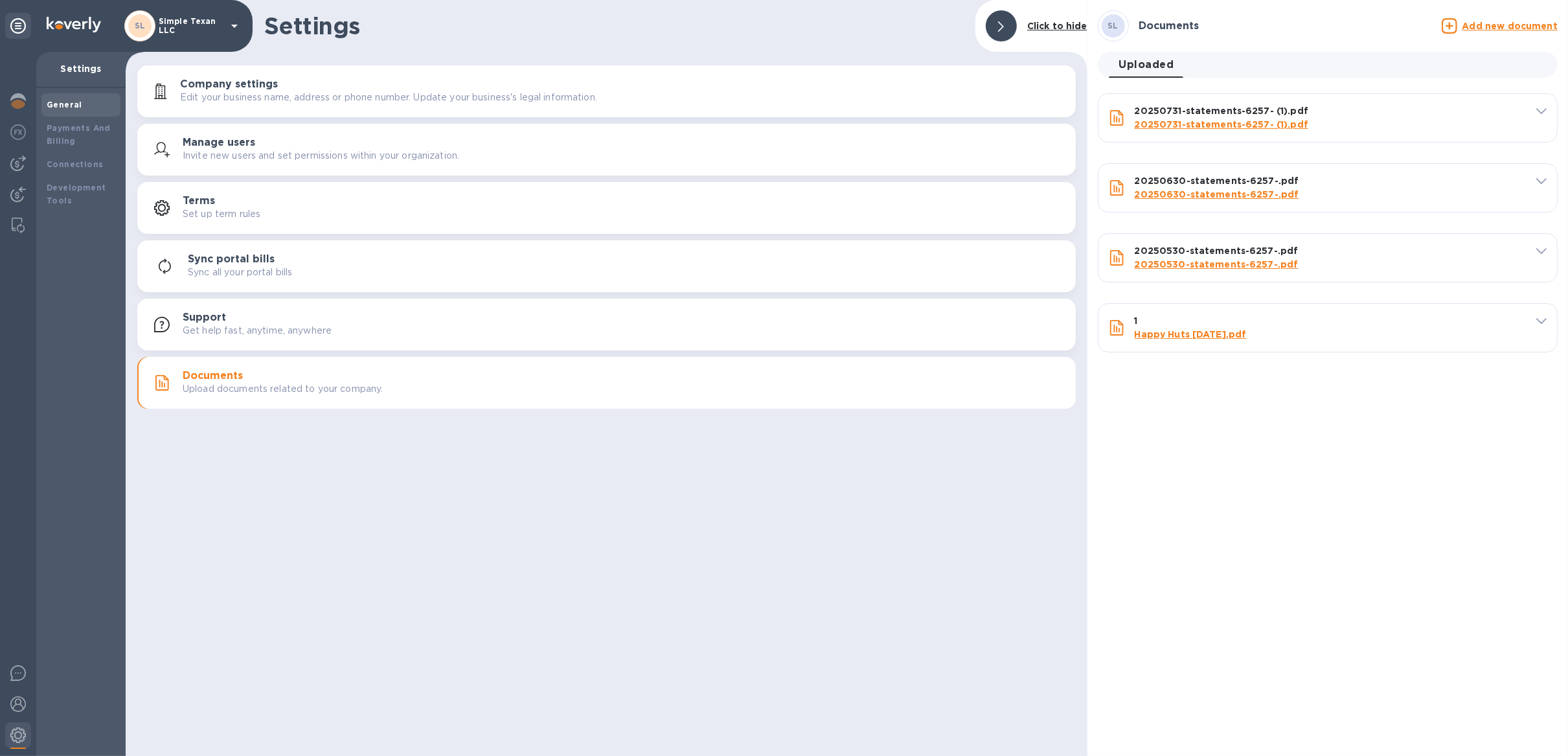
click at [1483, 24] on u "Add new document" at bounding box center [1510, 25] width 95 height 11
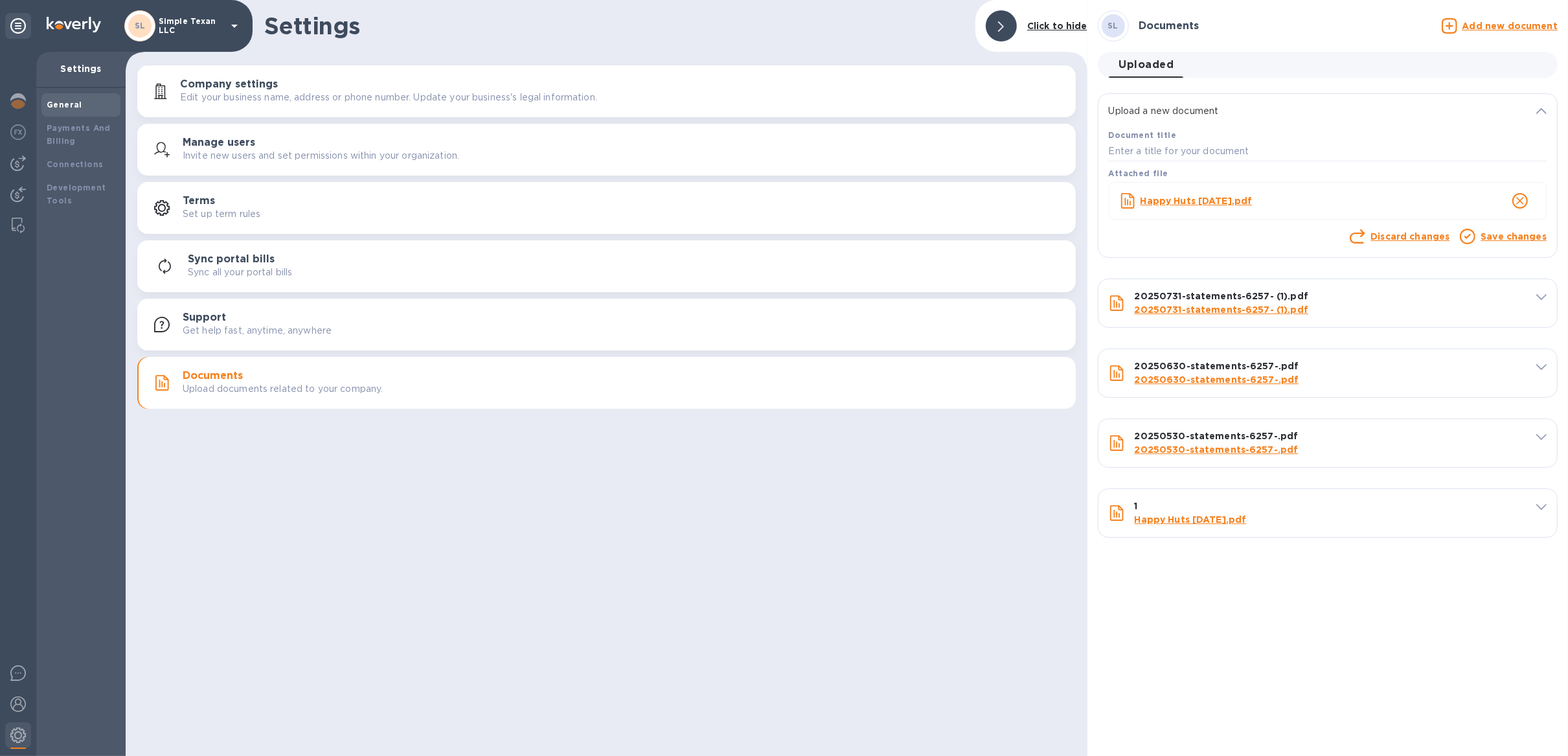
click at [1176, 166] on div "Attached file" at bounding box center [1327, 172] width 443 height 18
click at [1183, 145] on input "text" at bounding box center [1328, 151] width 438 height 19
type input "2"
click at [1517, 237] on link "Save changes" at bounding box center [1514, 236] width 66 height 11
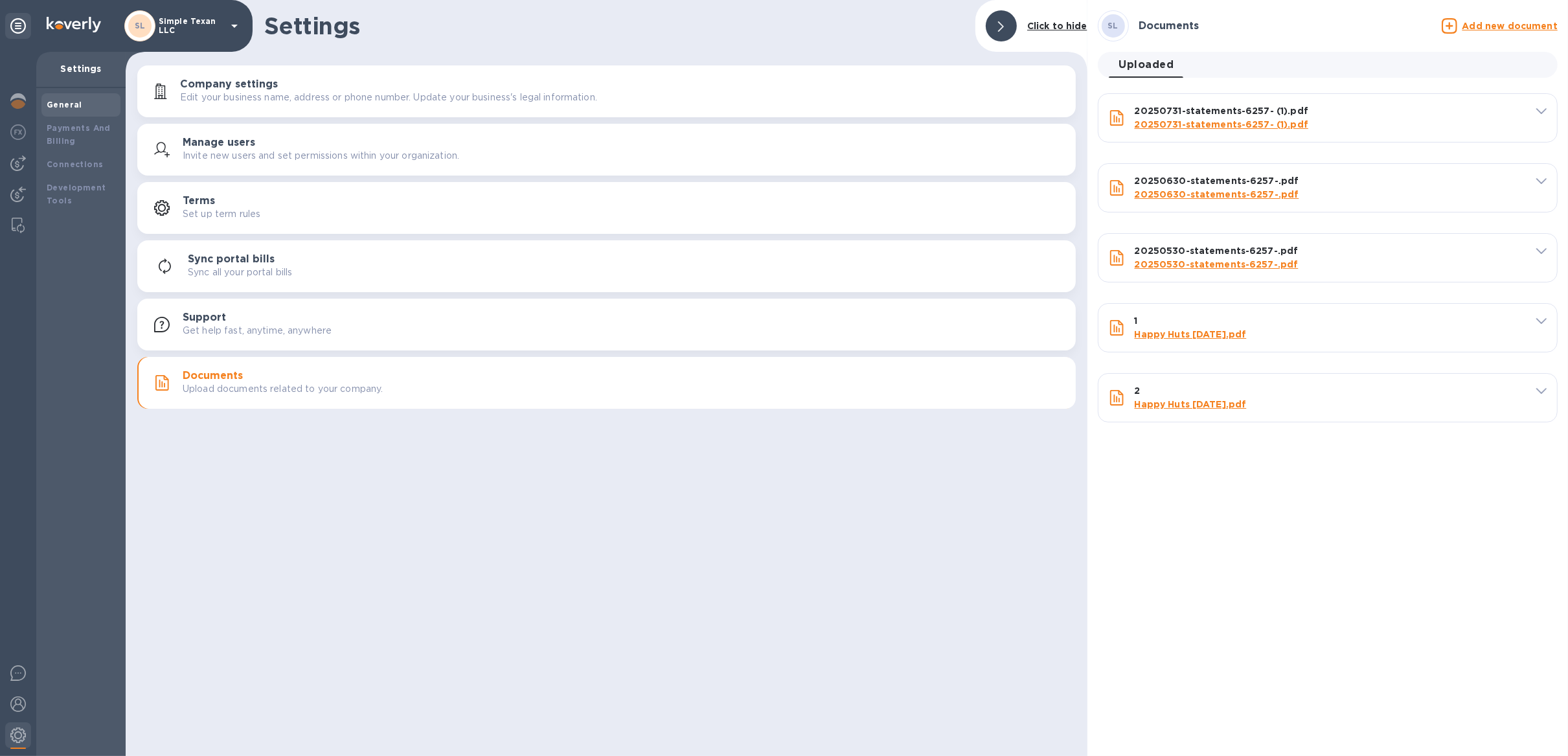
click at [1499, 22] on u "Add new document" at bounding box center [1510, 25] width 95 height 11
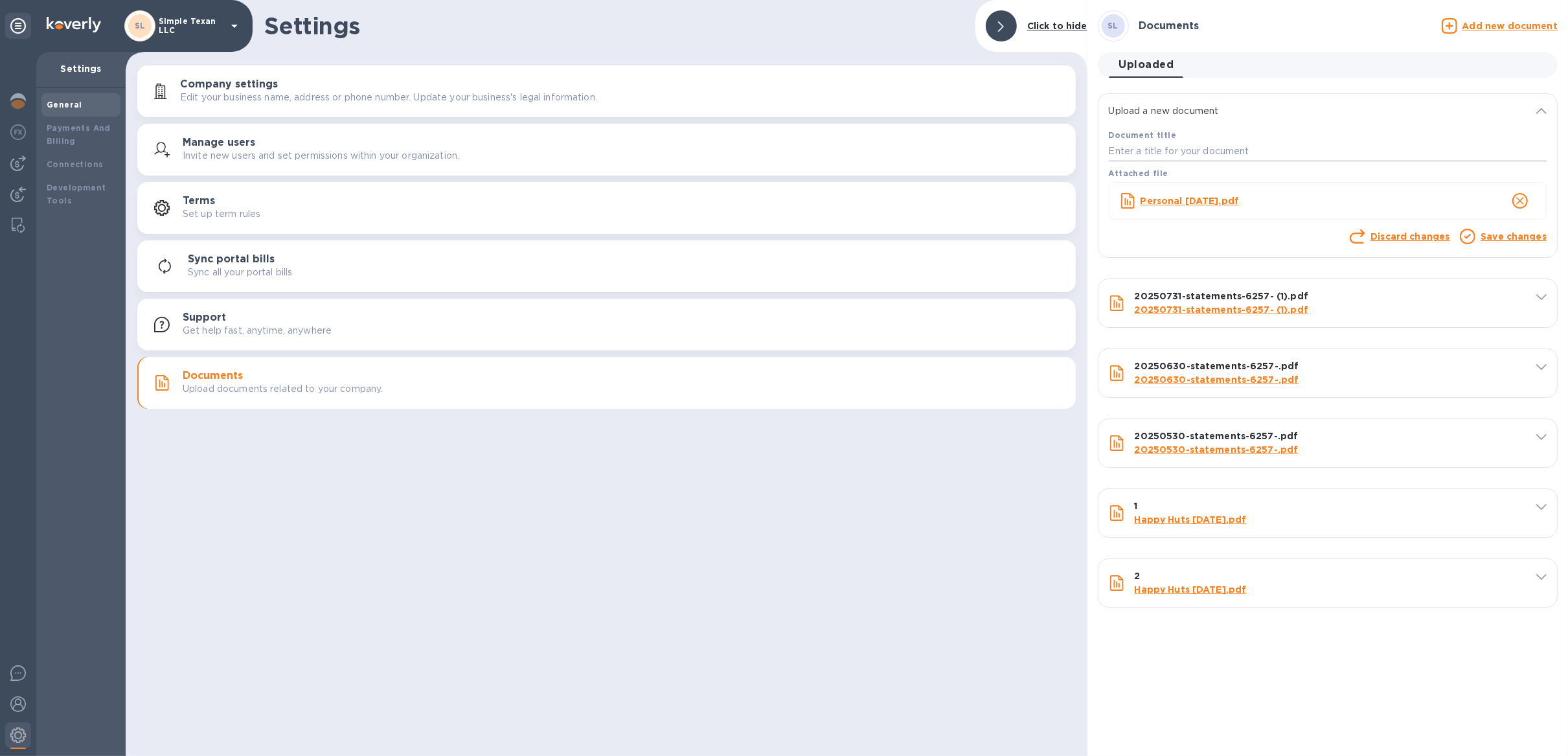
click at [1173, 153] on input "text" at bounding box center [1328, 151] width 438 height 19
type input "3"
click at [1491, 239] on link "Save changes" at bounding box center [1514, 236] width 66 height 11
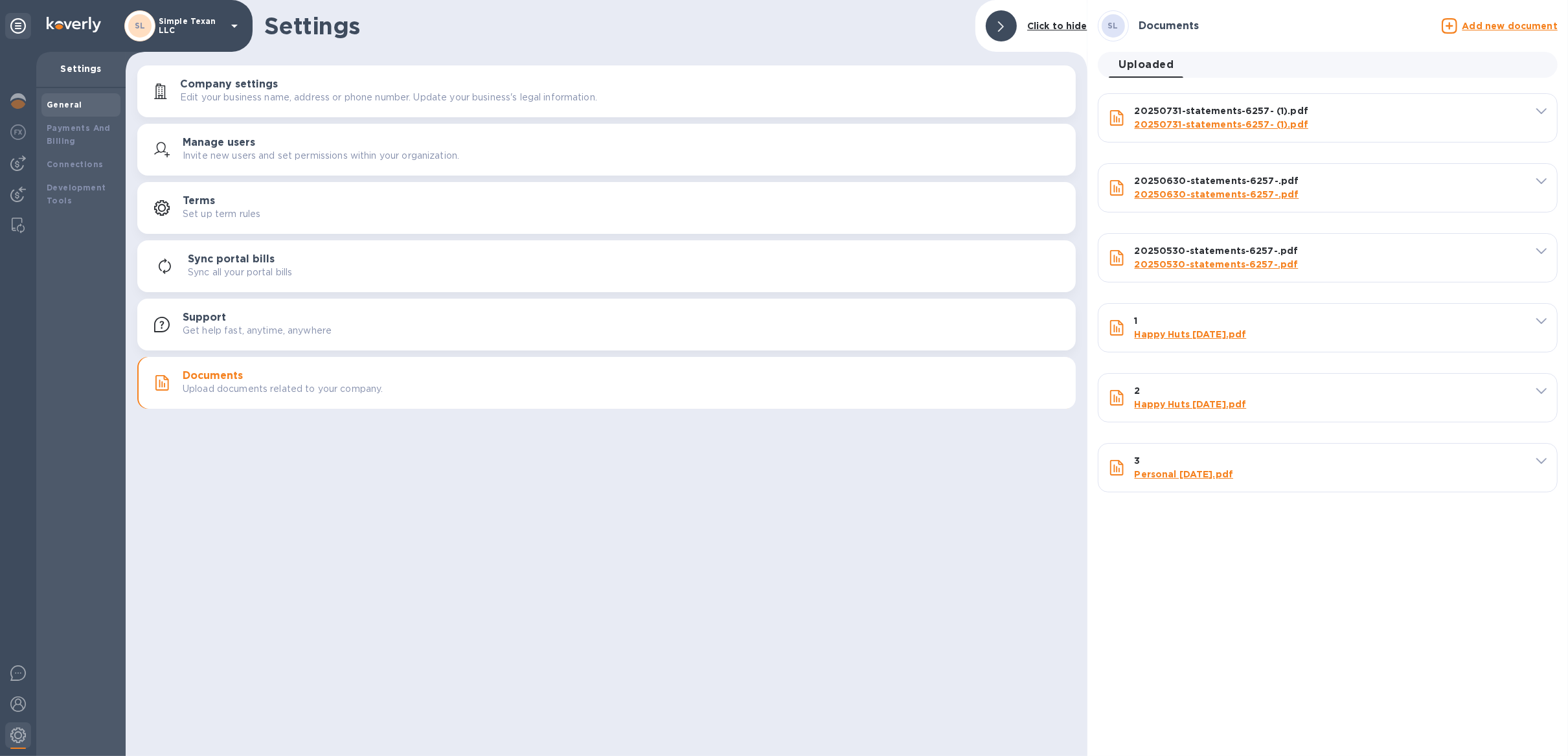
click at [1495, 21] on u "Add new document" at bounding box center [1510, 25] width 95 height 11
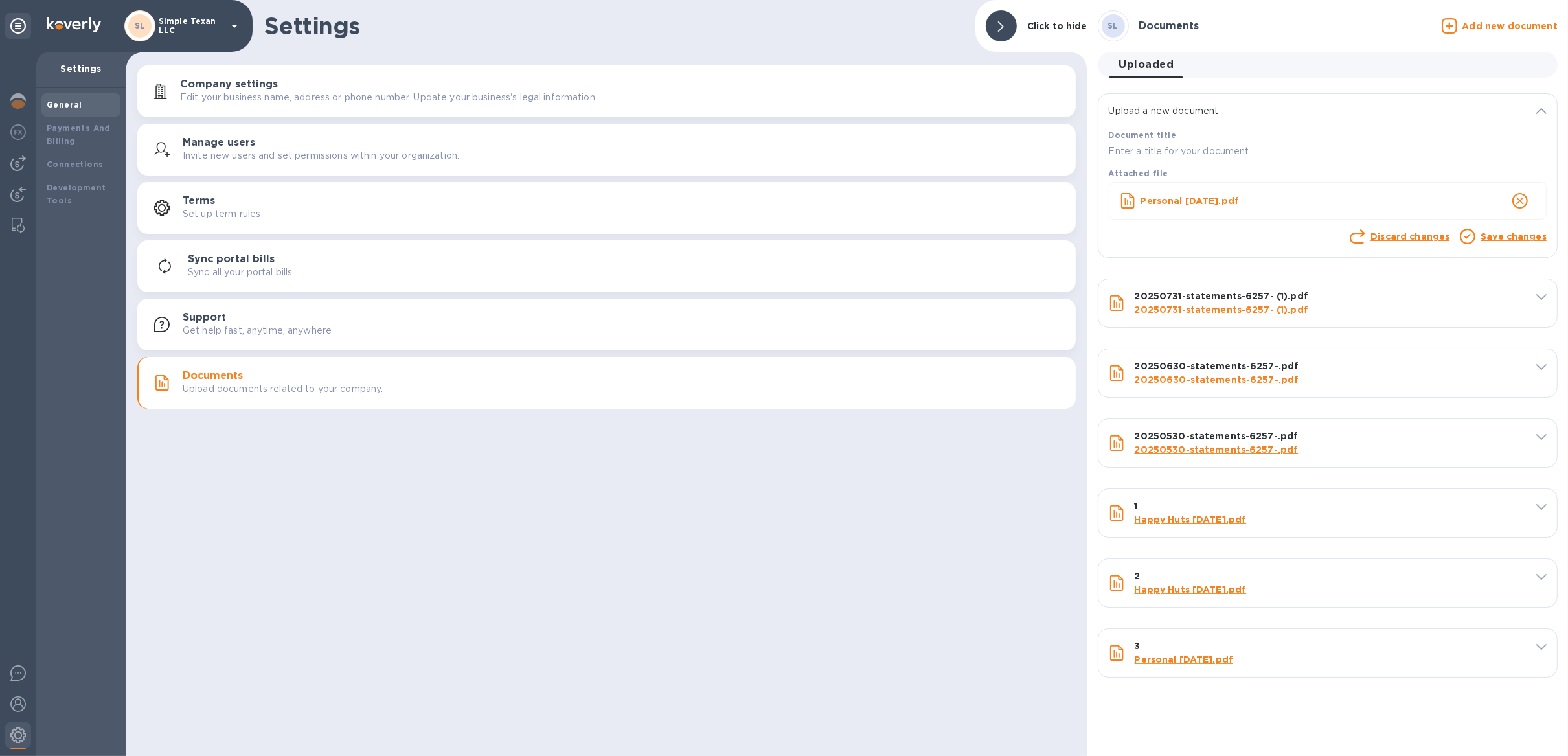
click at [1160, 158] on input "text" at bounding box center [1328, 151] width 438 height 19
type input "4"
click at [1489, 233] on link "Save changes" at bounding box center [1514, 236] width 66 height 11
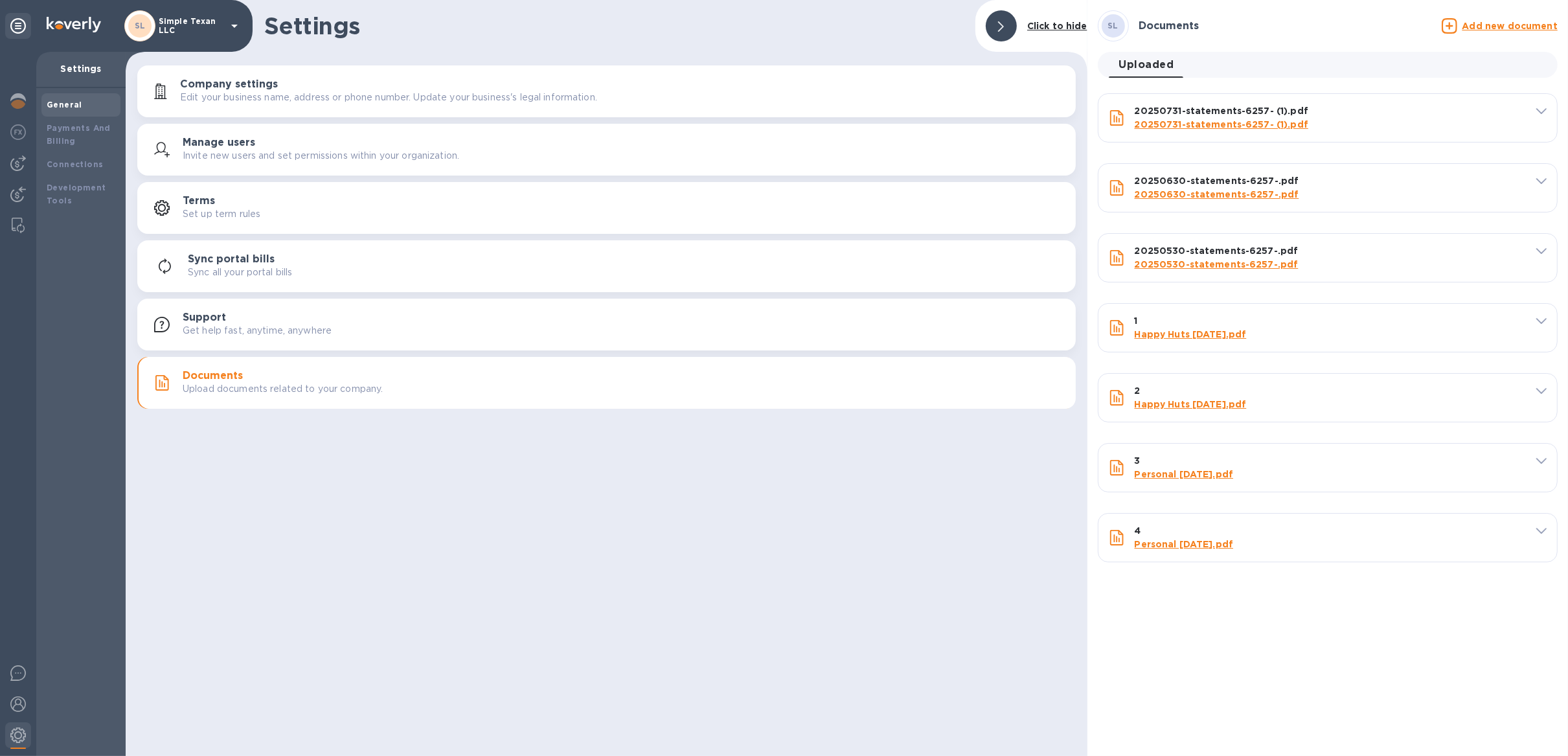
click at [1491, 30] on u "Add new document" at bounding box center [1510, 25] width 95 height 11
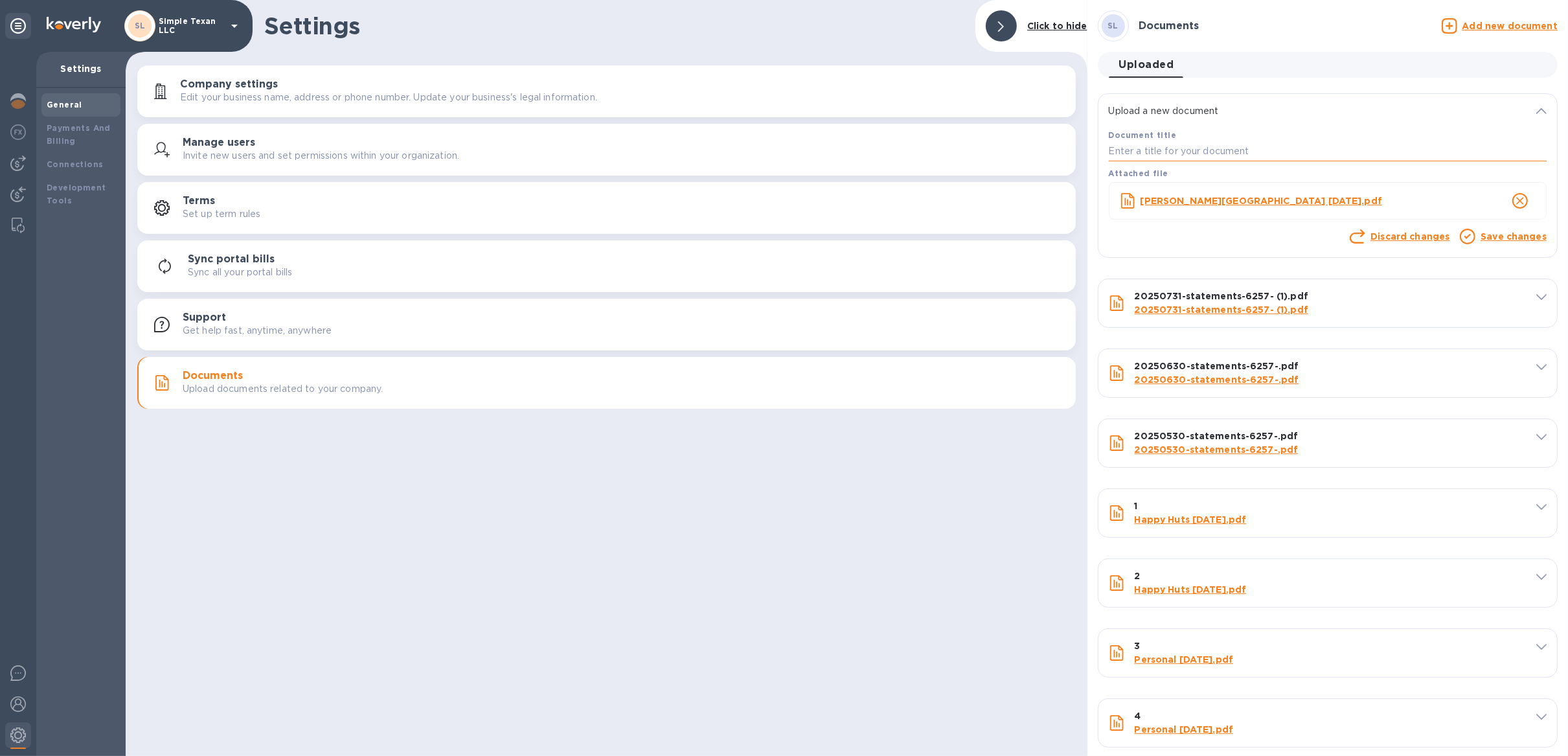
click at [1153, 143] on input "text" at bounding box center [1328, 151] width 438 height 19
type input "5"
click at [1499, 232] on link "Save changes" at bounding box center [1514, 236] width 66 height 11
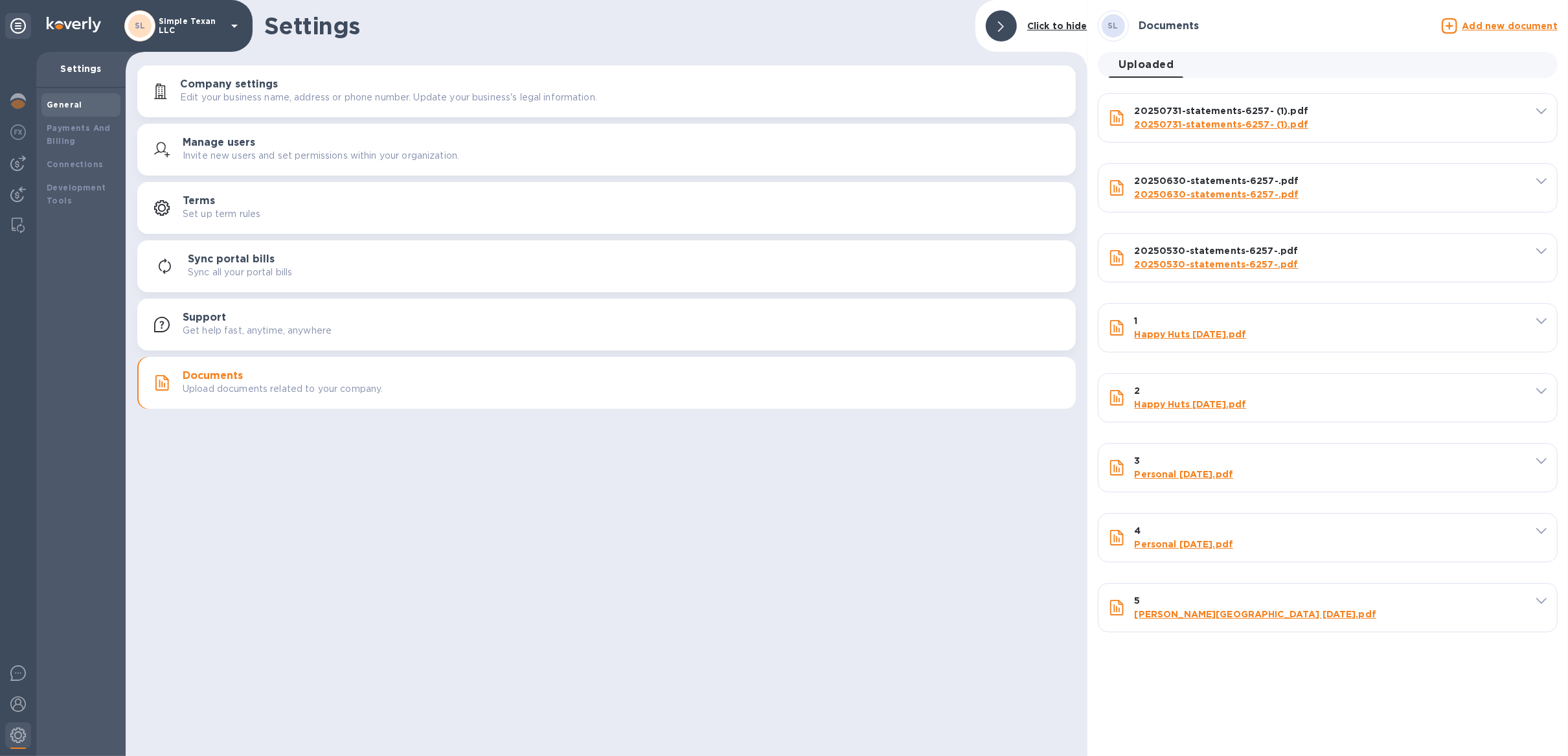
click at [1486, 29] on u "Add new document" at bounding box center [1510, 25] width 95 height 11
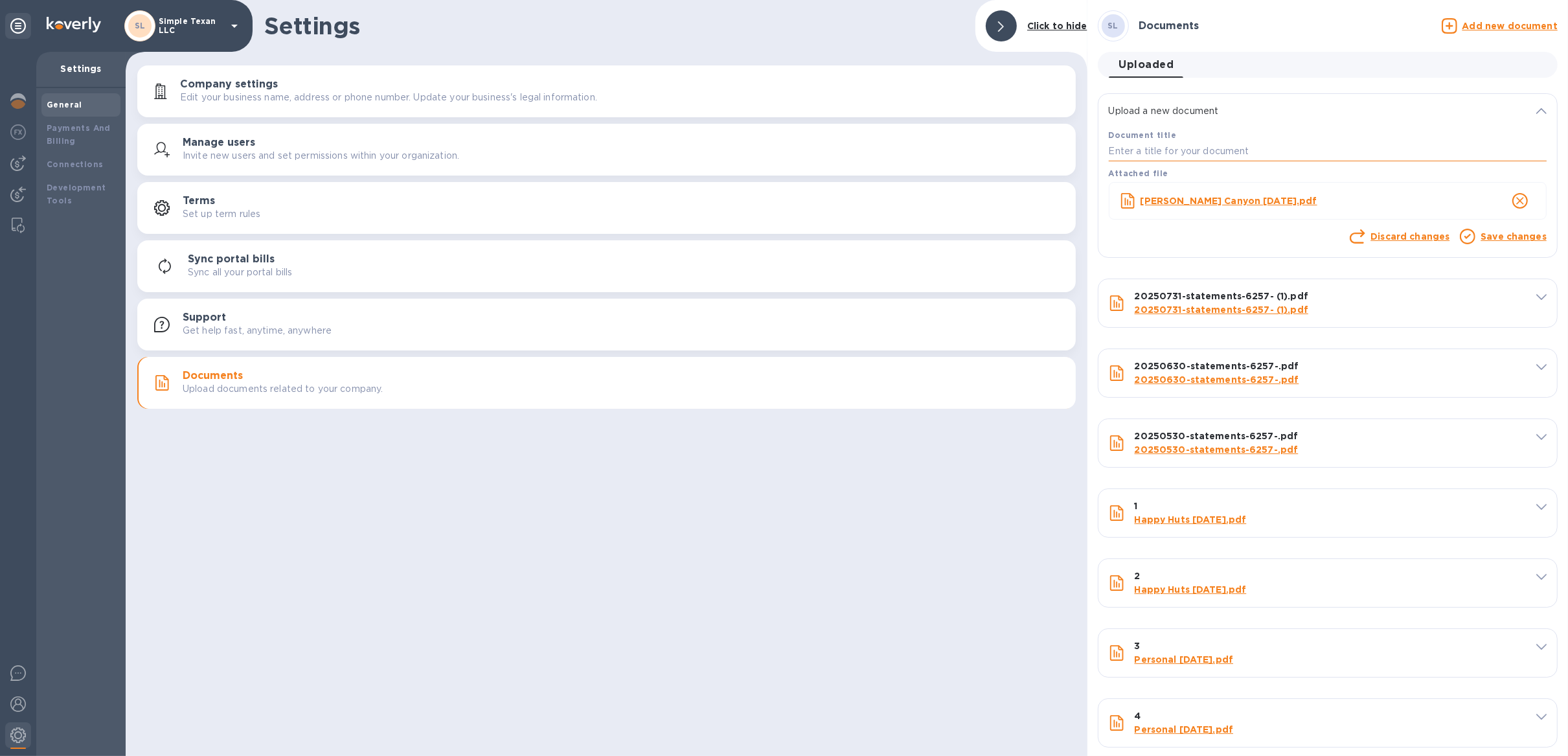
click at [1144, 152] on input "text" at bounding box center [1328, 151] width 438 height 19
type input "6"
click at [1526, 228] on div "Save changes" at bounding box center [1514, 238] width 72 height 22
click at [1494, 236] on link "Save changes" at bounding box center [1514, 236] width 66 height 11
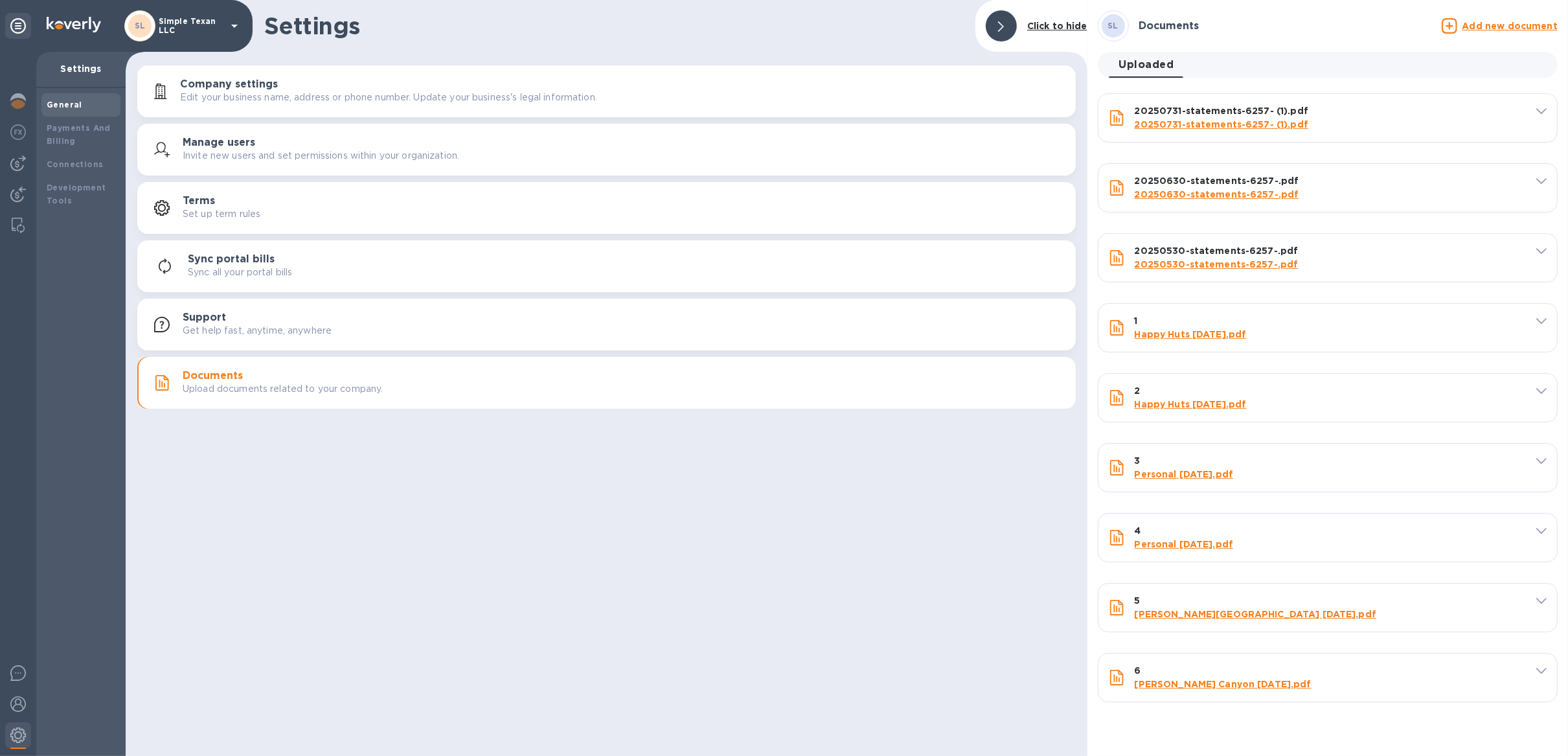
click at [232, 34] on div "SL Simple Texan LLC" at bounding box center [183, 26] width 118 height 31
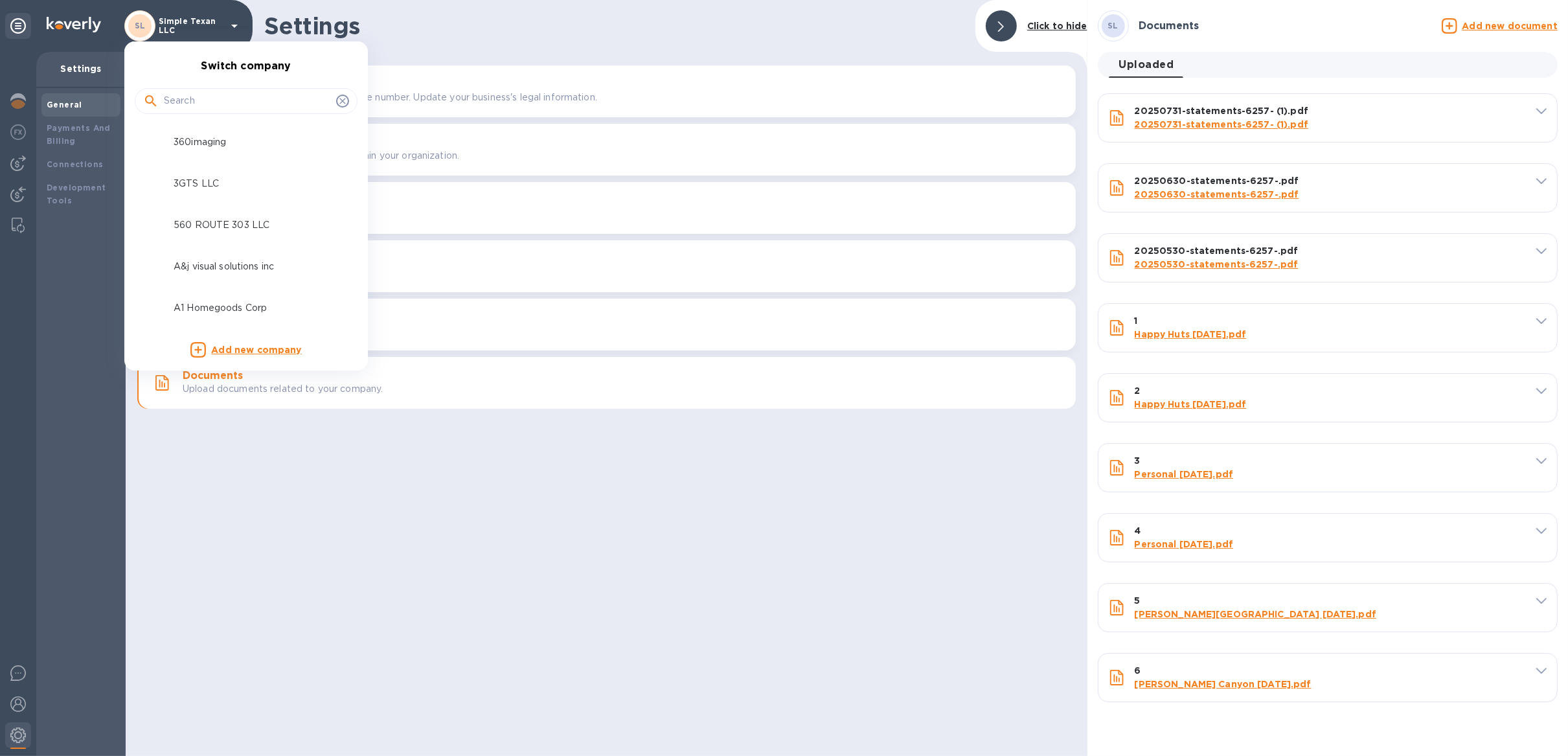
click at [218, 106] on input "text" at bounding box center [247, 101] width 168 height 19
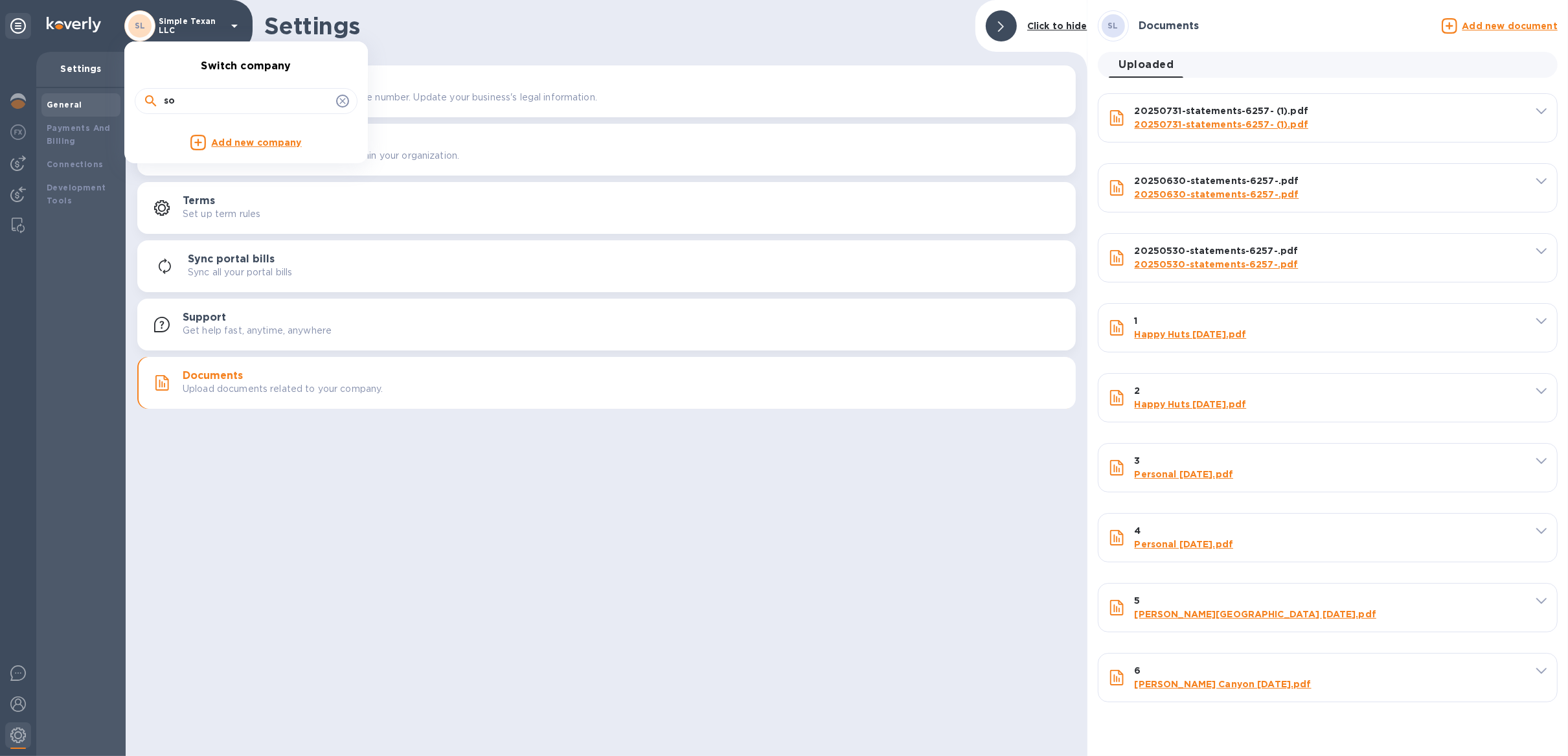
type input "s"
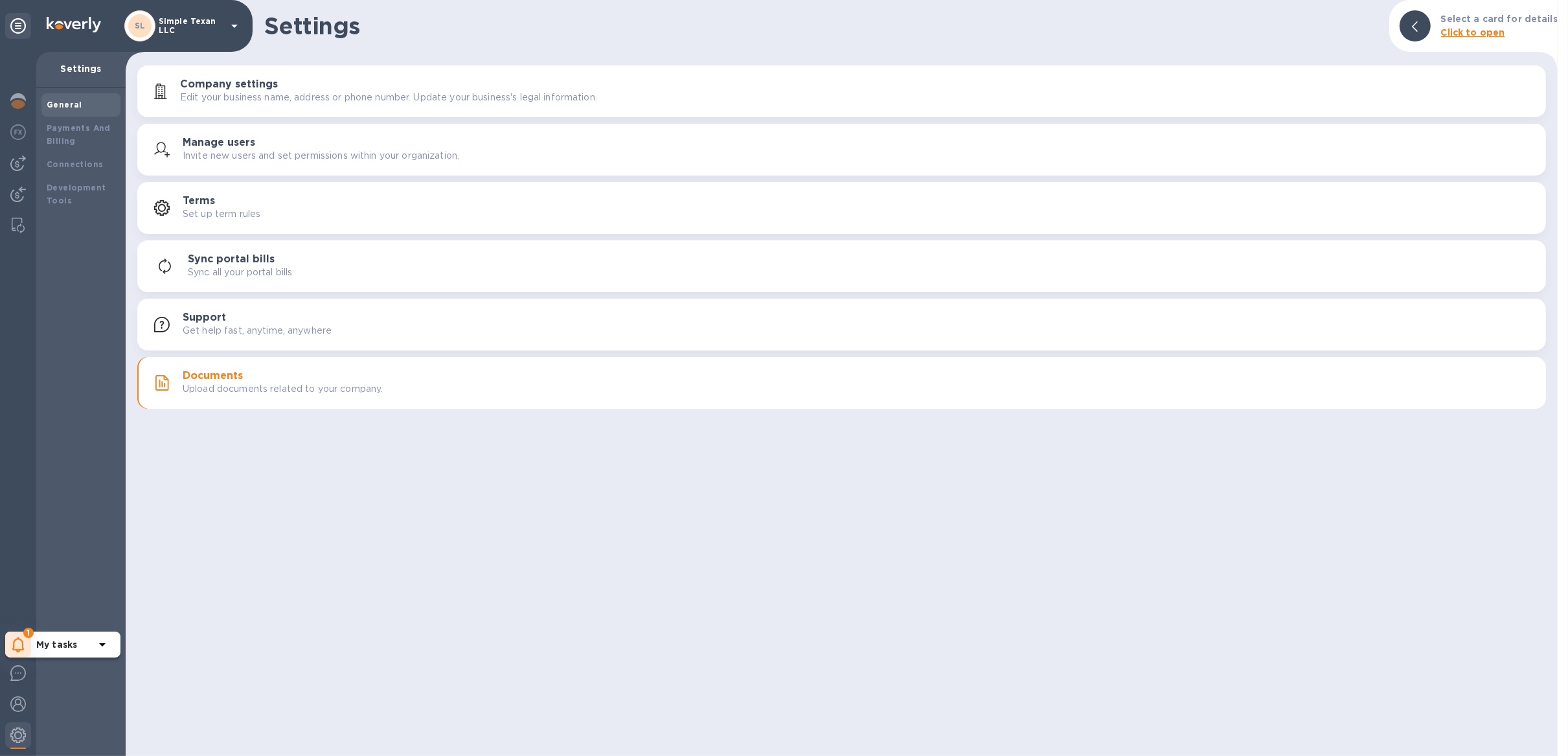
click at [21, 647] on icon at bounding box center [18, 644] width 13 height 15
click at [71, 601] on p "You have pending companies." at bounding box center [103, 604] width 134 height 14
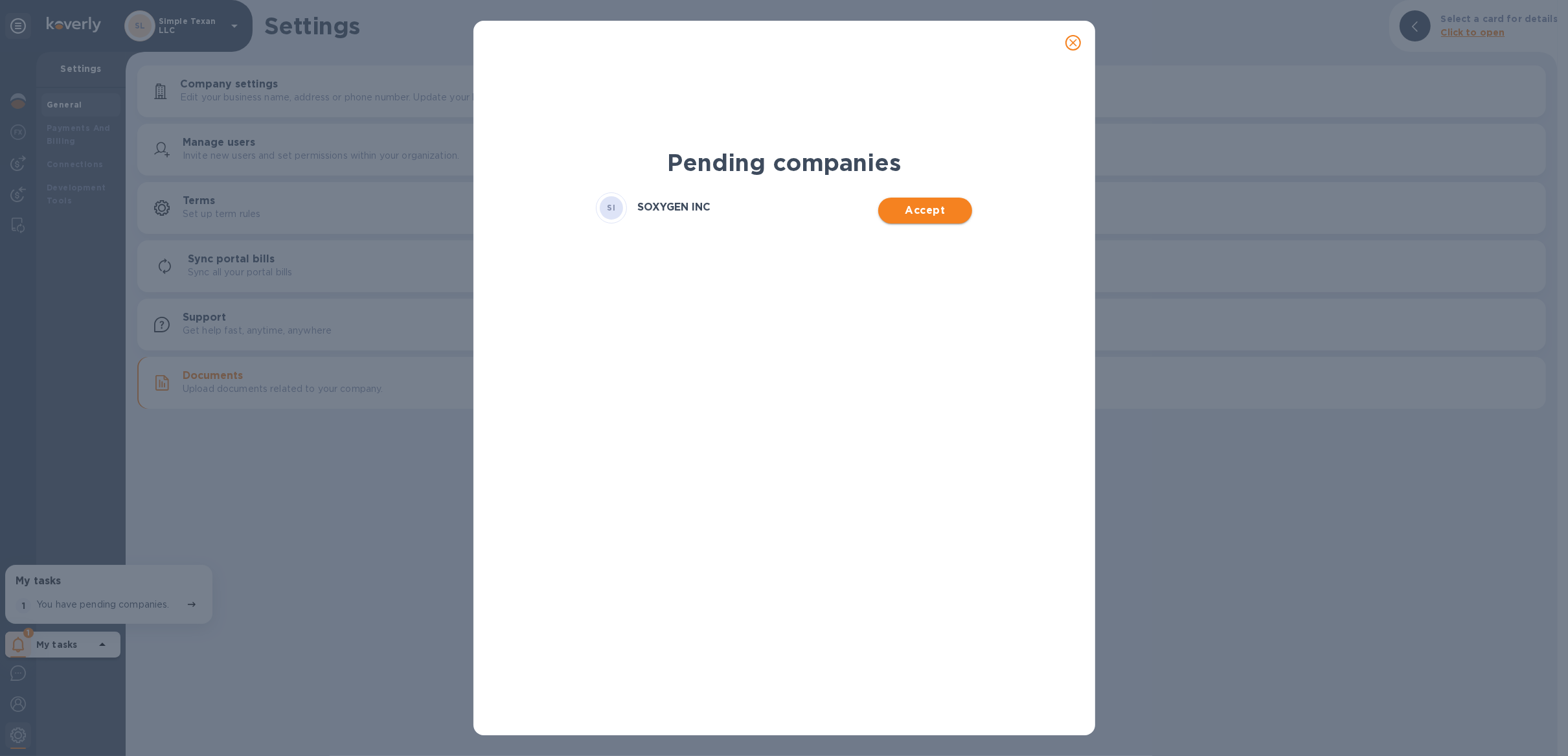
click at [903, 208] on span "Accept" at bounding box center [926, 210] width 74 height 15
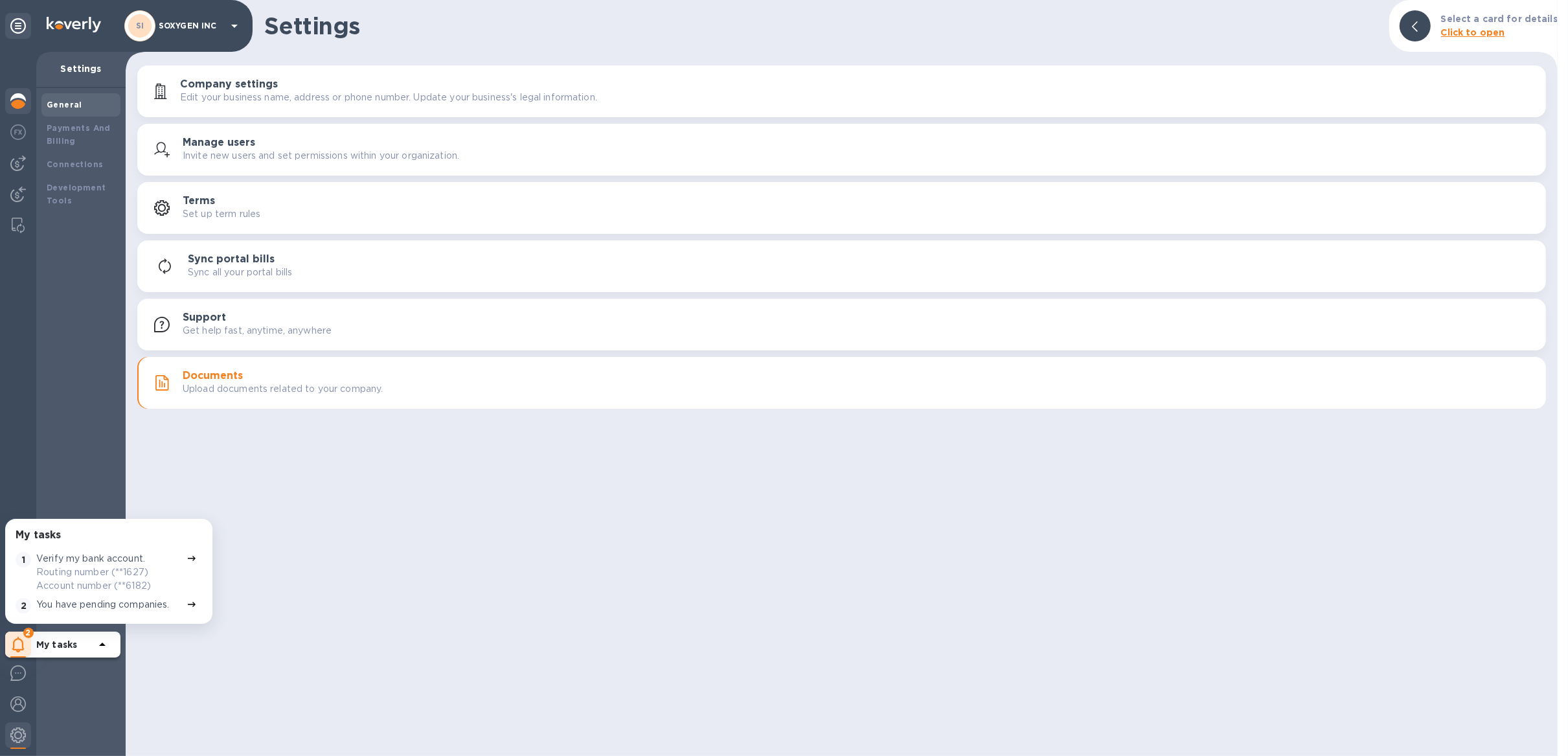
click at [19, 101] on img at bounding box center [18, 101] width 15 height 15
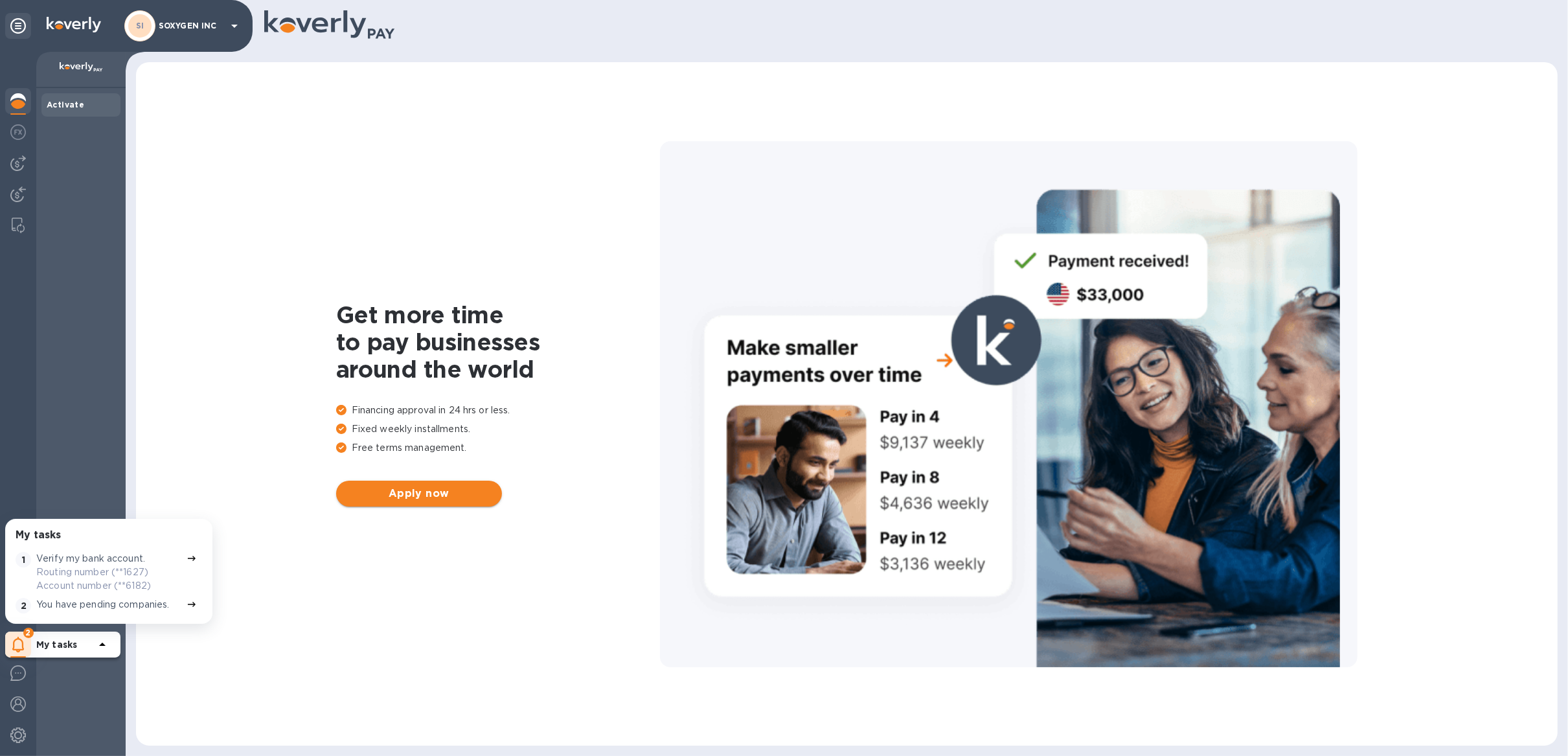
click at [422, 486] on span "Apply now" at bounding box center [419, 494] width 145 height 15
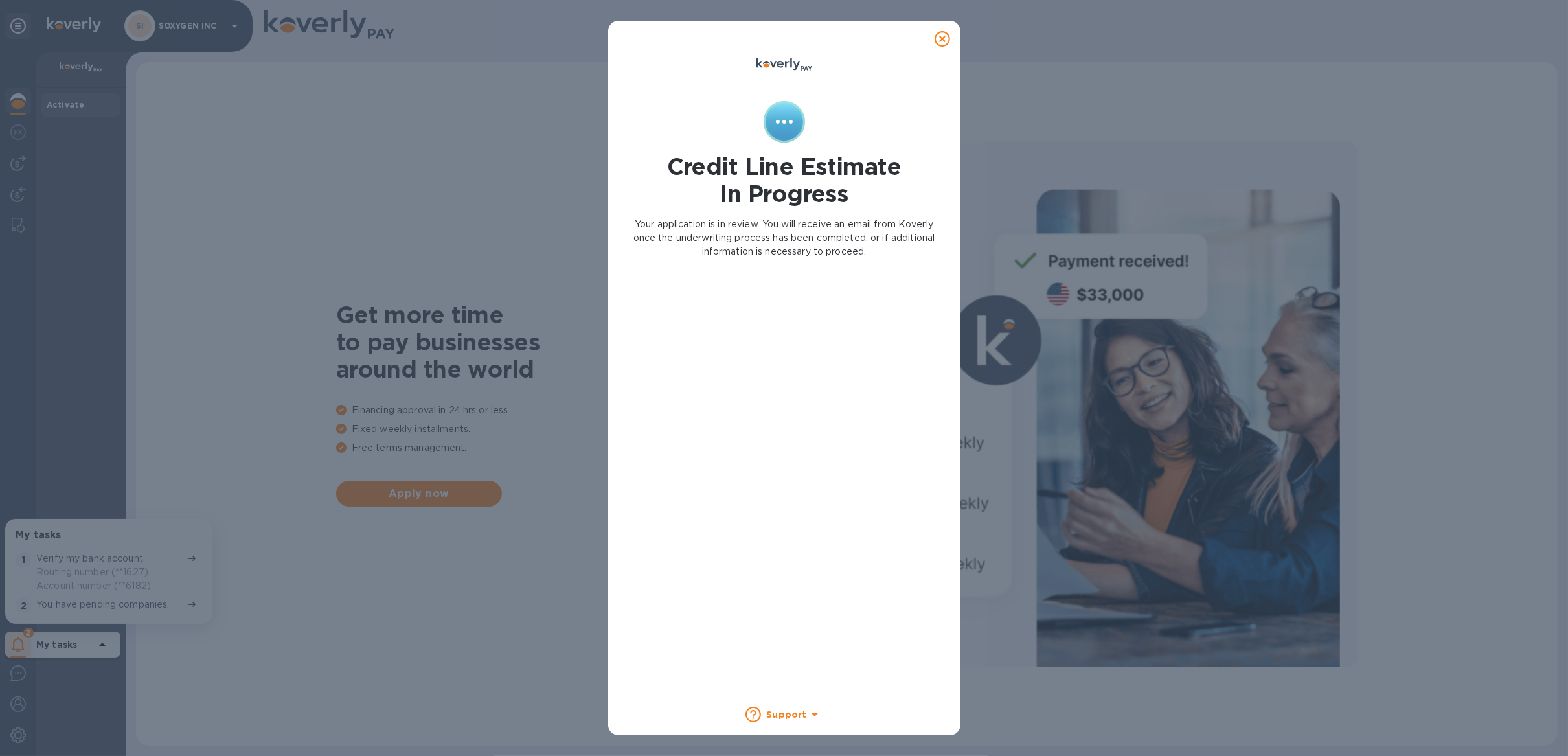
click at [942, 34] on icon at bounding box center [942, 39] width 15 height 15
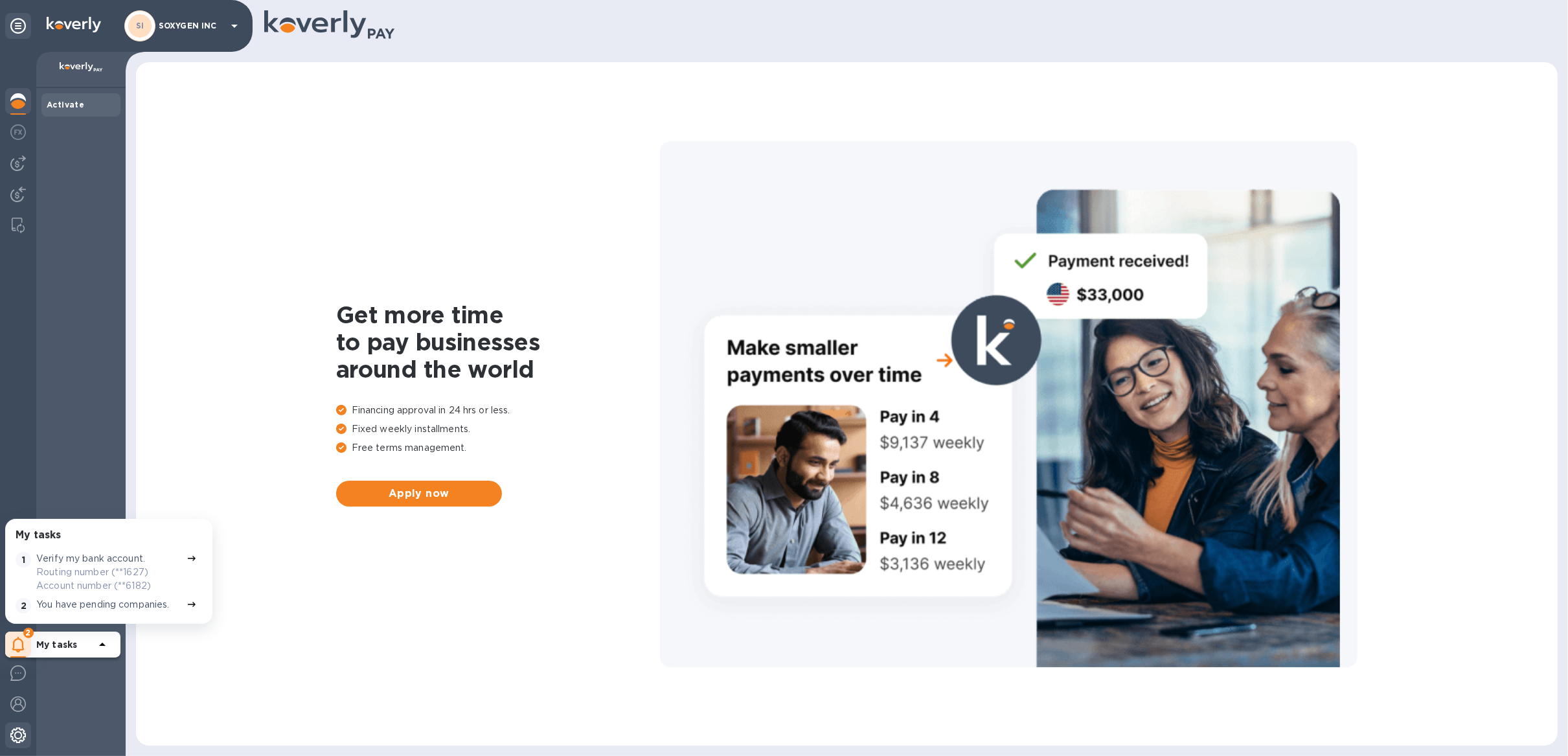
click at [18, 739] on img at bounding box center [18, 735] width 15 height 15
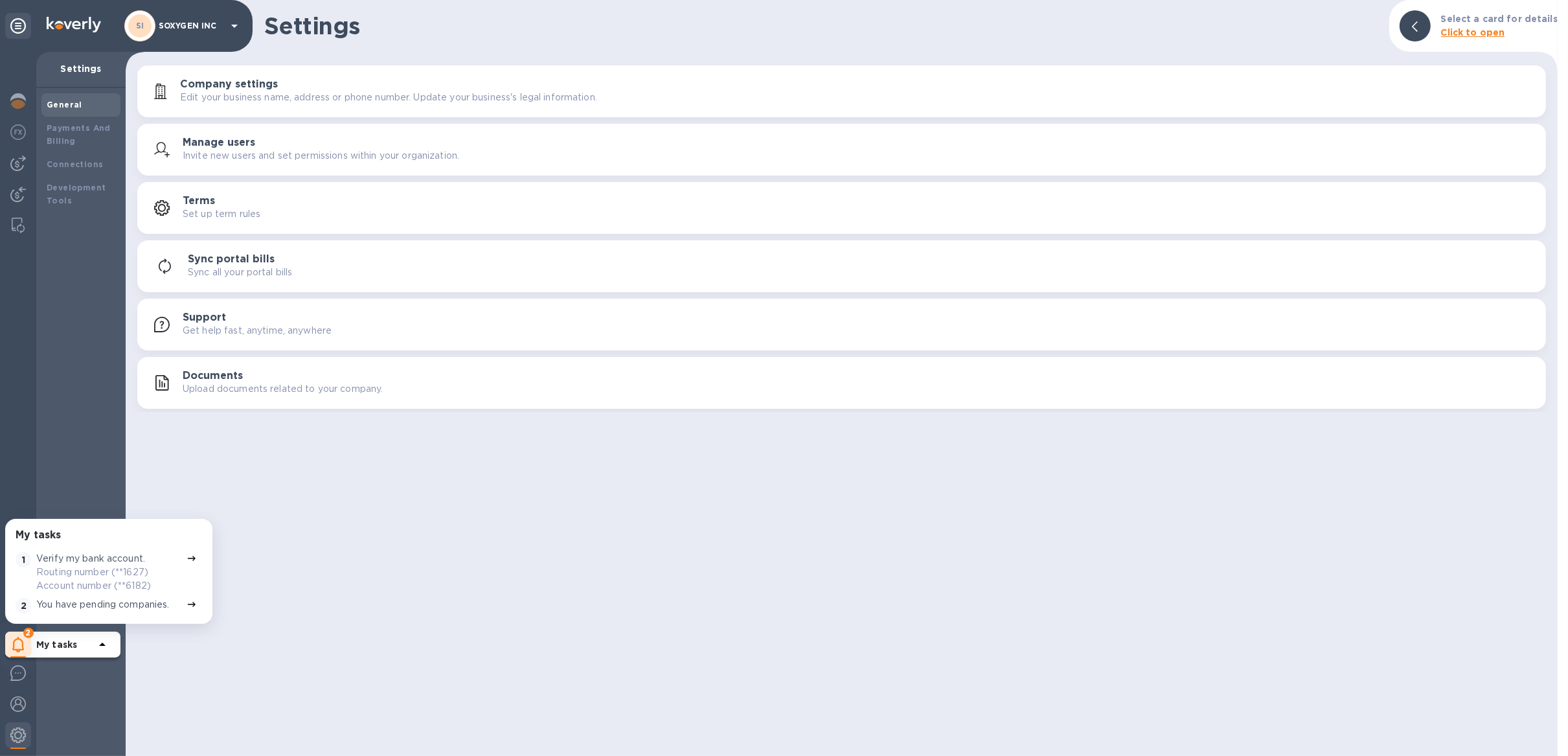
click at [222, 98] on p "Edit your business name, address or phone number. Update your business's legal …" at bounding box center [388, 98] width 417 height 14
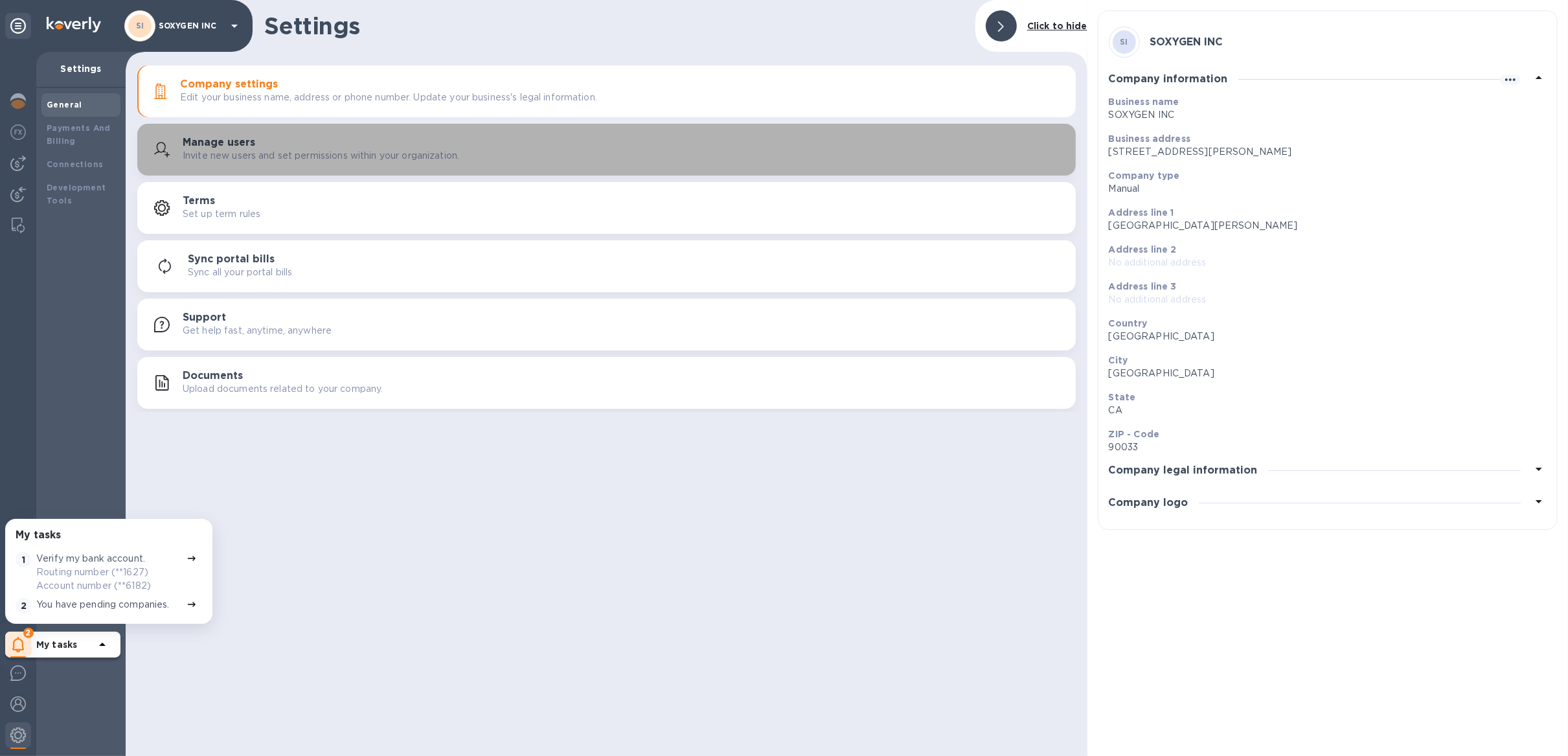
click at [238, 145] on h3 "Manage users" at bounding box center [219, 142] width 73 height 13
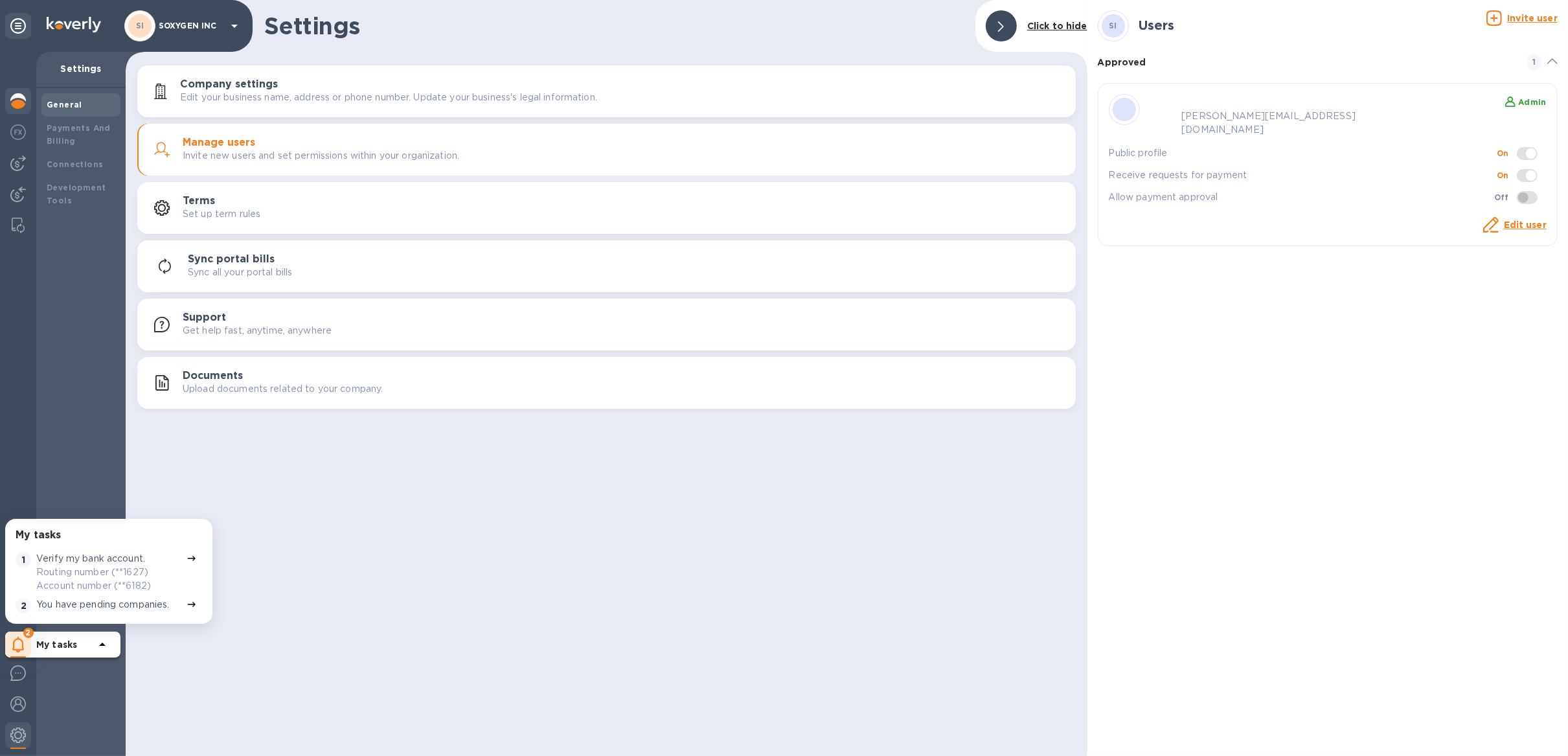
click at [30, 104] on div at bounding box center [17, 102] width 26 height 28
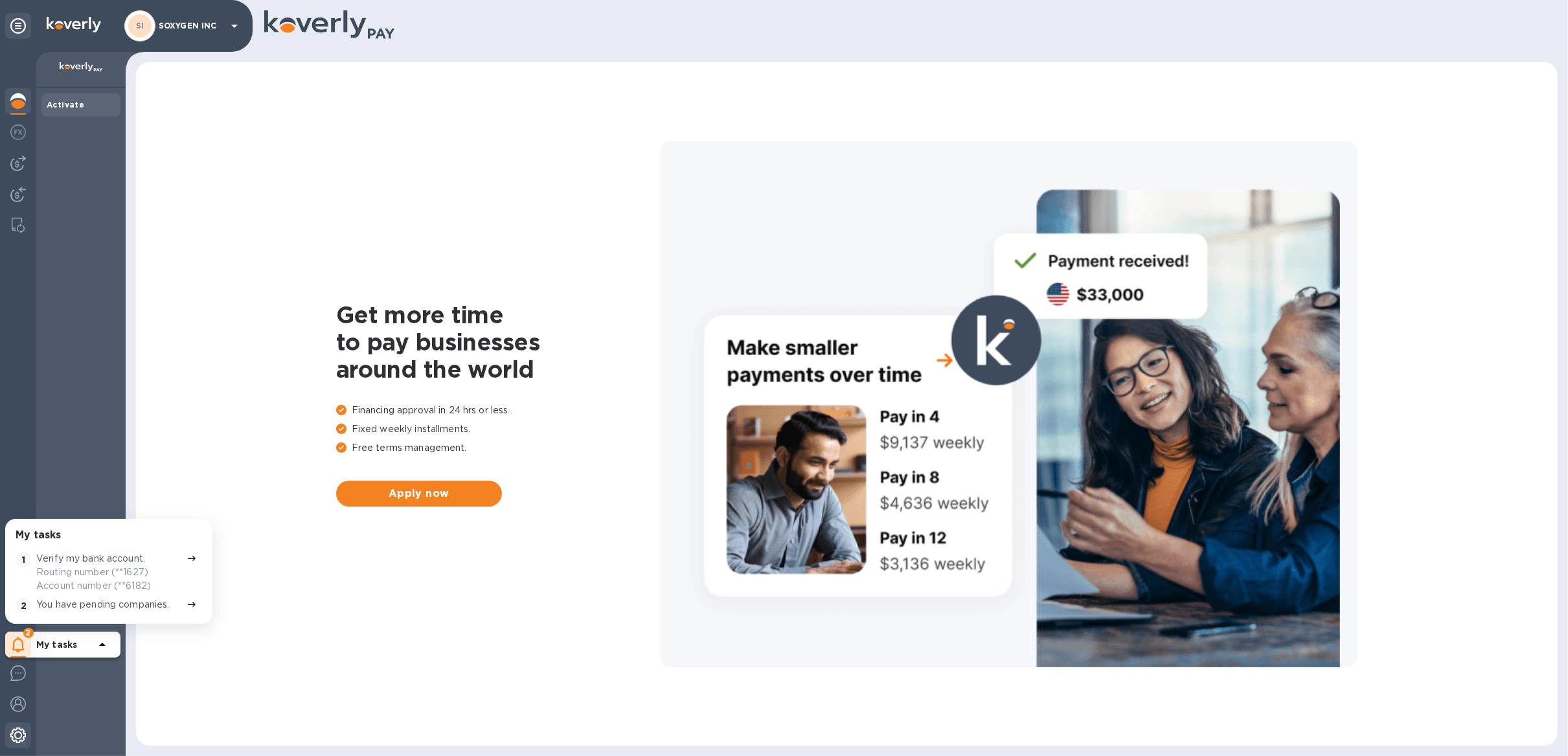
click at [14, 738] on img at bounding box center [18, 735] width 15 height 15
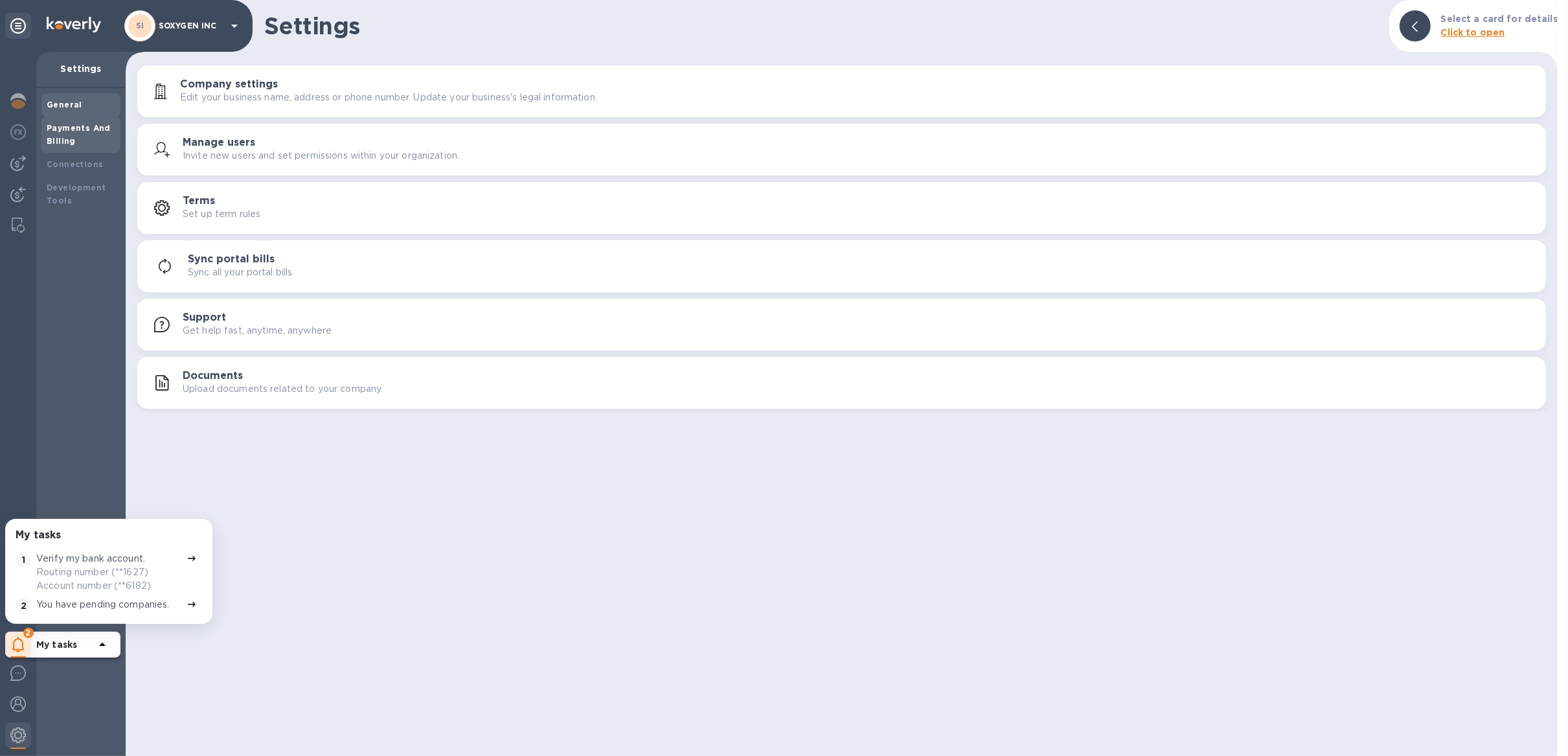
click at [85, 138] on div "Payments And Billing" at bounding box center [80, 135] width 69 height 26
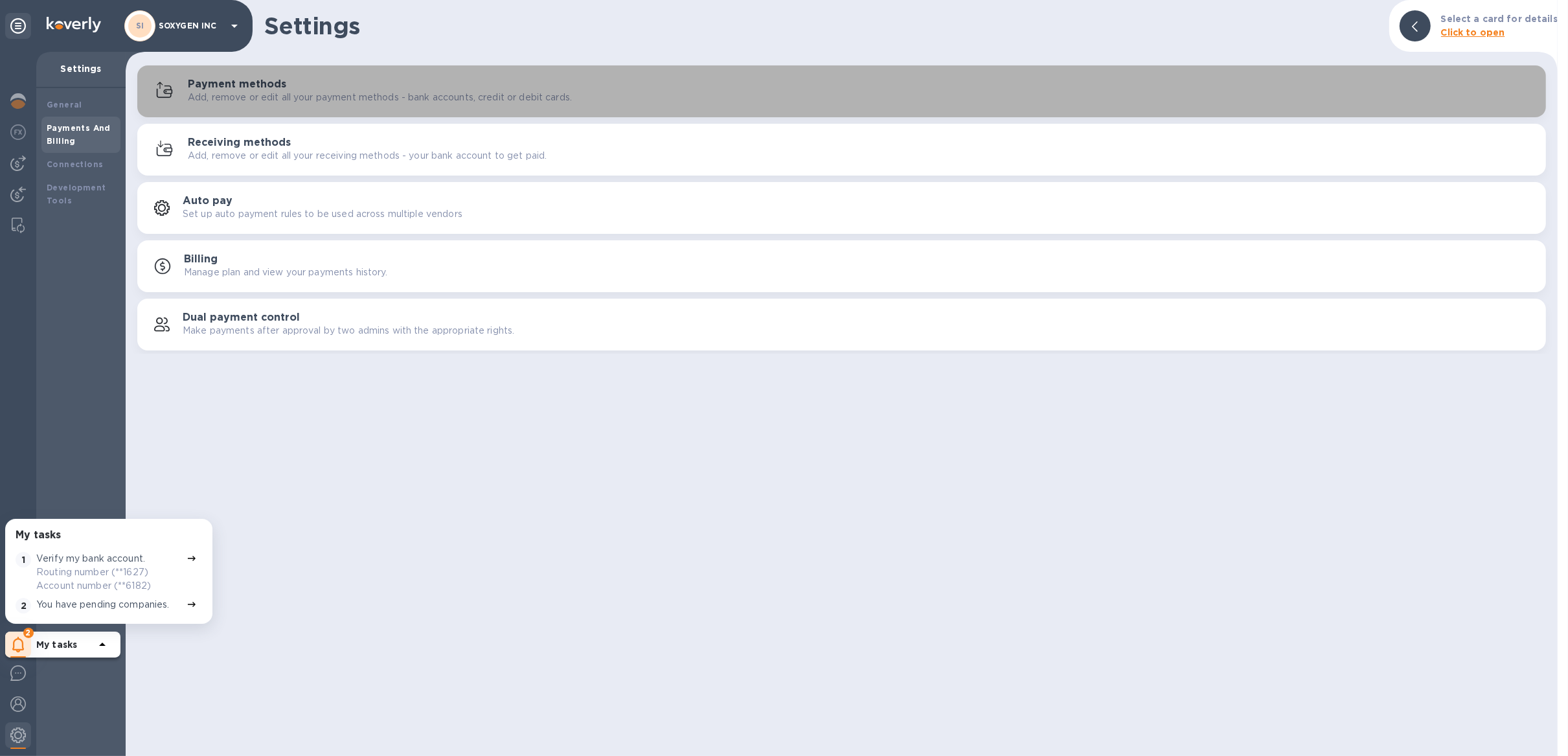
click at [254, 83] on h3 "Payment methods" at bounding box center [237, 84] width 99 height 13
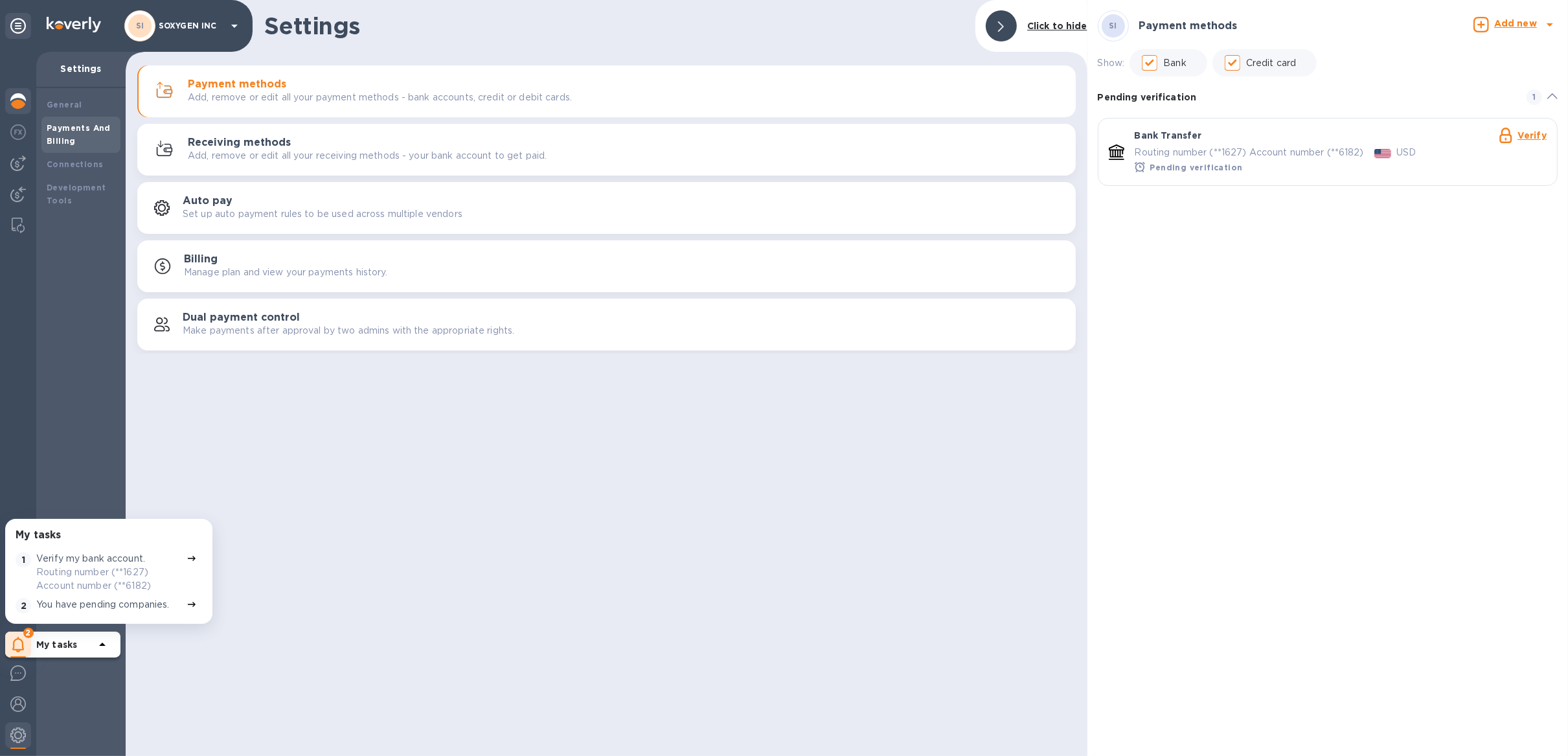
click at [15, 112] on div at bounding box center [17, 102] width 26 height 28
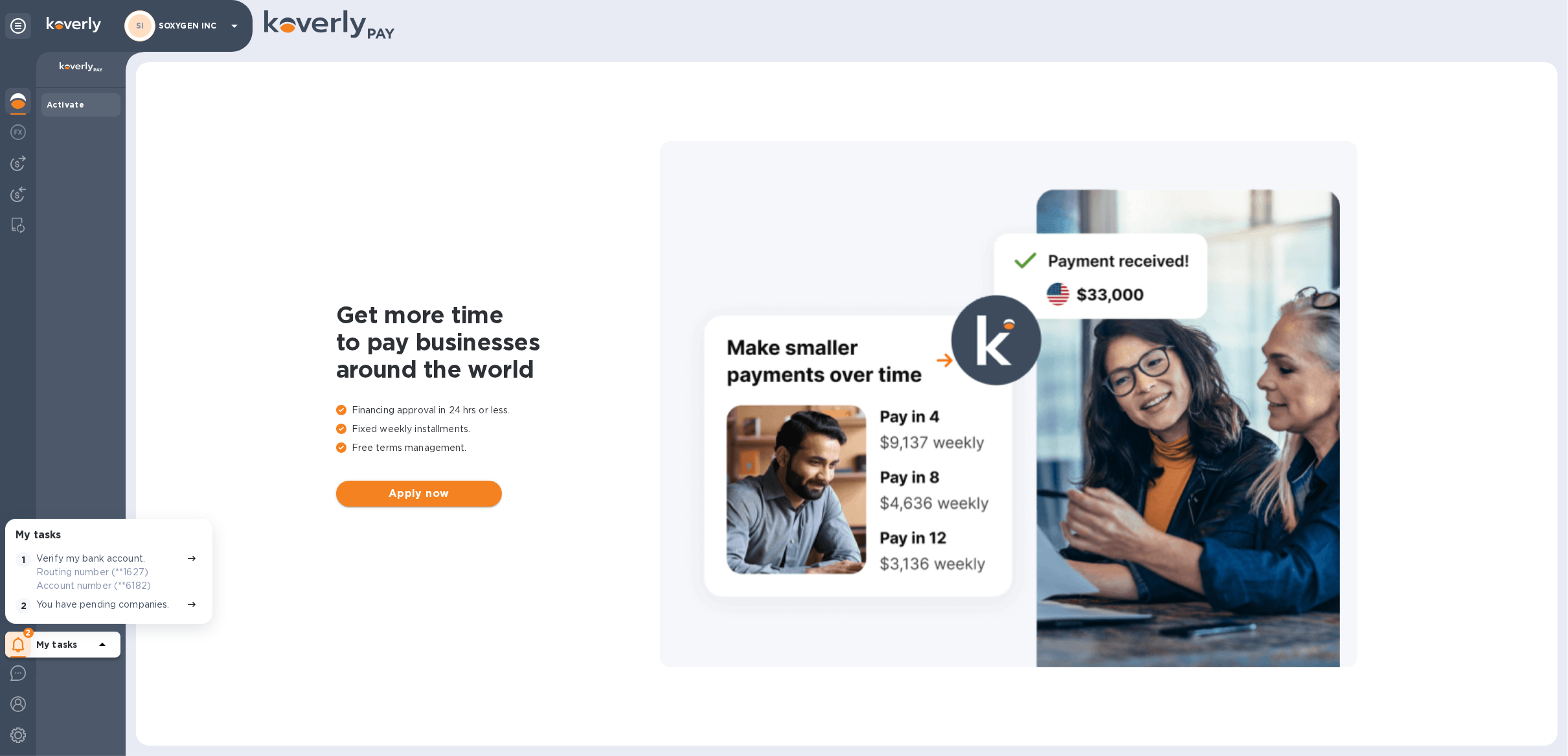
click at [447, 499] on span "Apply now" at bounding box center [419, 494] width 145 height 15
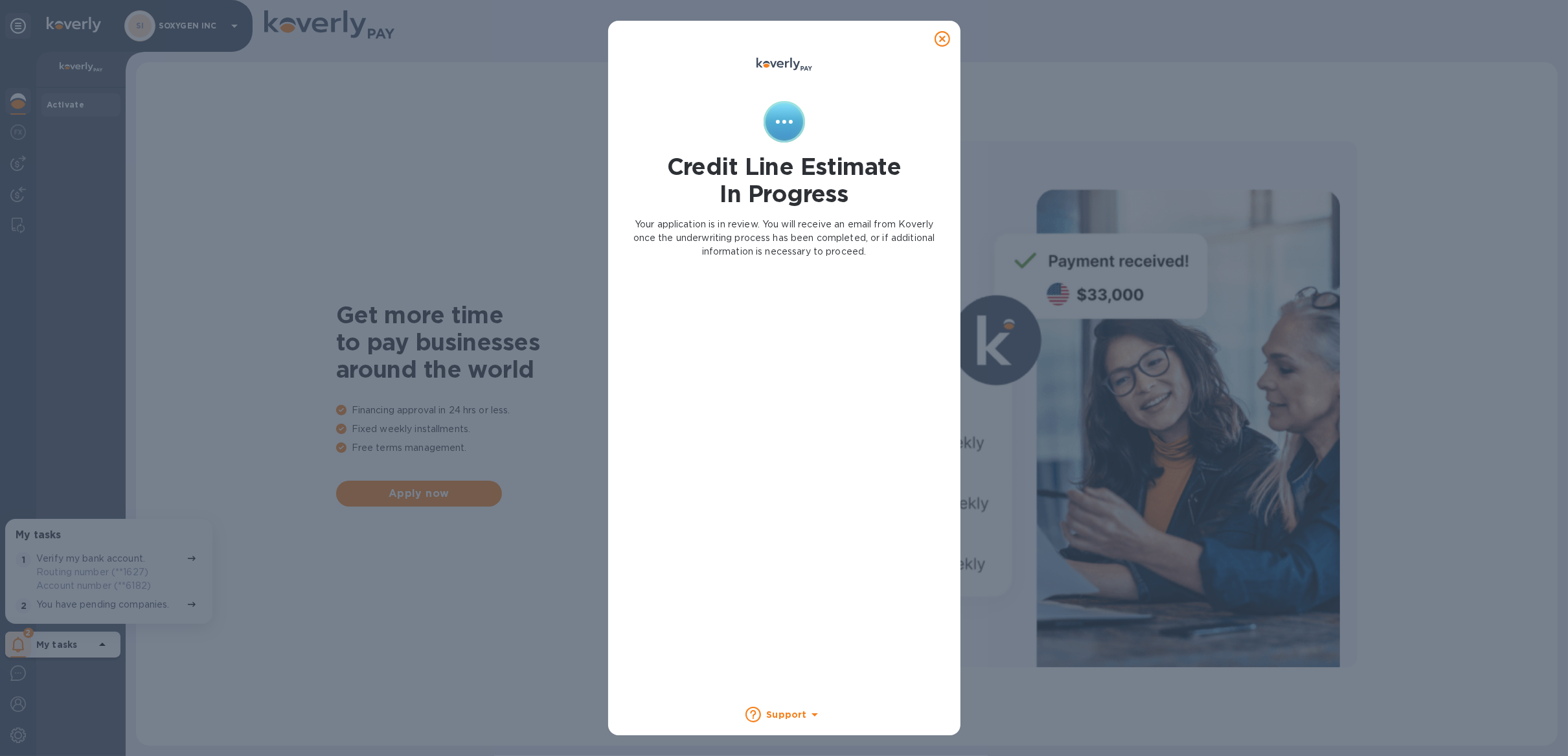
click at [951, 38] on div at bounding box center [942, 39] width 26 height 26
click at [944, 40] on icon at bounding box center [942, 39] width 15 height 15
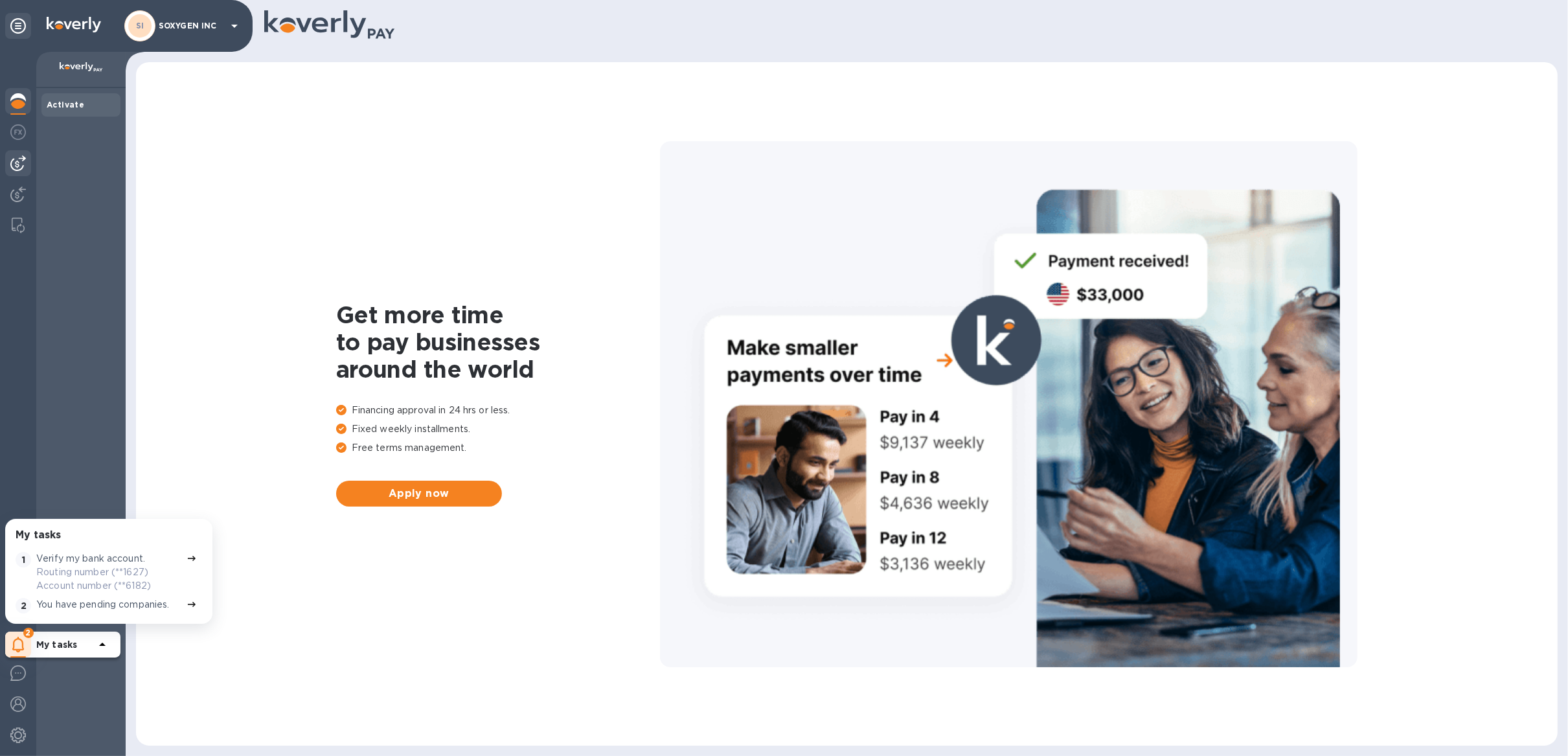
click at [19, 162] on img at bounding box center [18, 164] width 15 height 15
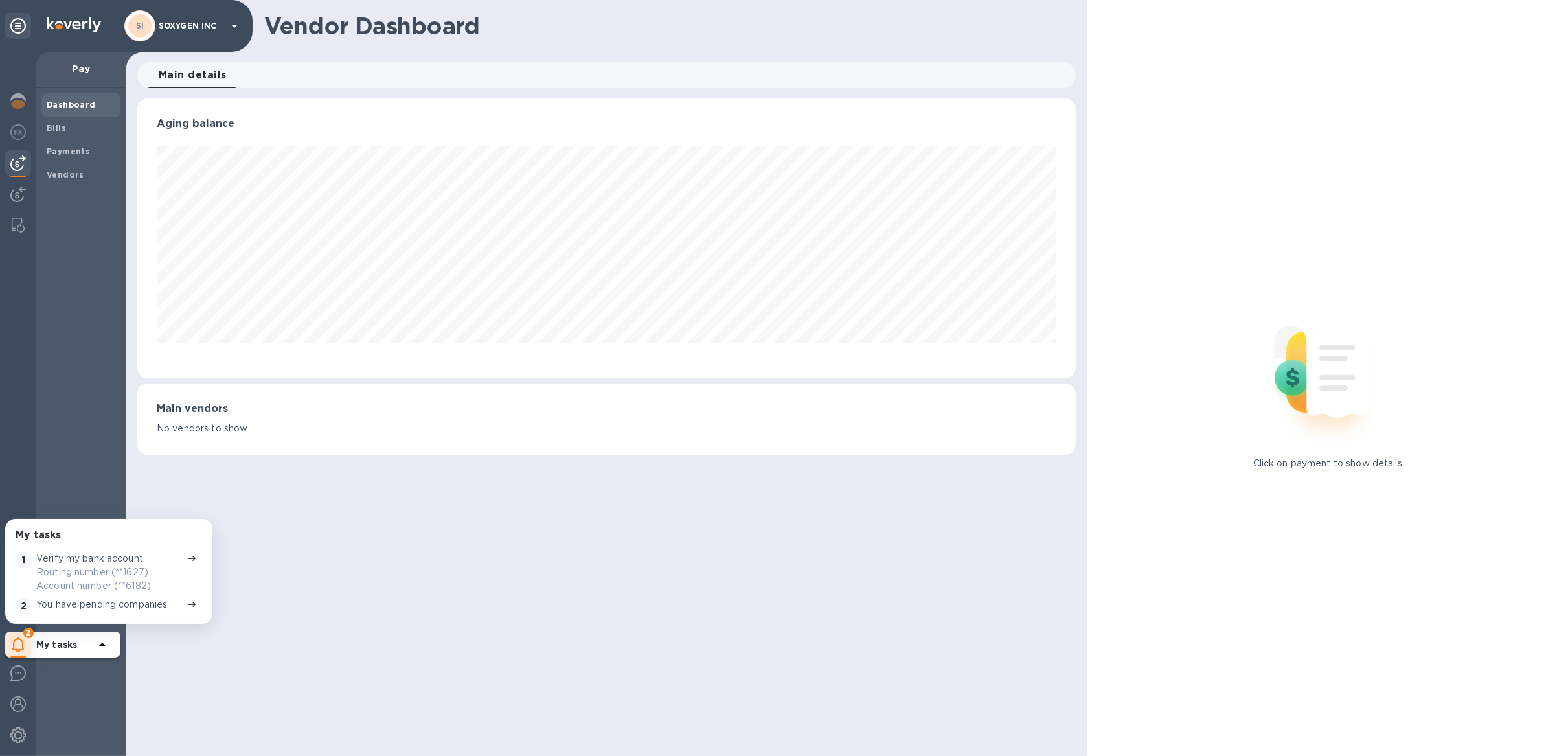
scroll to position [279, 938]
click at [100, 180] on span "Vendors" at bounding box center [80, 174] width 69 height 13
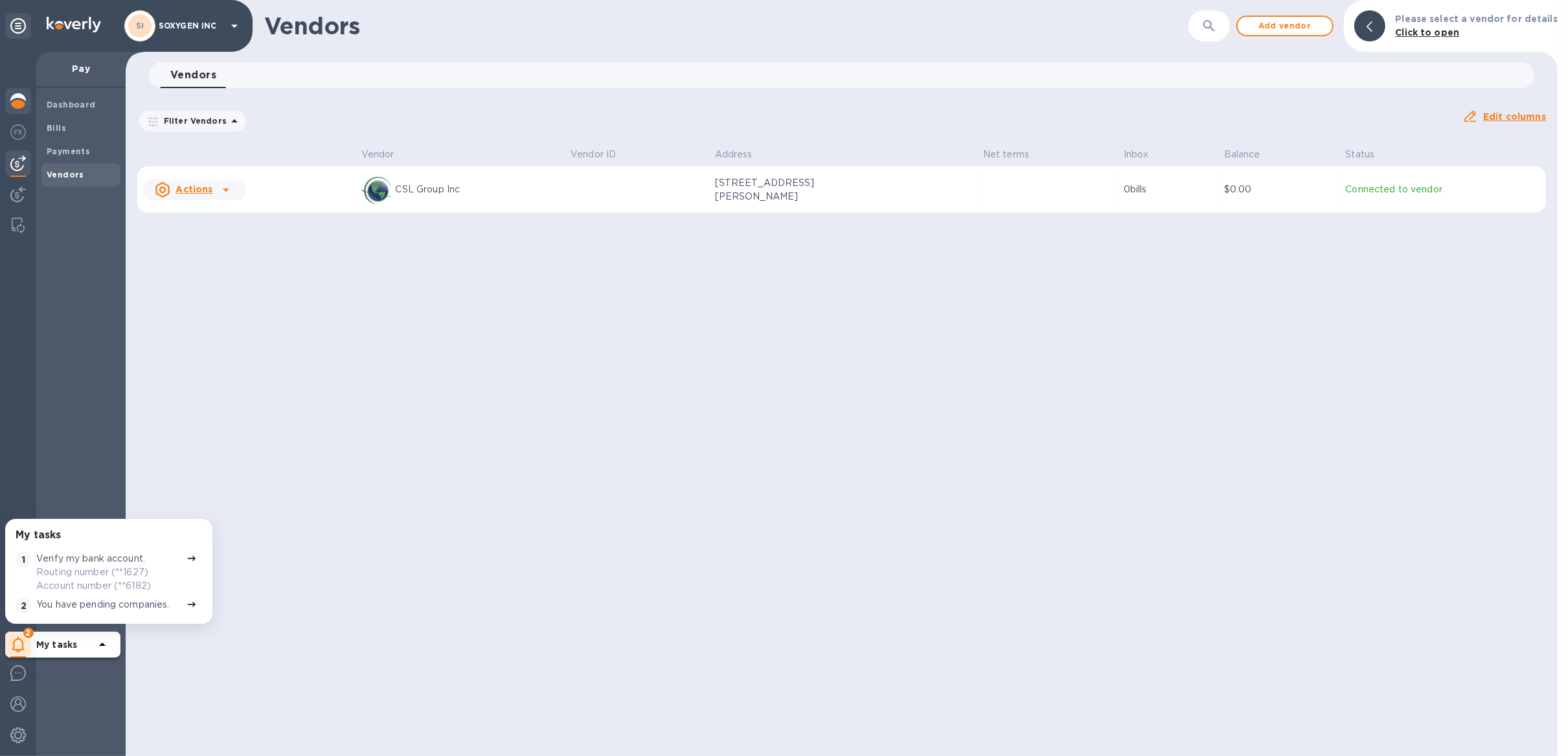
click at [17, 100] on img at bounding box center [18, 101] width 15 height 15
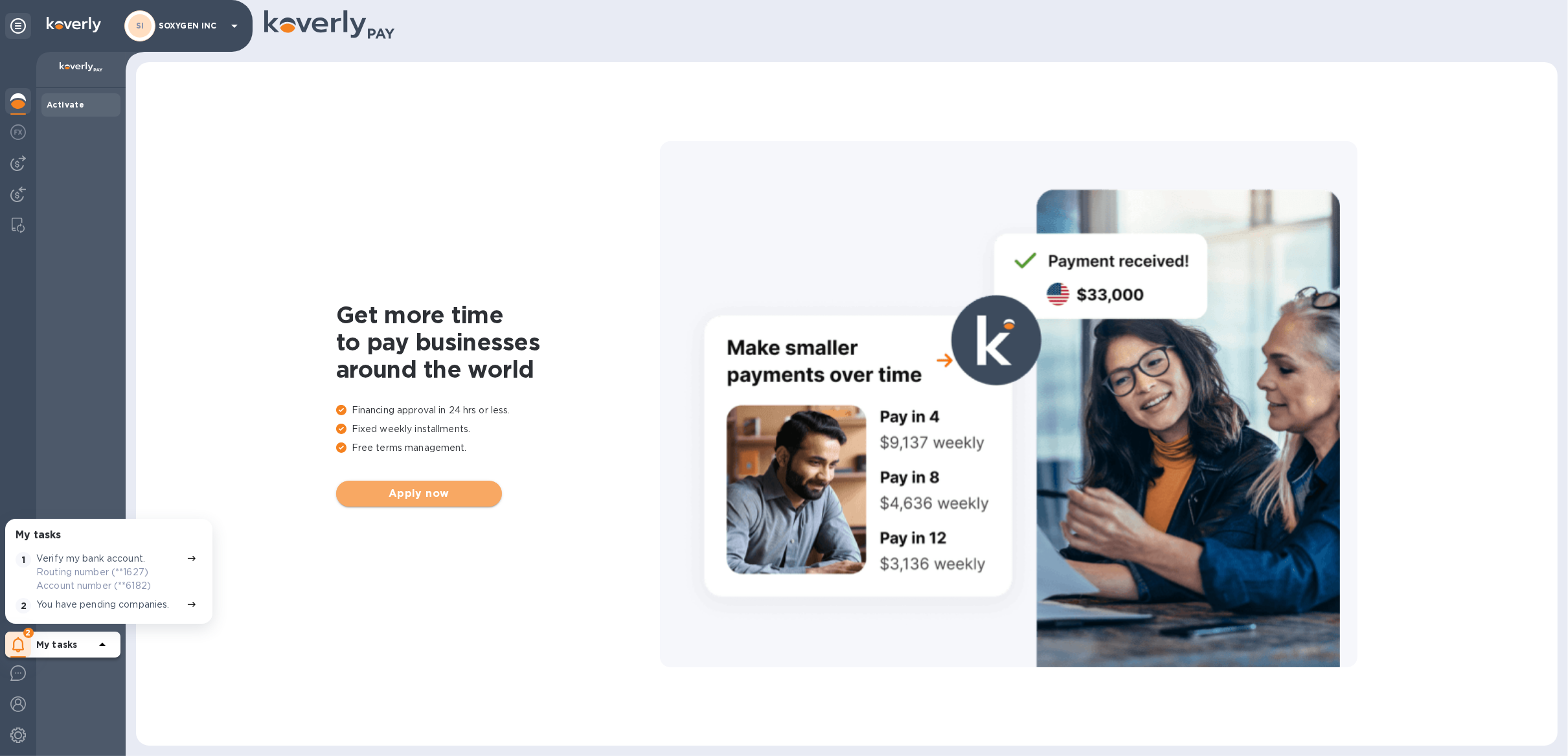
click at [447, 498] on span "Apply now" at bounding box center [419, 494] width 145 height 15
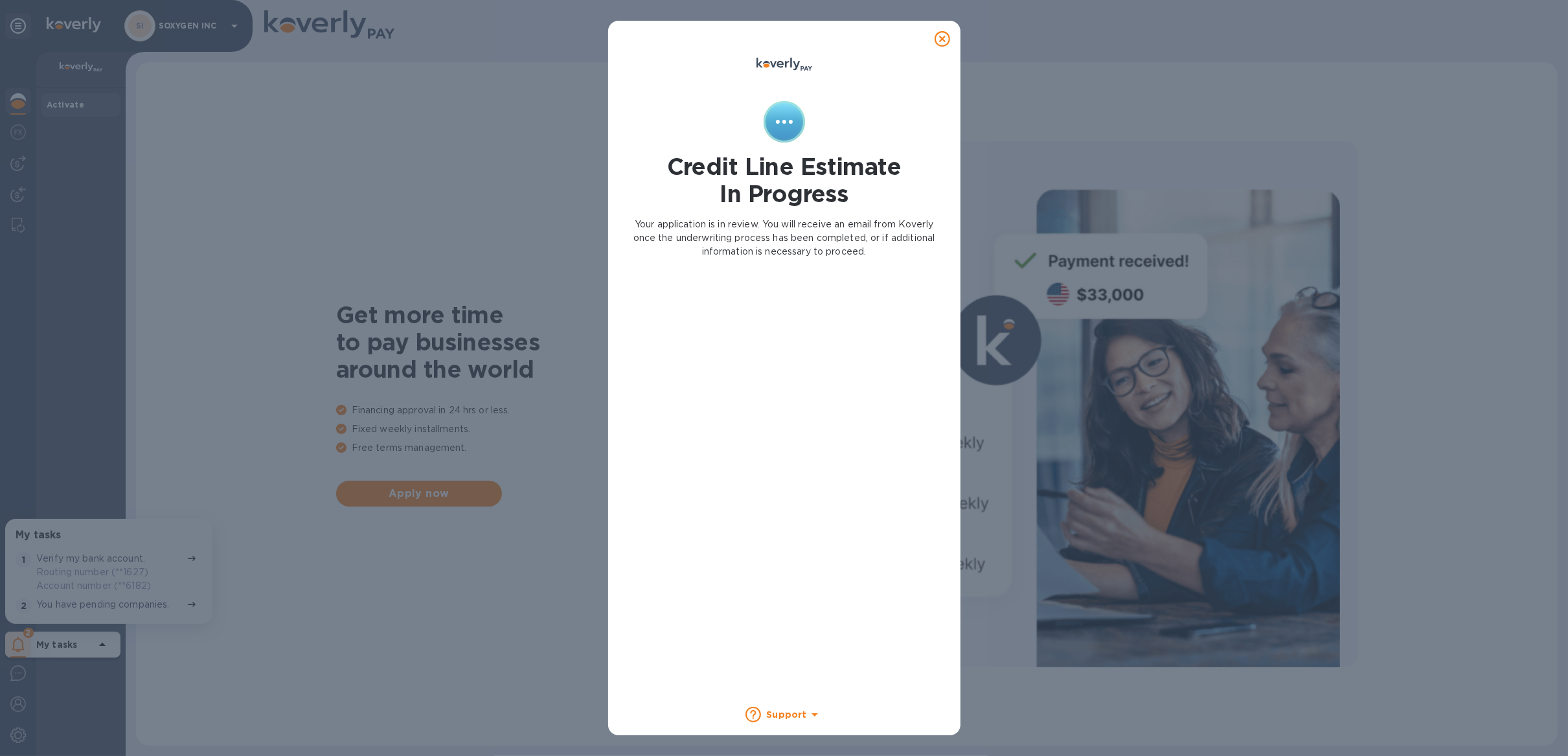
click at [946, 40] on icon at bounding box center [942, 39] width 15 height 15
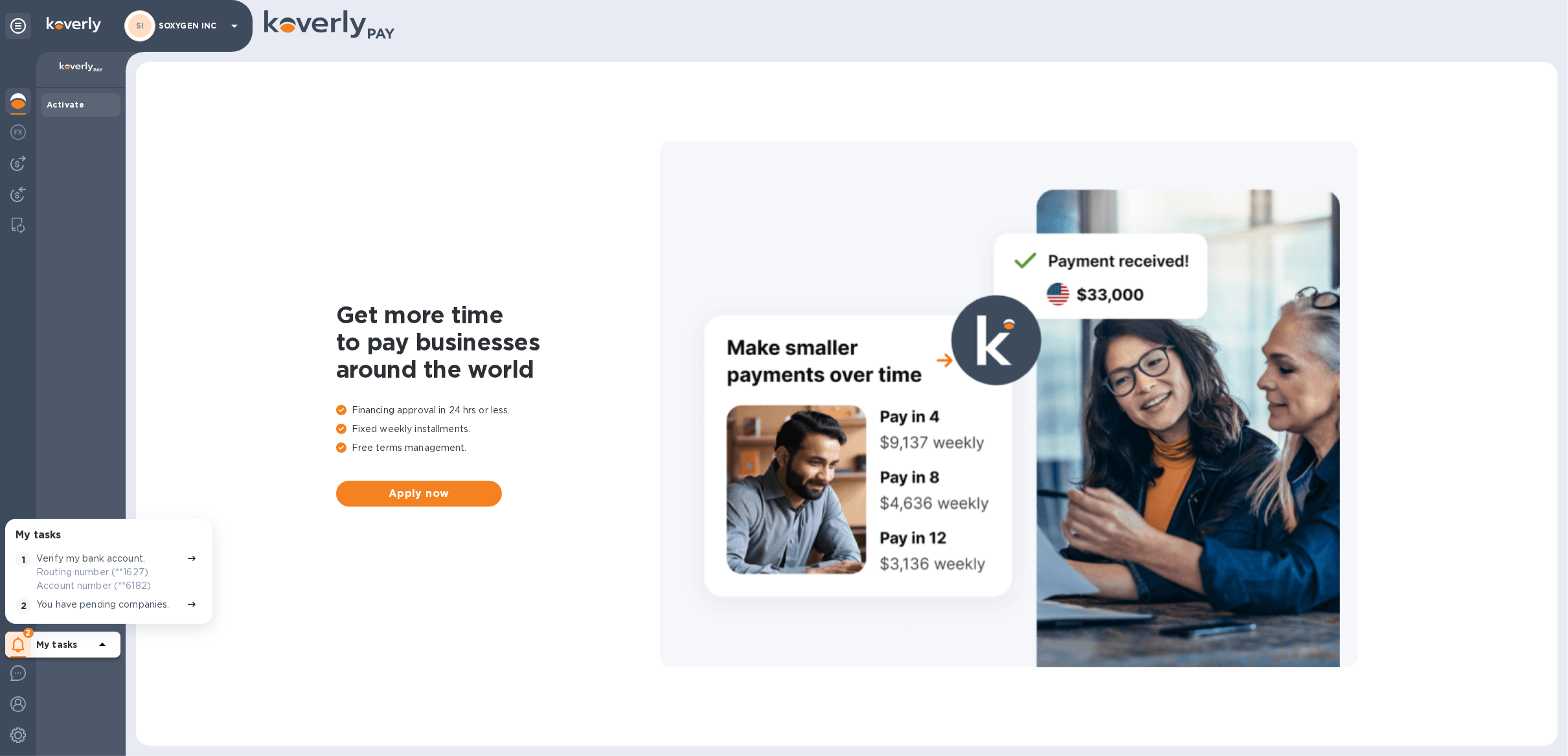
click at [237, 28] on icon at bounding box center [234, 26] width 15 height 15
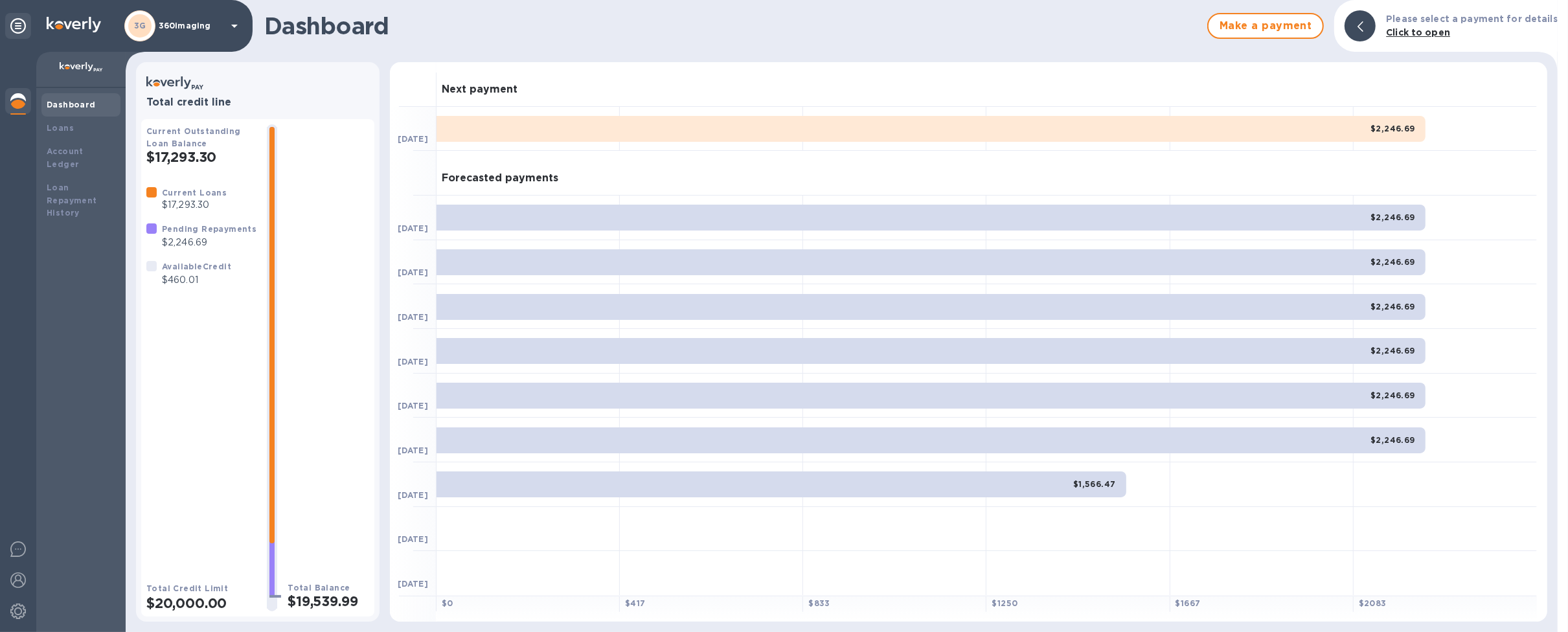
click at [171, 28] on p "360imaging" at bounding box center [191, 25] width 65 height 9
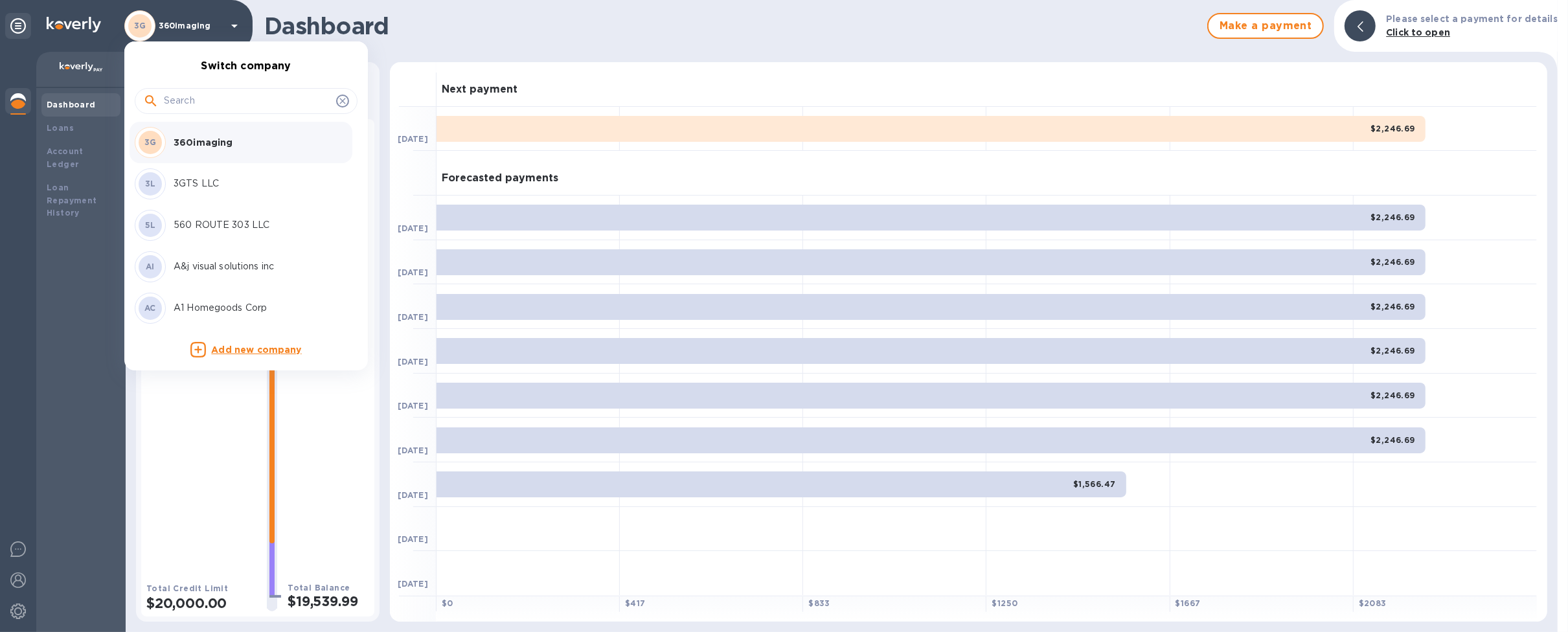
click at [177, 109] on input "text" at bounding box center [247, 101] width 168 height 19
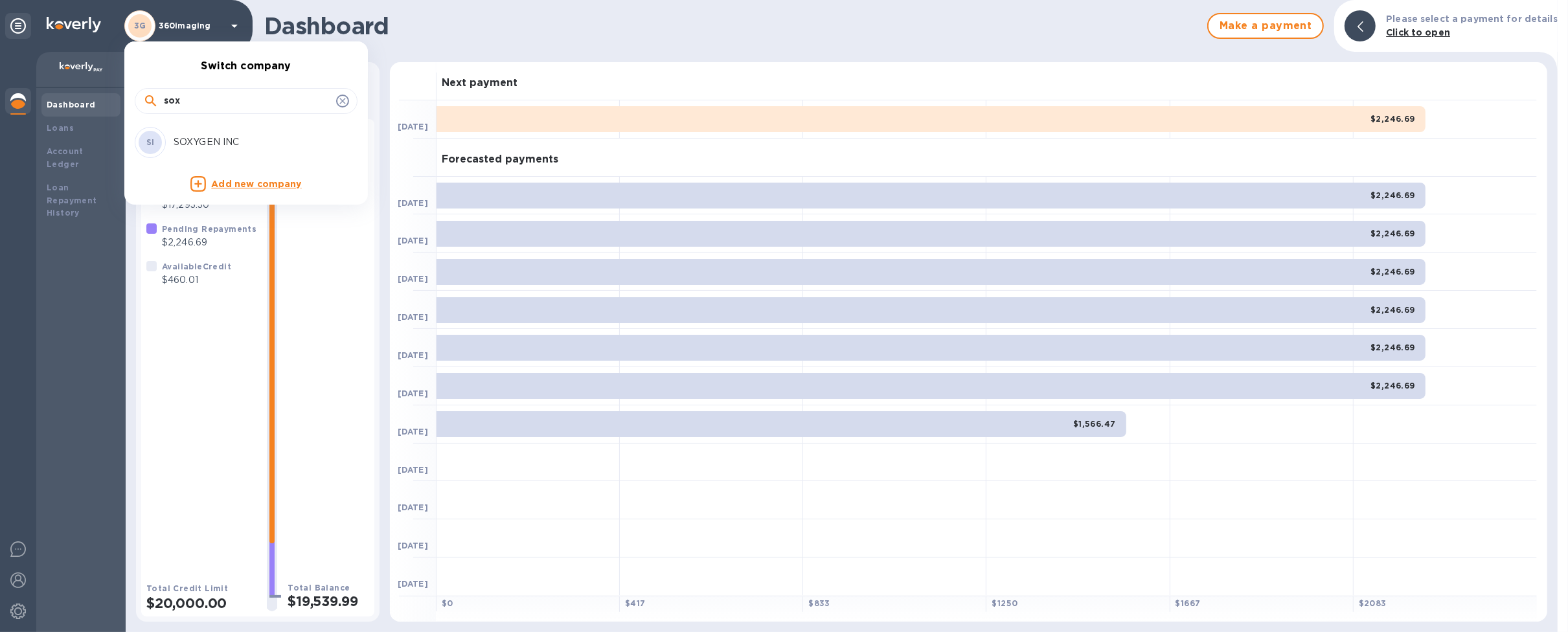
type input "sox"
click at [185, 143] on p "SOXYGEN INC" at bounding box center [255, 142] width 164 height 14
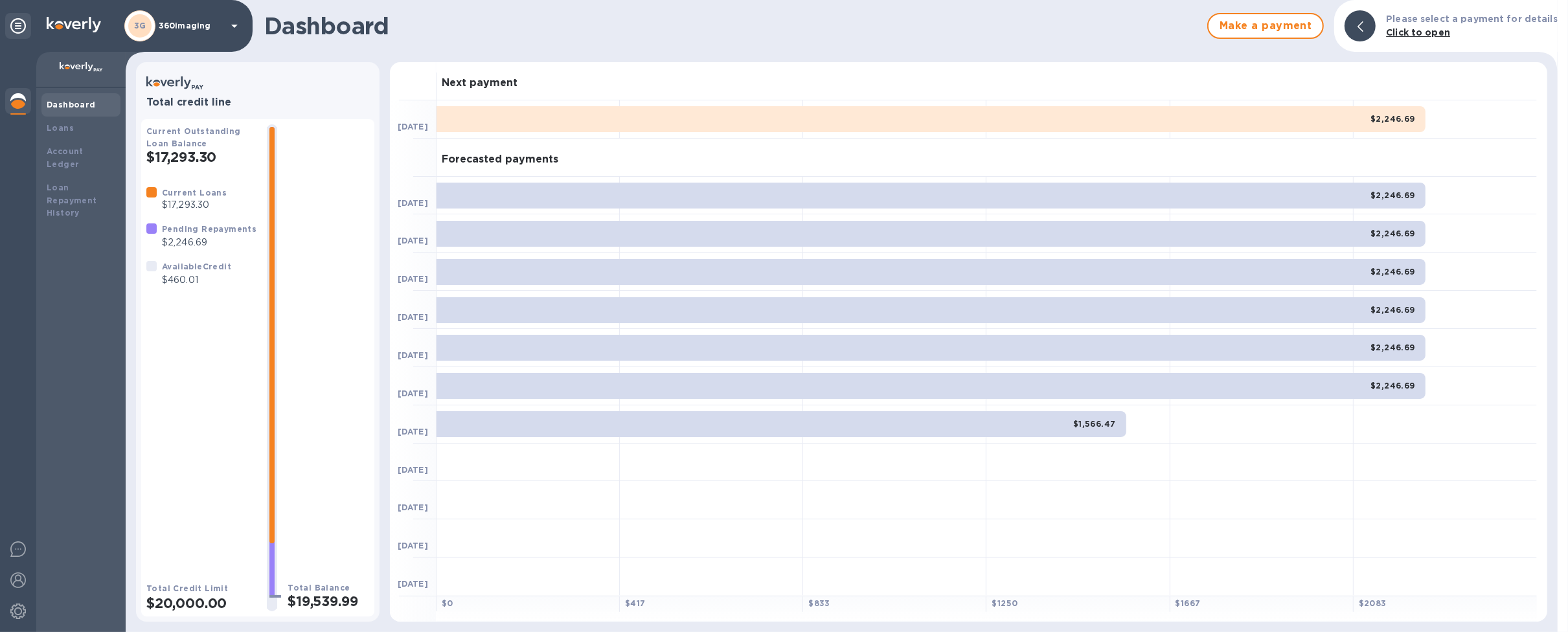
click at [188, 30] on p "360imaging" at bounding box center [191, 25] width 65 height 9
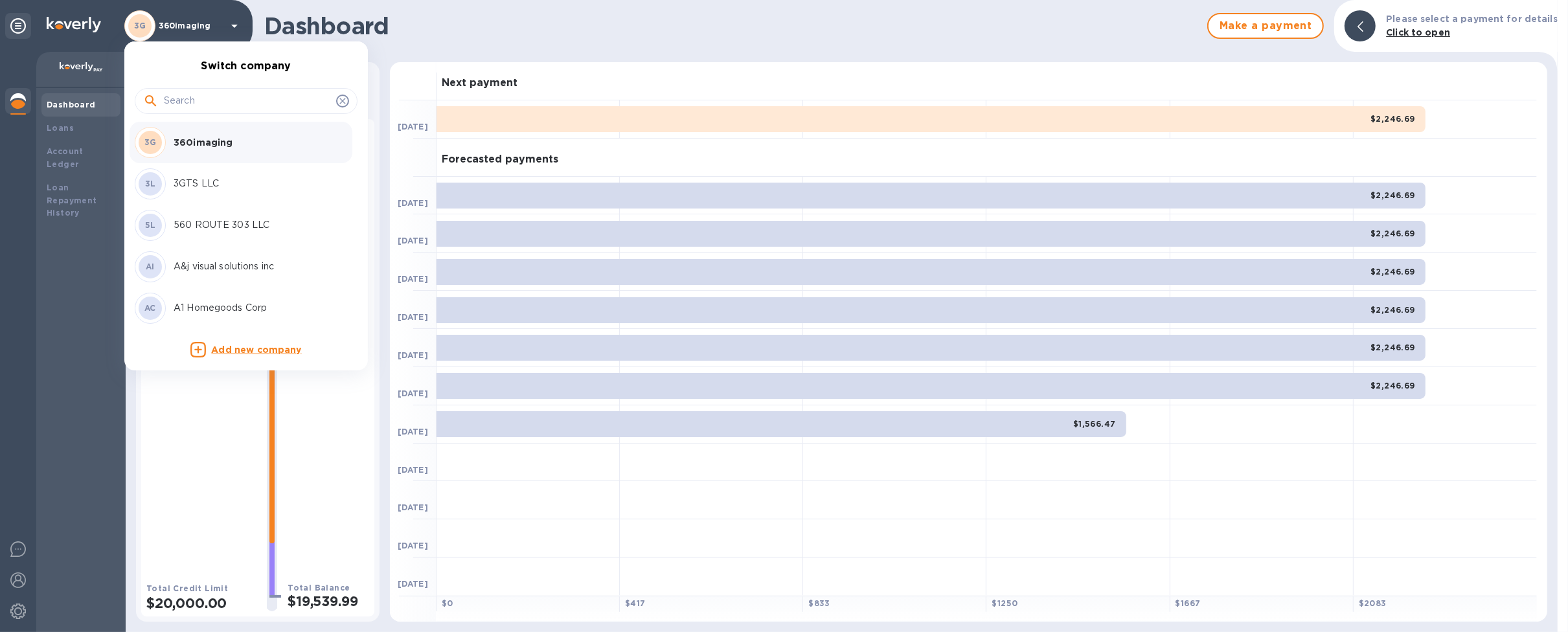
click at [200, 101] on input "text" at bounding box center [247, 101] width 168 height 19
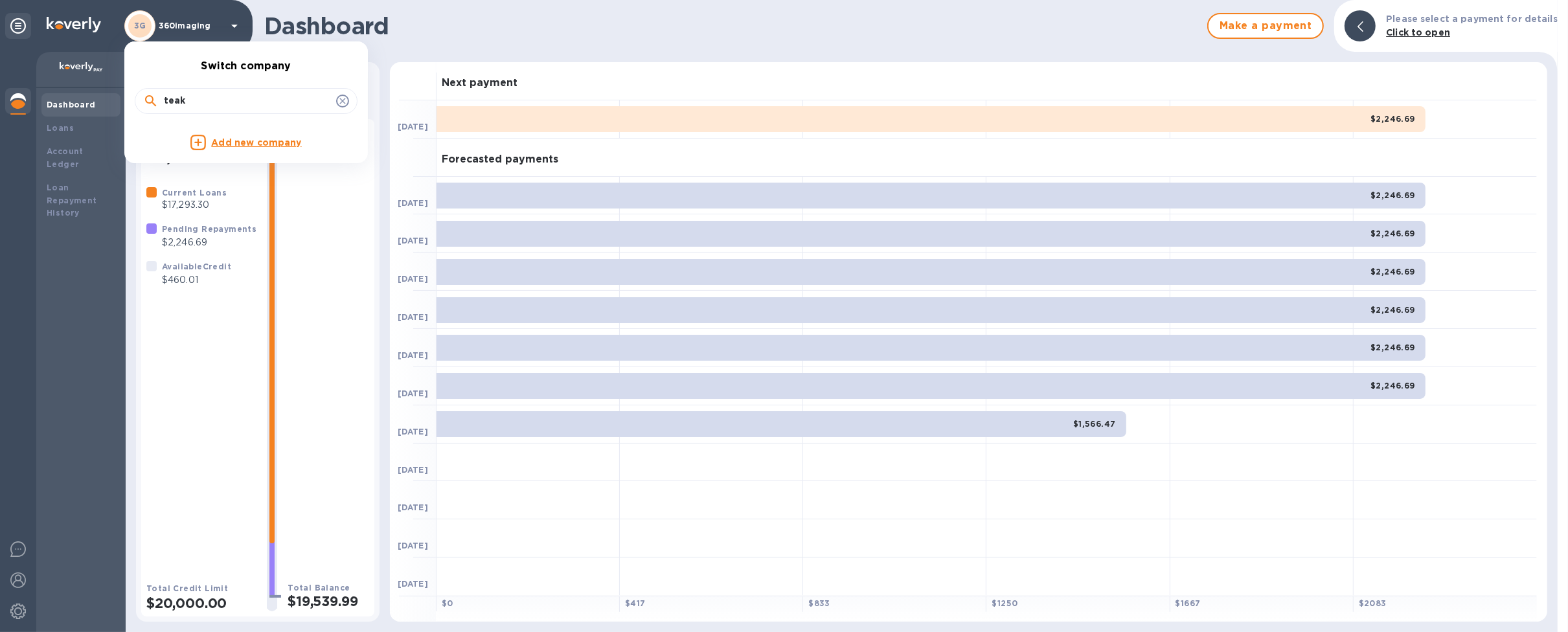
click at [220, 103] on input "teak" at bounding box center [247, 101] width 168 height 19
type input "tecno"
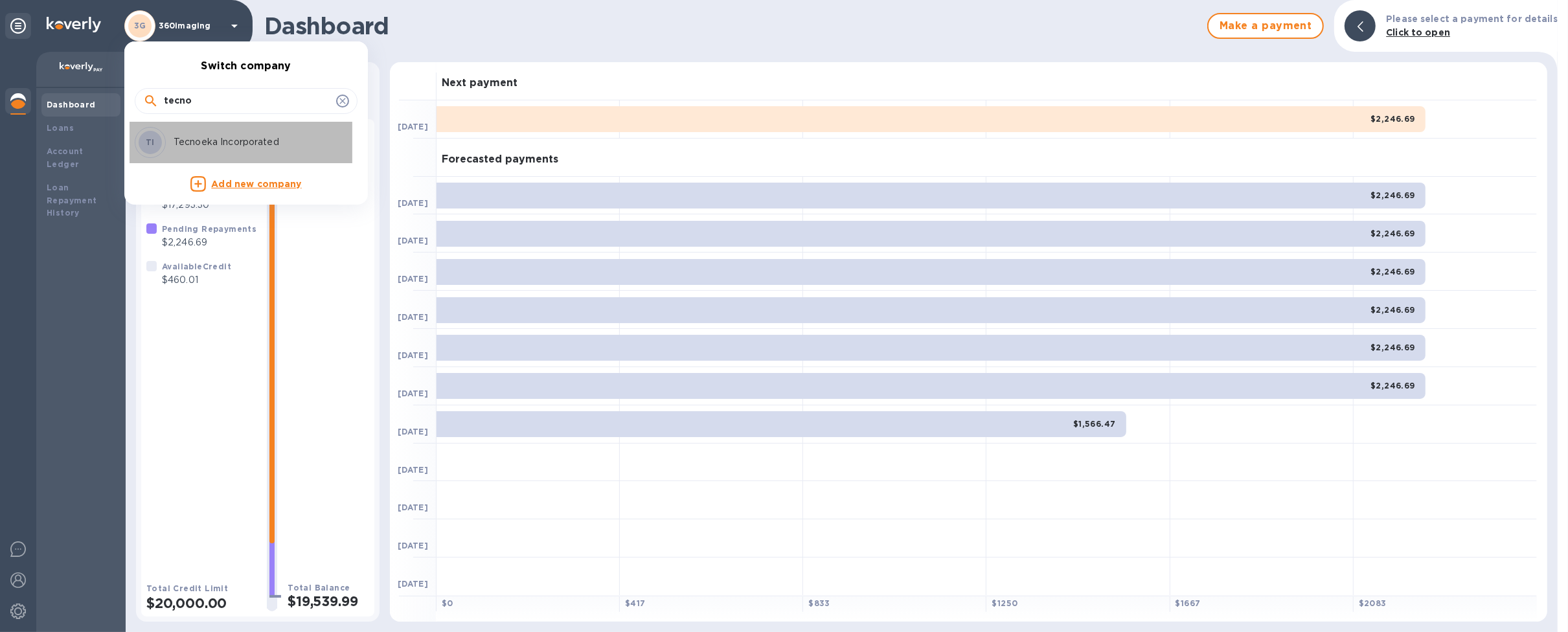
click at [248, 134] on div "TI Tecnoeka Incorporated" at bounding box center [235, 142] width 202 height 31
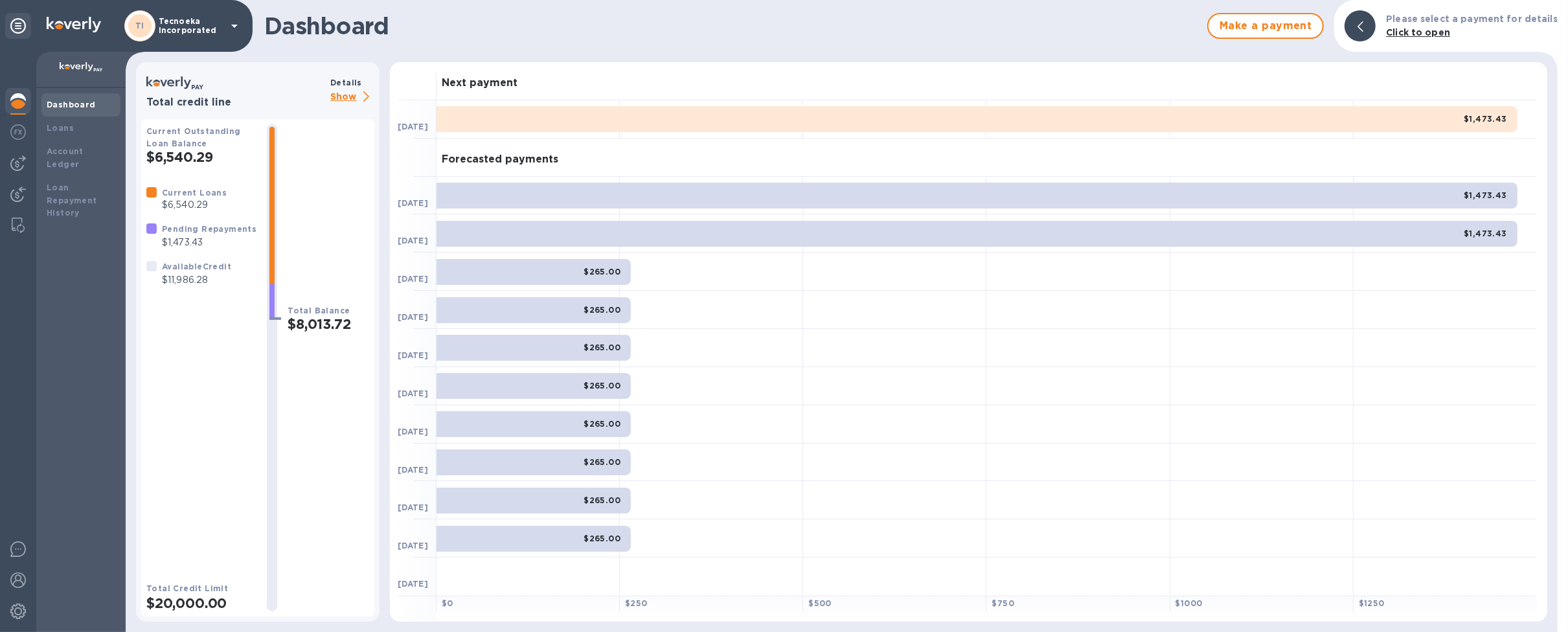
drag, startPoint x: 886, startPoint y: 628, endPoint x: 899, endPoint y: 698, distance: 71.2
click at [899, 631] on html "TI Tecnoeka Incorporated Dashboard Loans Account Ledger Loan Repayment History …" at bounding box center [784, 316] width 1568 height 632
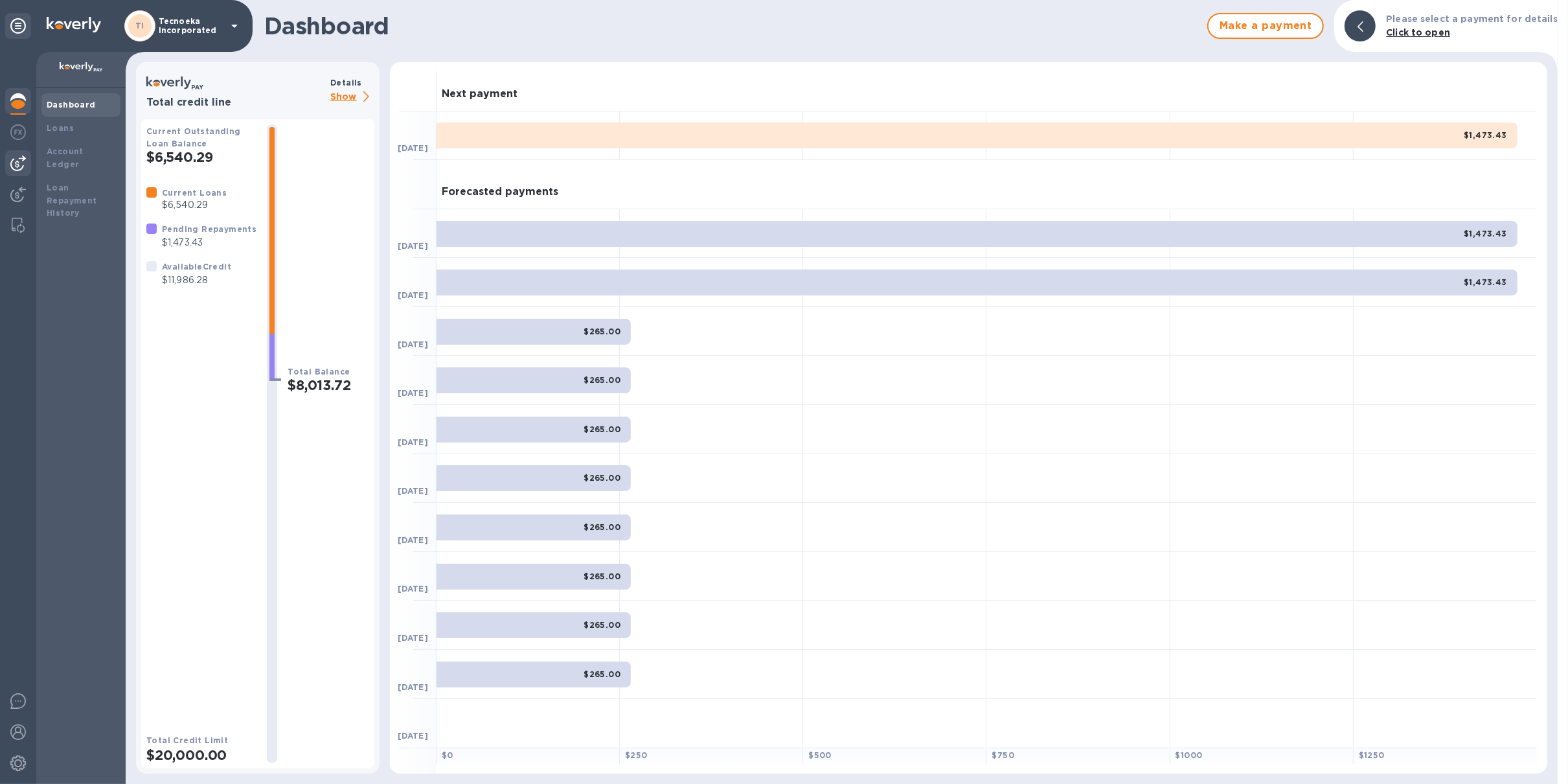
click at [24, 158] on img at bounding box center [18, 164] width 15 height 16
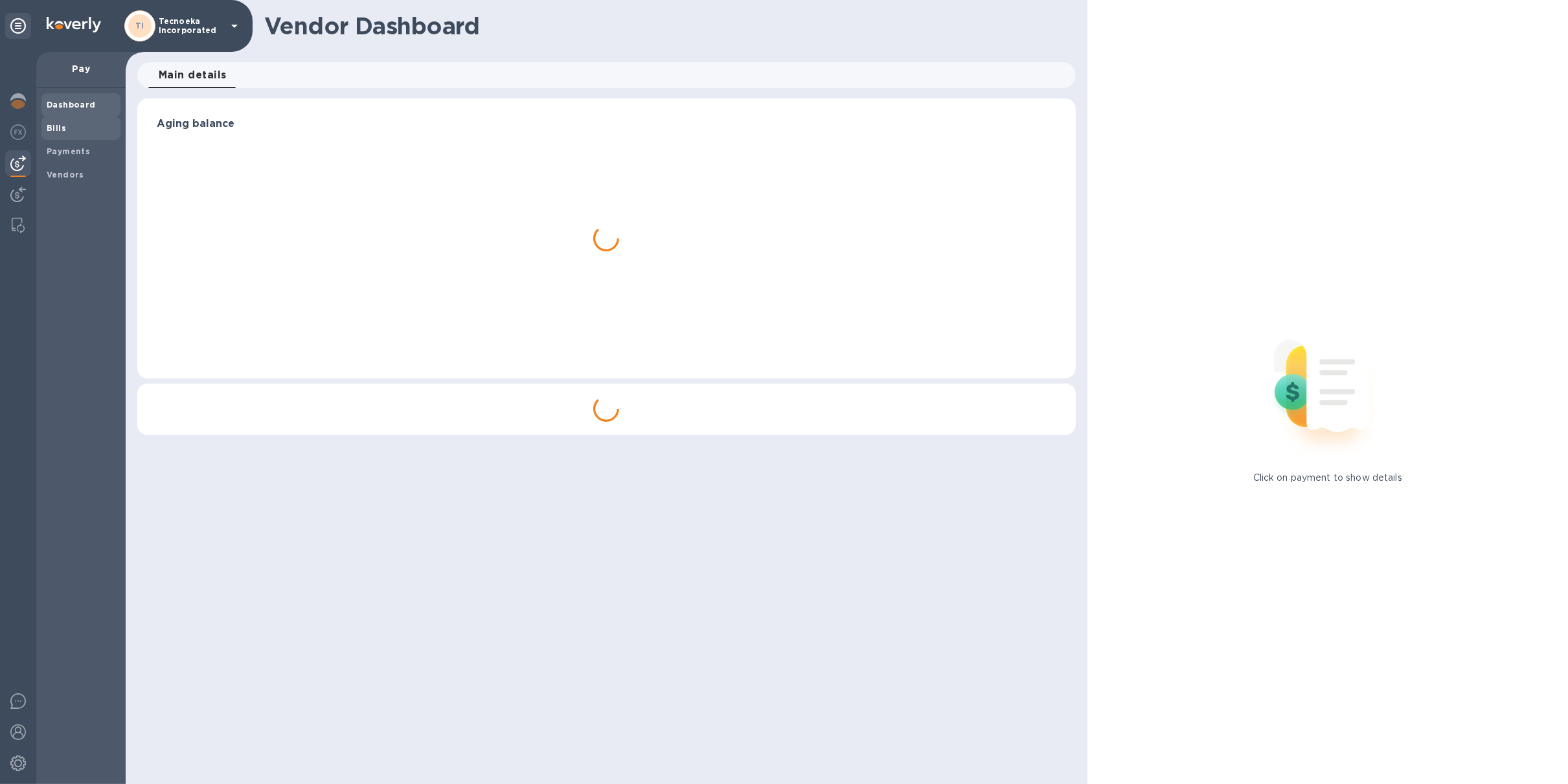
click at [80, 129] on span "Bills" at bounding box center [80, 128] width 69 height 13
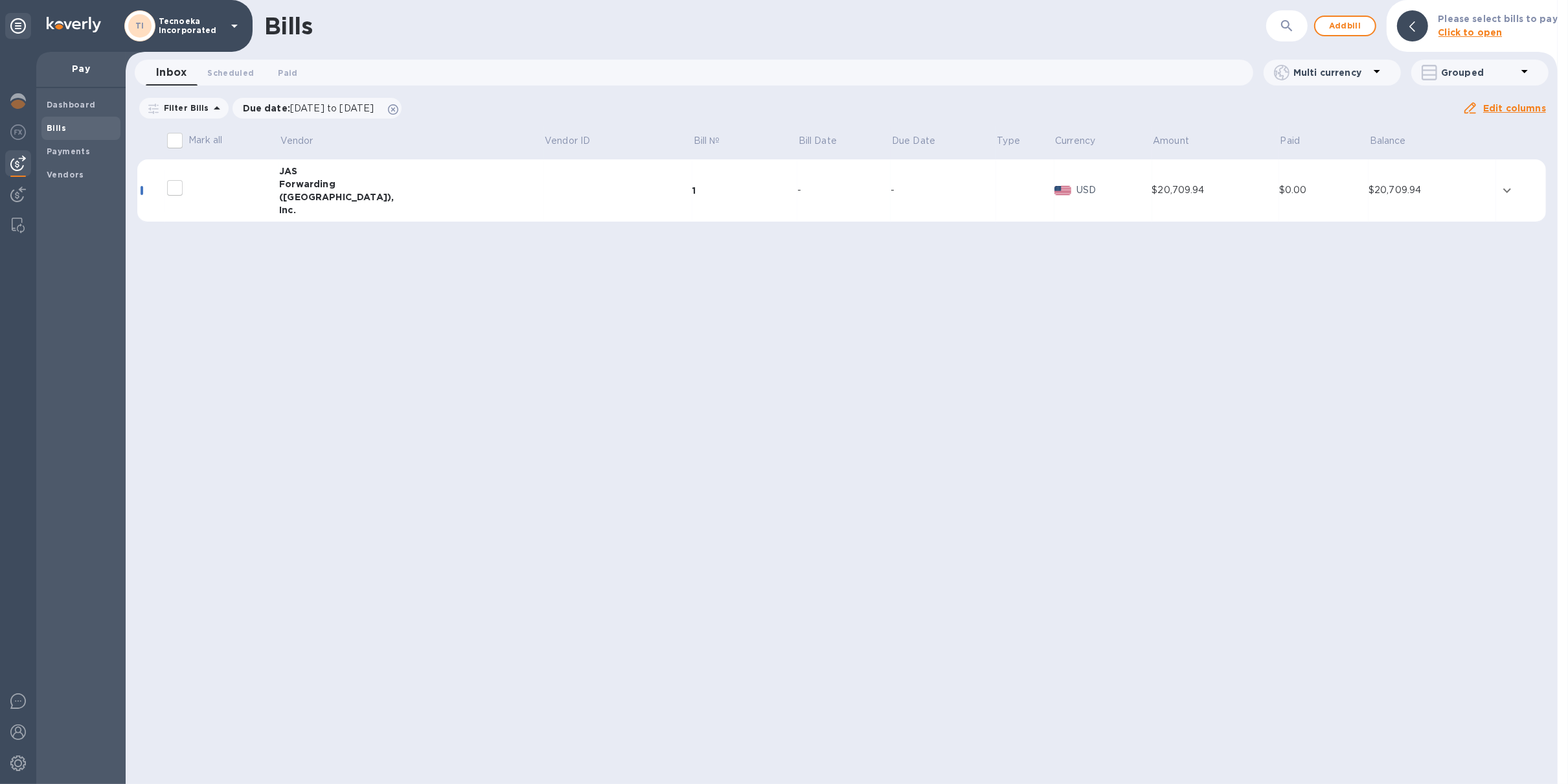
click at [558, 187] on td at bounding box center [619, 191] width 149 height 63
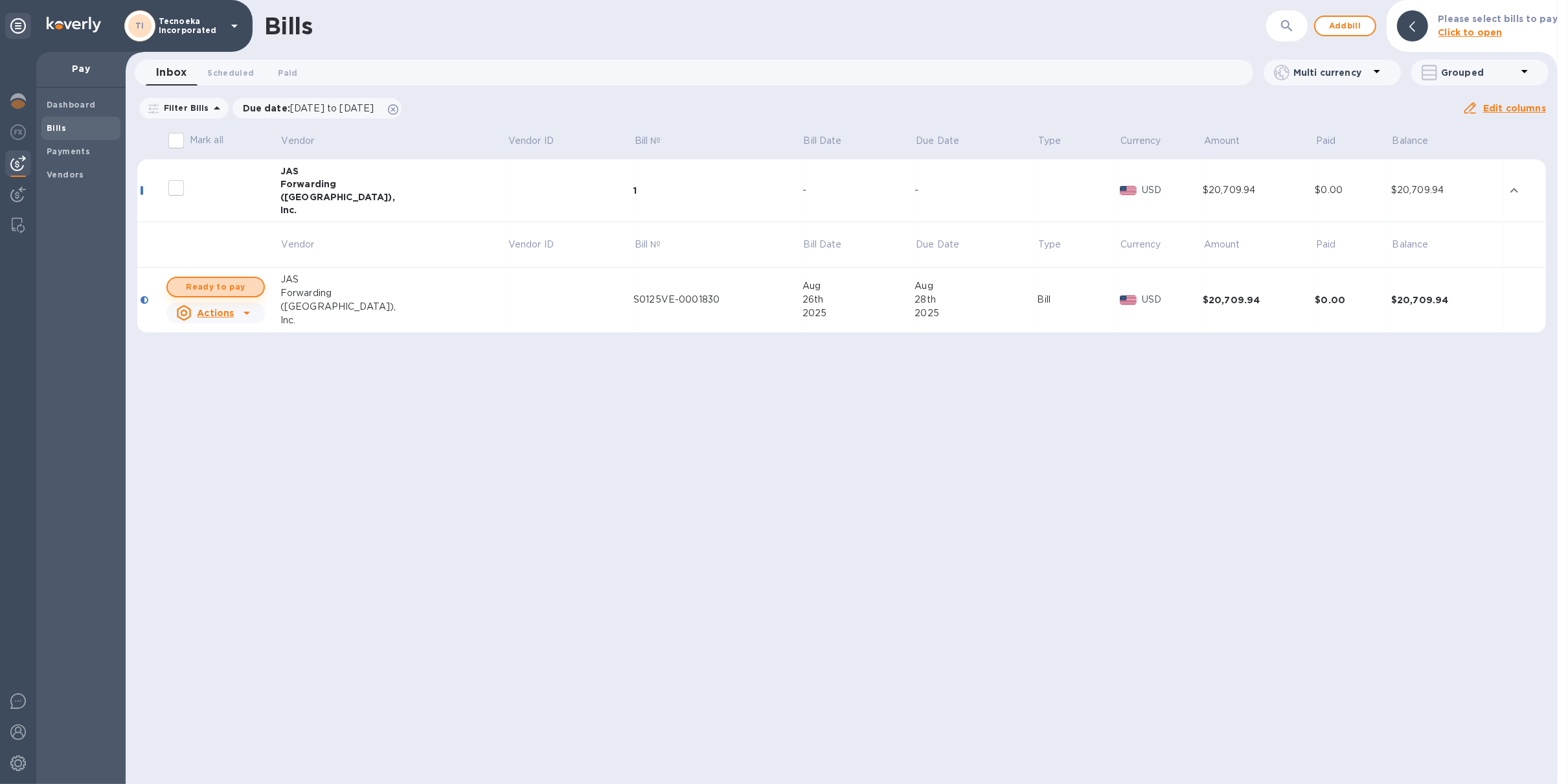
click at [249, 284] on span "Ready to pay" at bounding box center [216, 287] width 76 height 16
click at [214, 293] on span "Ready to pay" at bounding box center [216, 287] width 76 height 16
checkbox input "true"
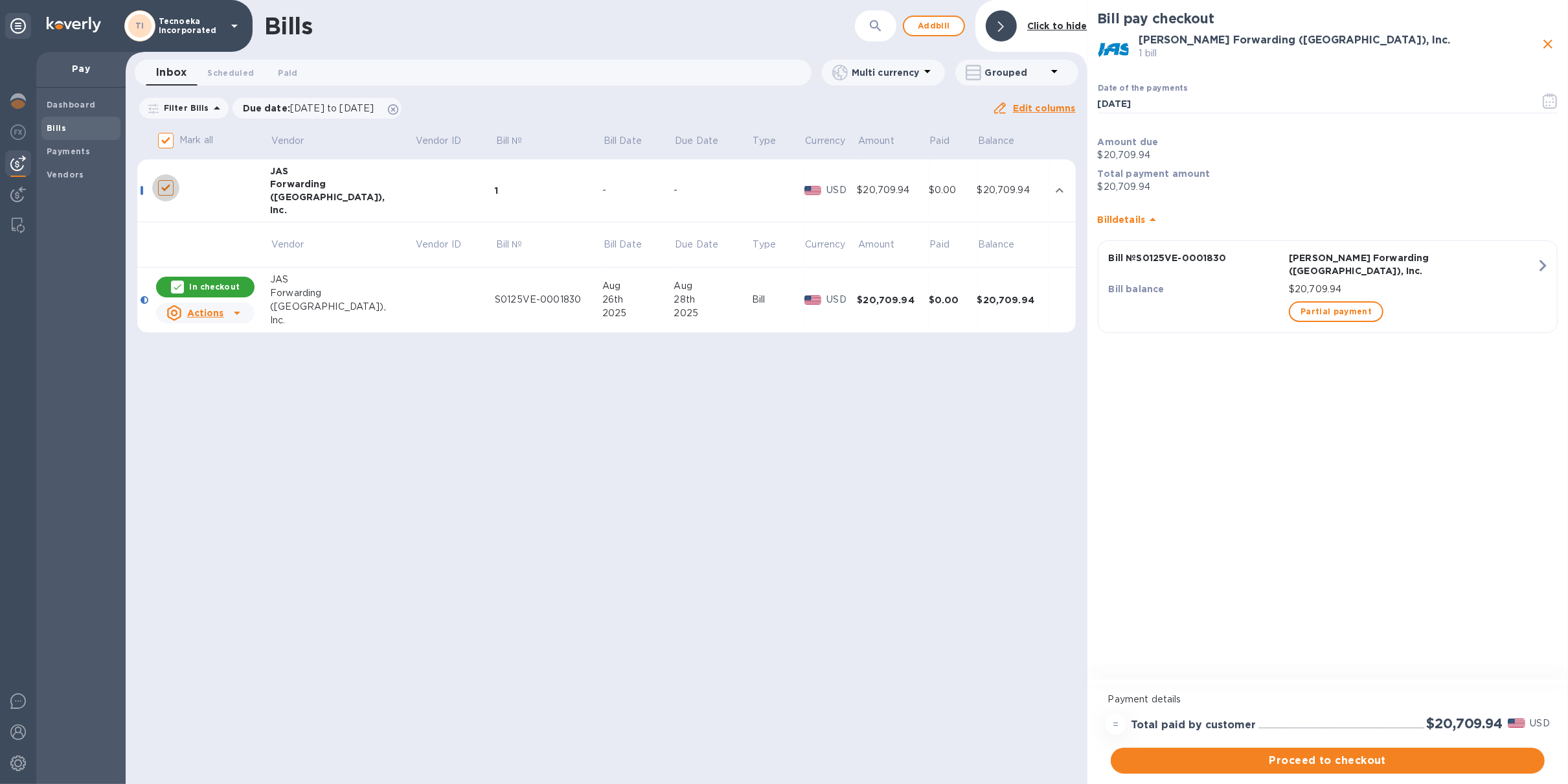
click at [175, 187] on input "decorative checkbox" at bounding box center [166, 188] width 27 height 27
checkbox input "true"
checkbox input "false"
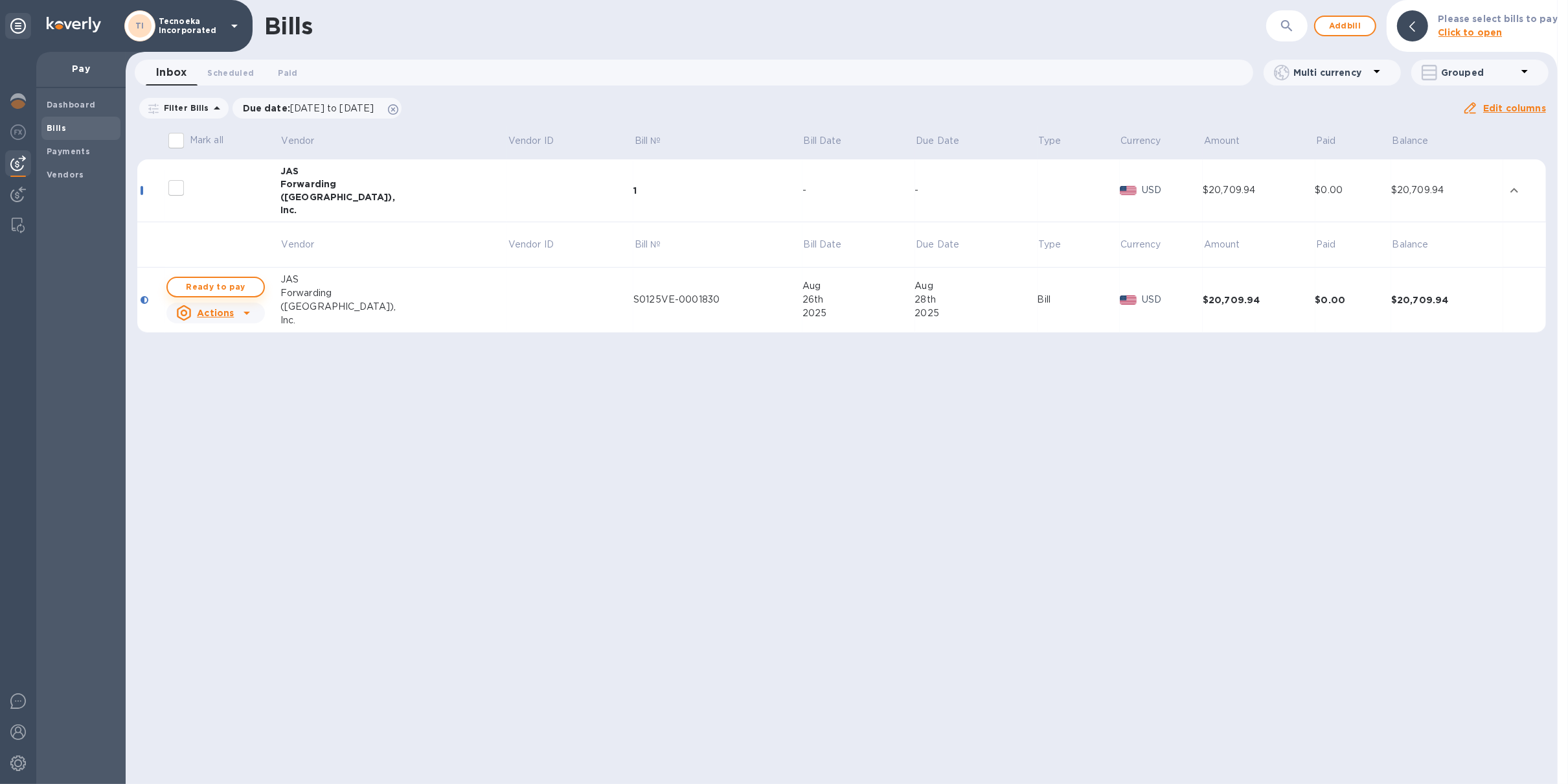
click at [230, 285] on span "Ready to pay" at bounding box center [216, 287] width 76 height 16
checkbox input "true"
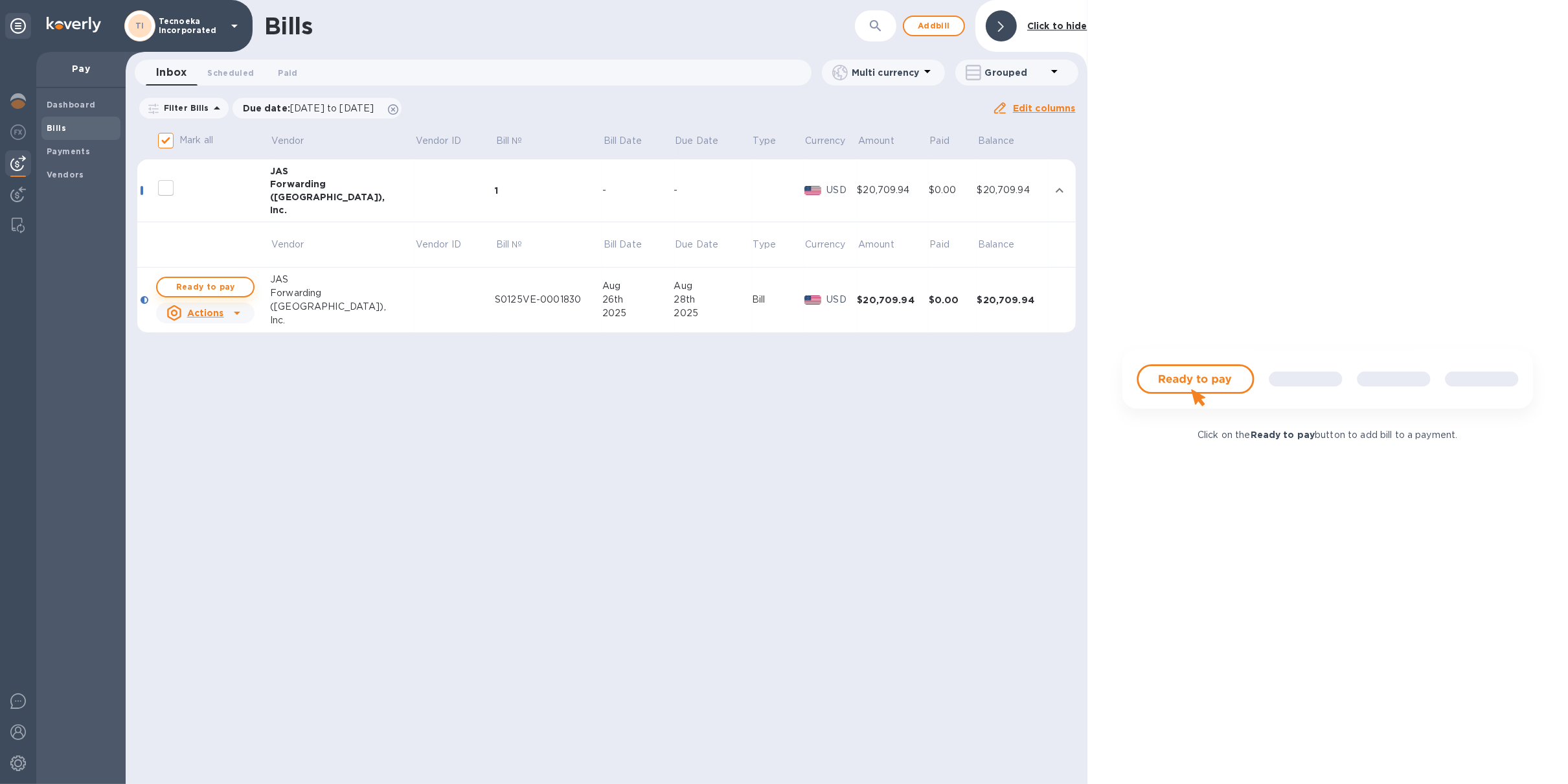
checkbox input "true"
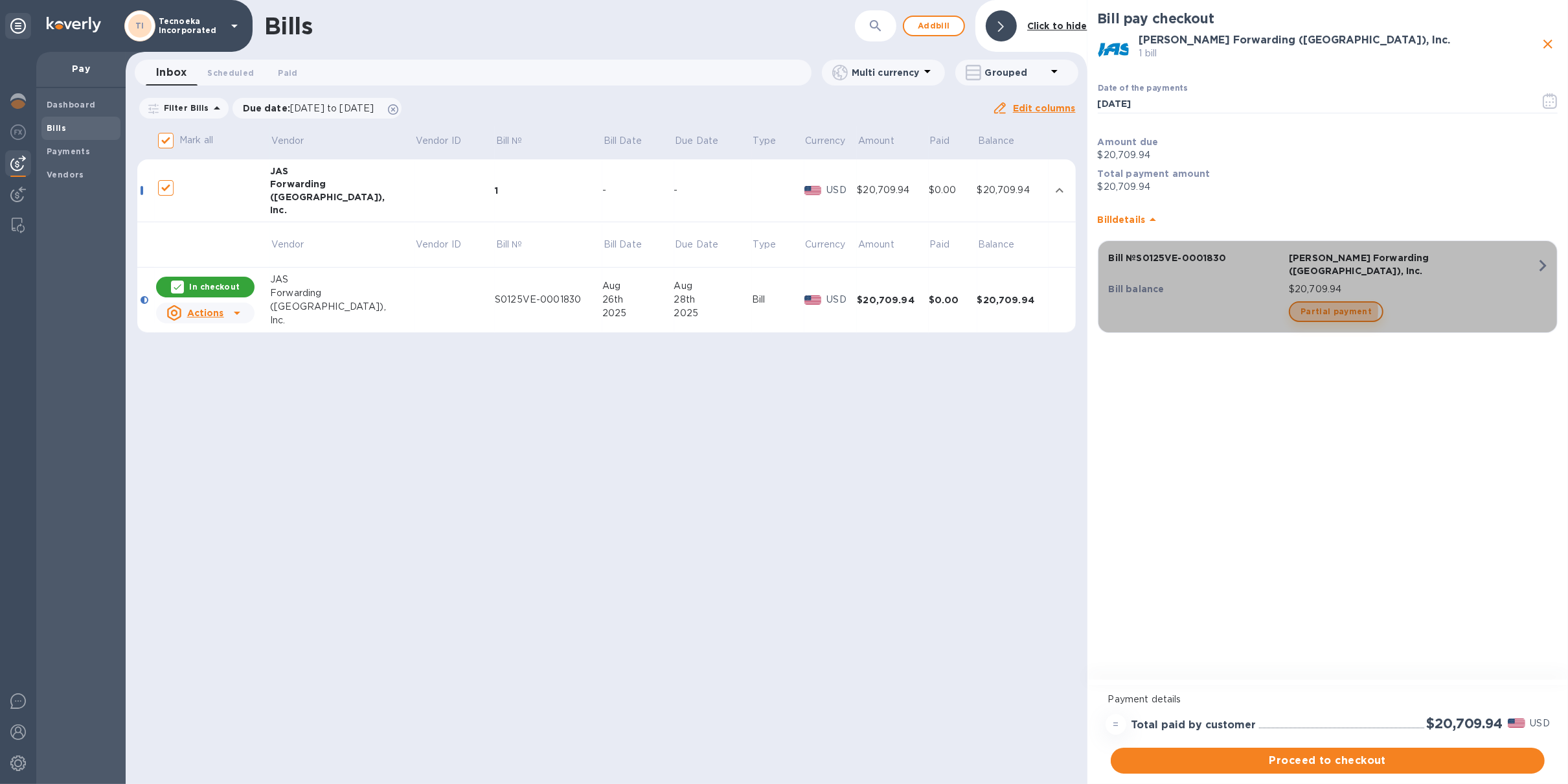
click at [1319, 304] on span "Partial payment" at bounding box center [1337, 312] width 72 height 16
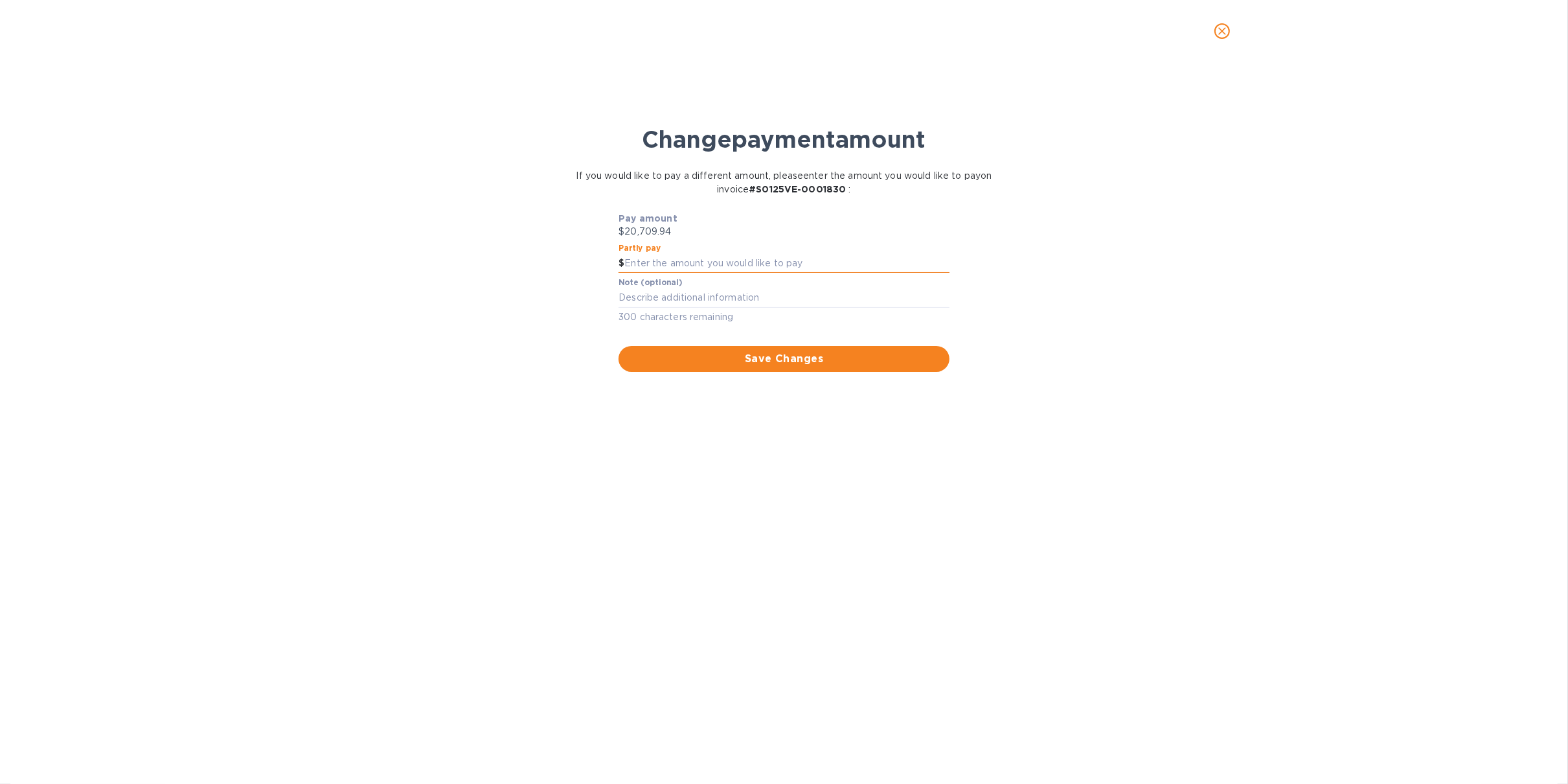
click at [753, 267] on input "text" at bounding box center [786, 264] width 324 height 19
type input "11,000"
type textarea "11,000"
click at [904, 362] on span "Save Changes" at bounding box center [784, 360] width 310 height 16
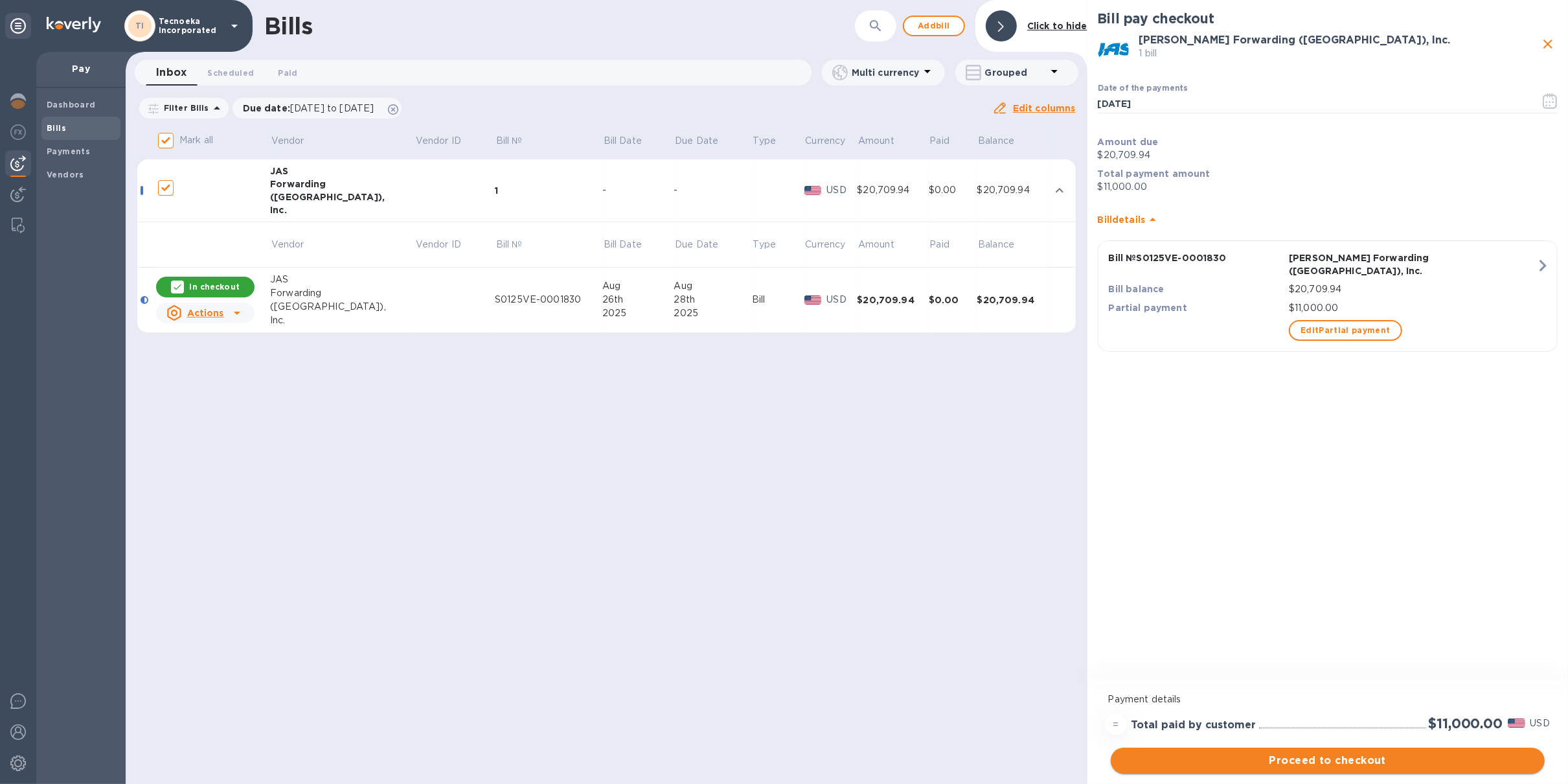
click at [1313, 632] on span "Proceed to checkout" at bounding box center [1328, 761] width 414 height 16
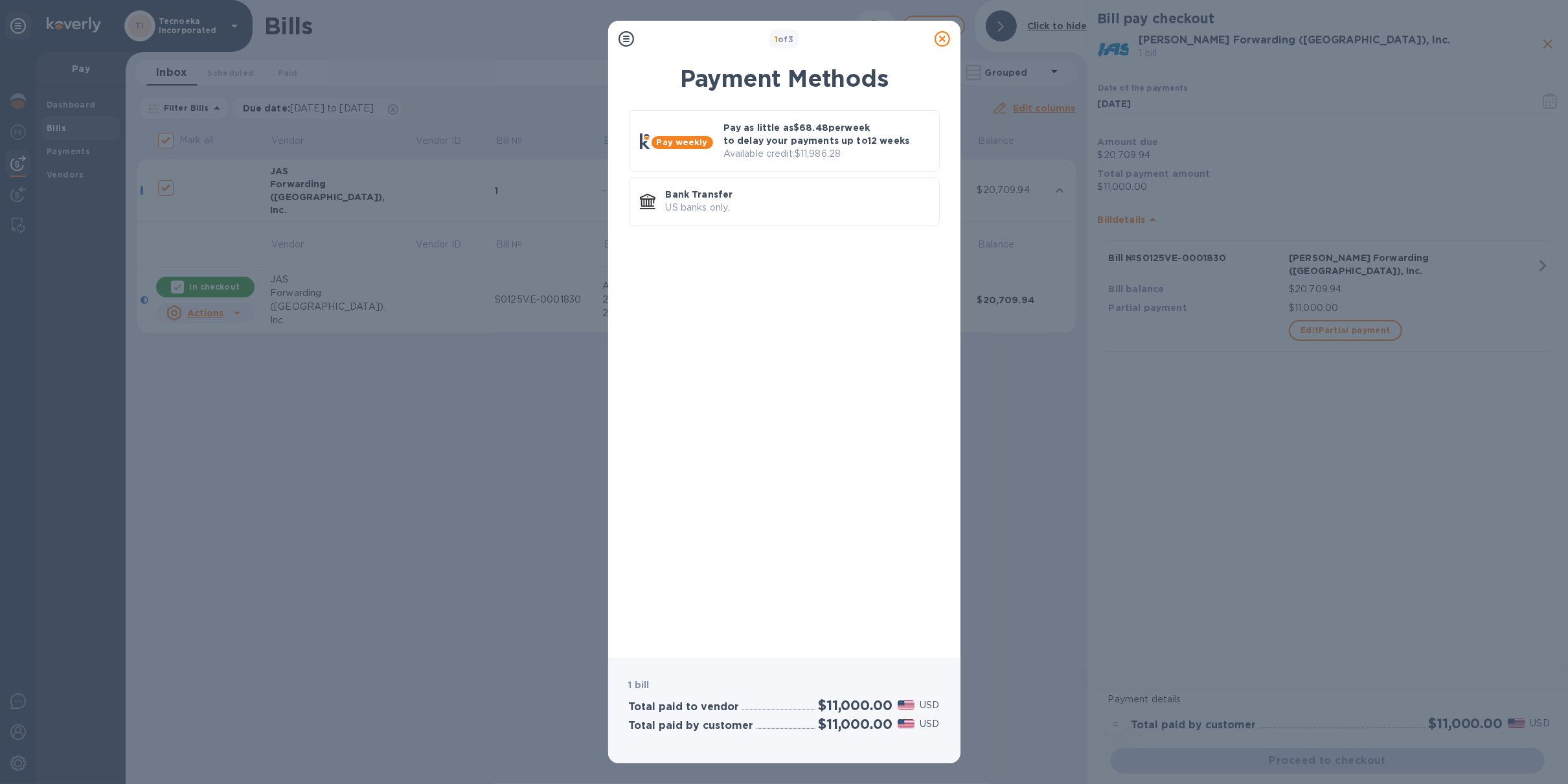
click at [944, 41] on icon at bounding box center [942, 39] width 15 height 16
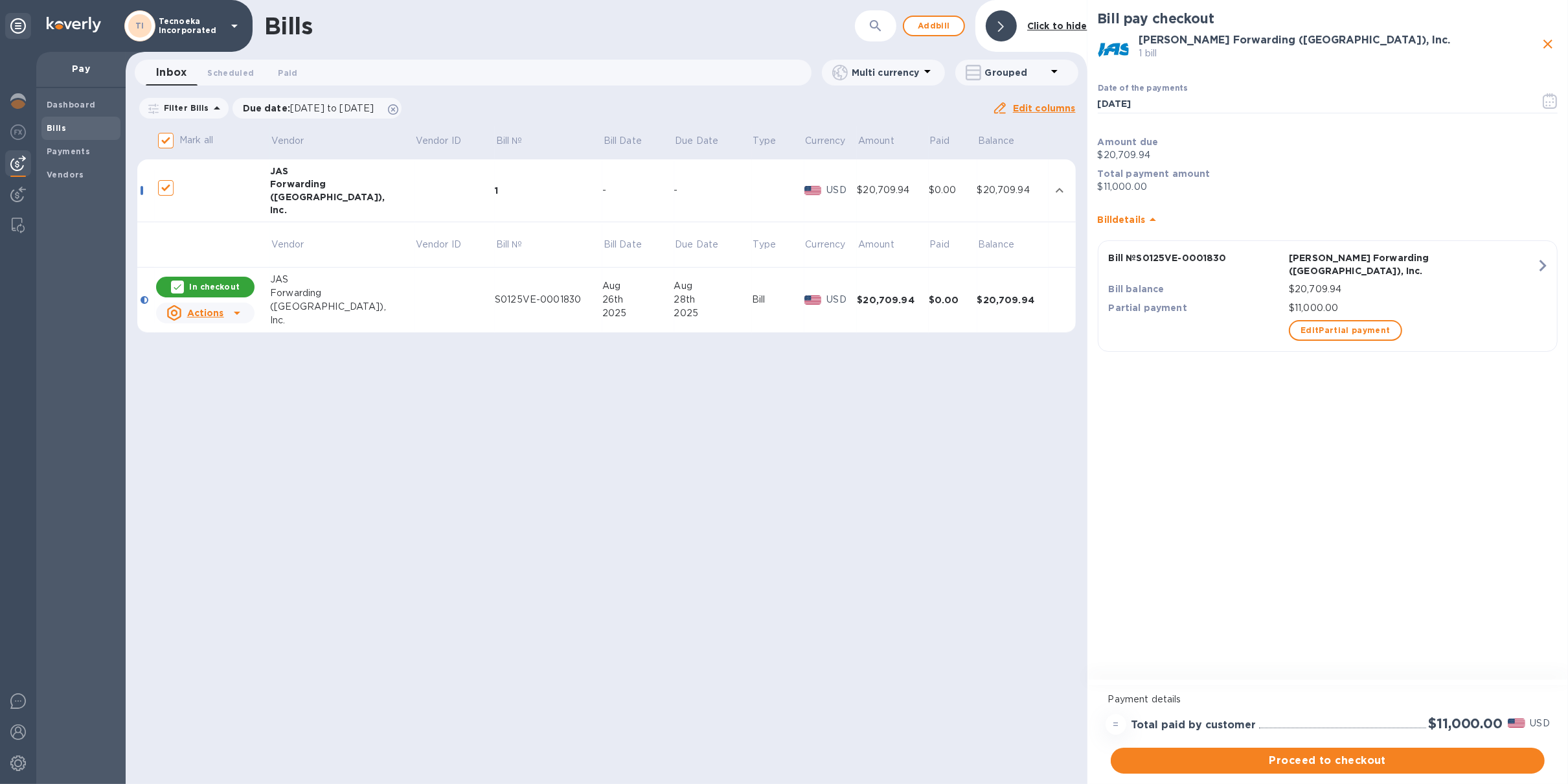
click at [186, 29] on p "Tecnoeka Incorporated" at bounding box center [191, 25] width 65 height 18
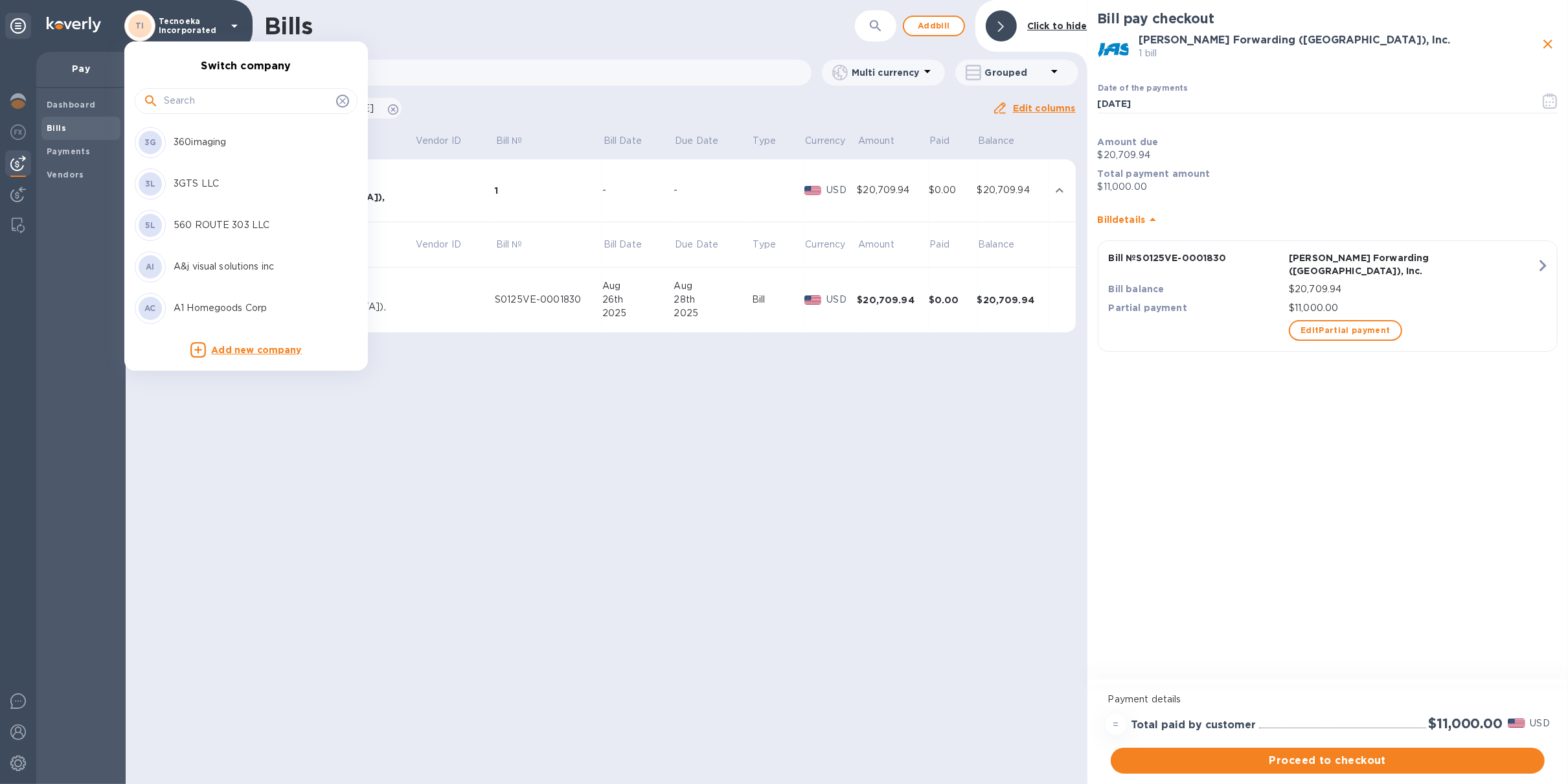
click at [207, 109] on input "text" at bounding box center [247, 101] width 168 height 19
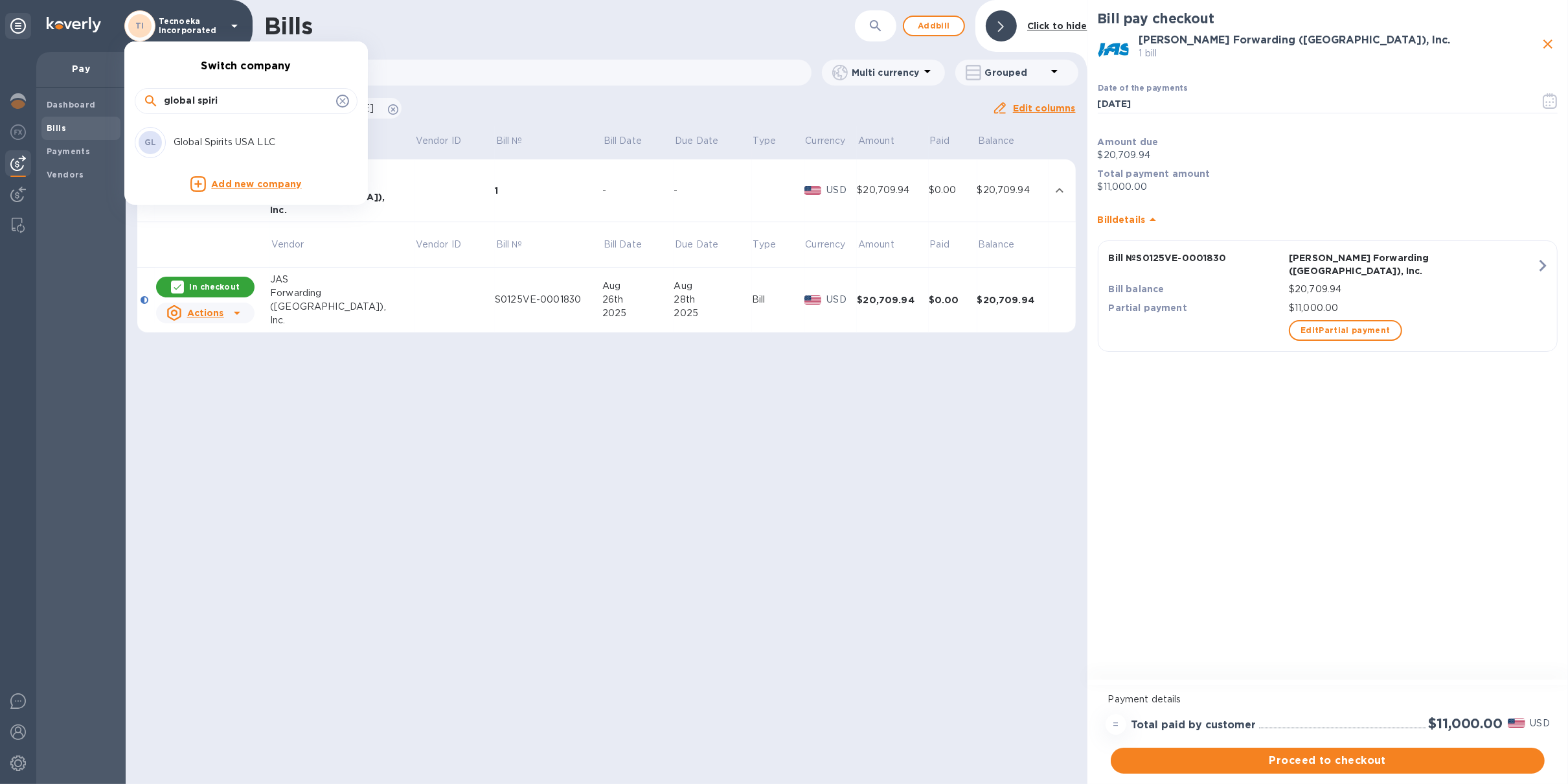
type input "global spiri"
click at [257, 147] on p "Global Spirits USA LLC" at bounding box center [255, 142] width 164 height 14
checkbox input "false"
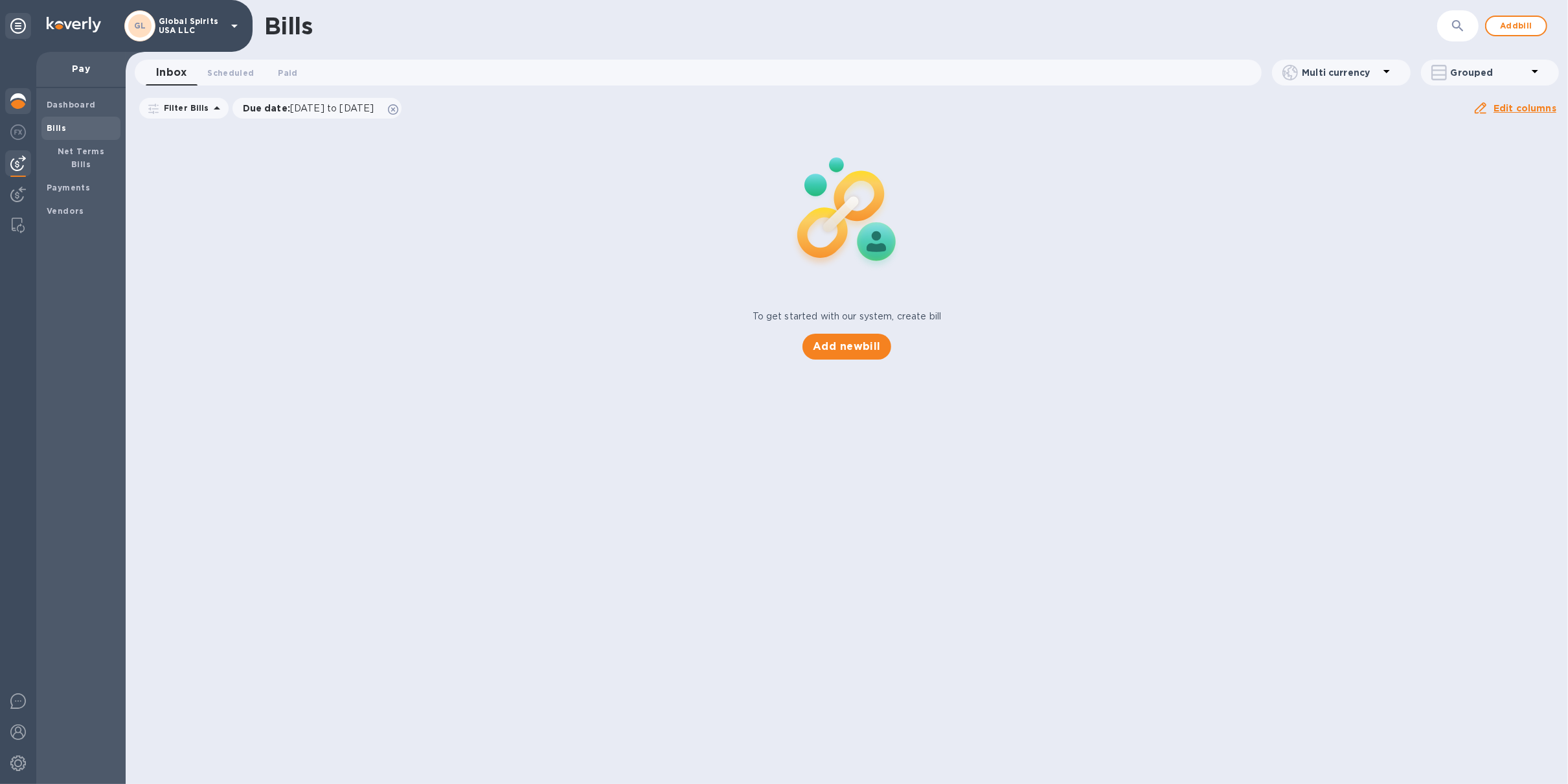
click at [15, 106] on img at bounding box center [18, 101] width 15 height 16
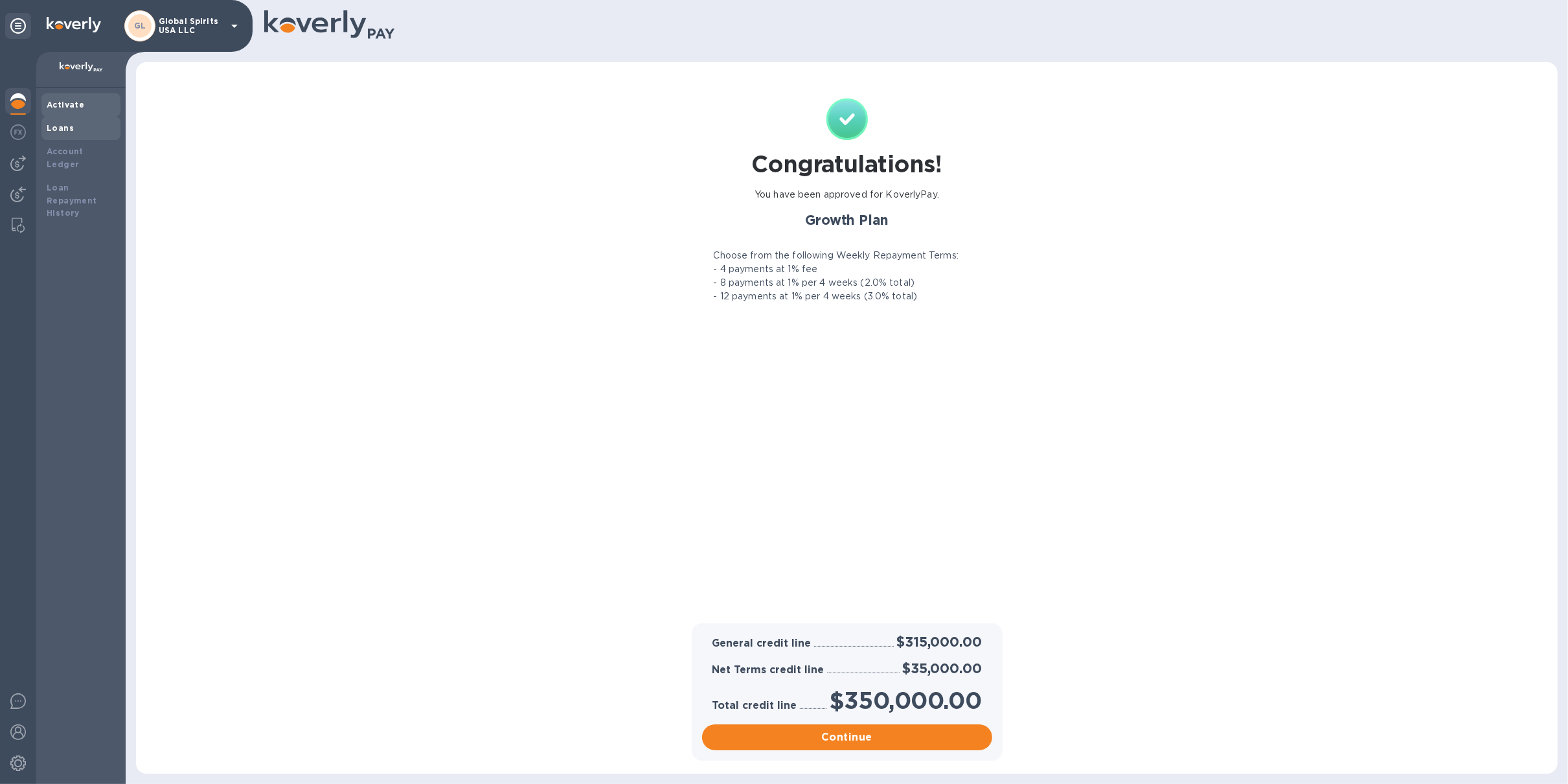
click at [79, 126] on div "Loans" at bounding box center [80, 128] width 69 height 13
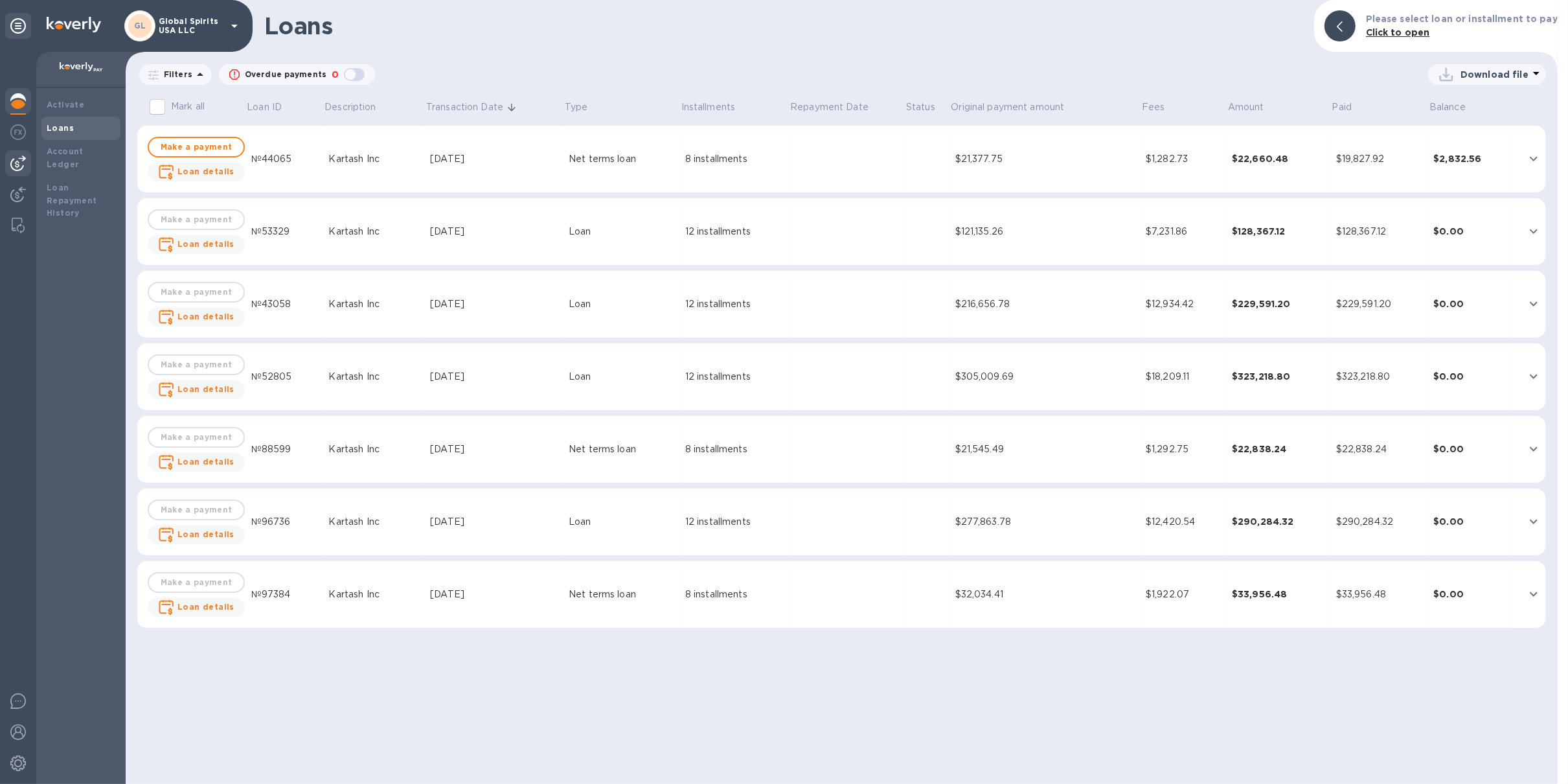
click at [23, 158] on img at bounding box center [18, 164] width 15 height 16
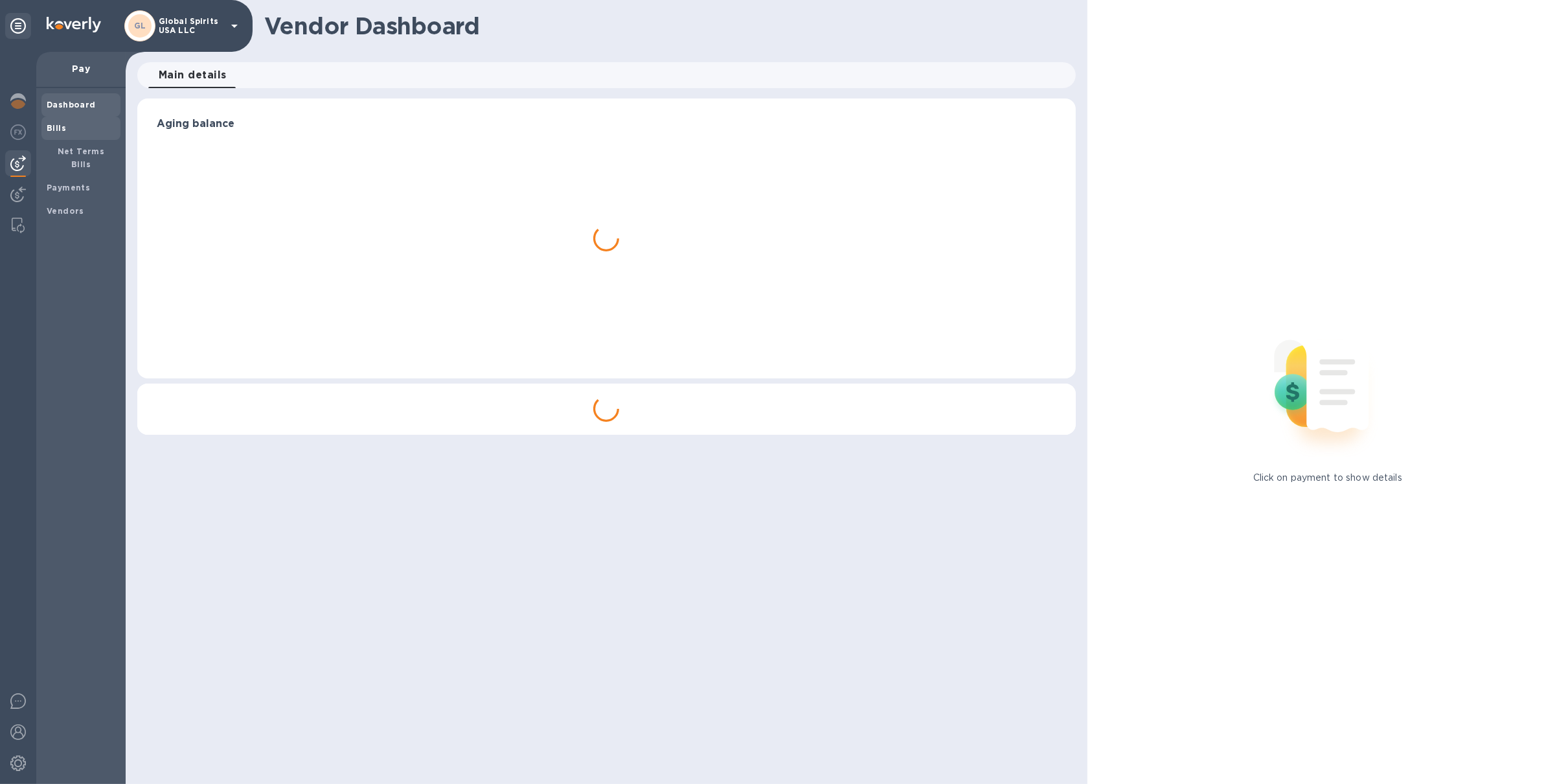
click at [66, 124] on span "Bills" at bounding box center [80, 128] width 69 height 13
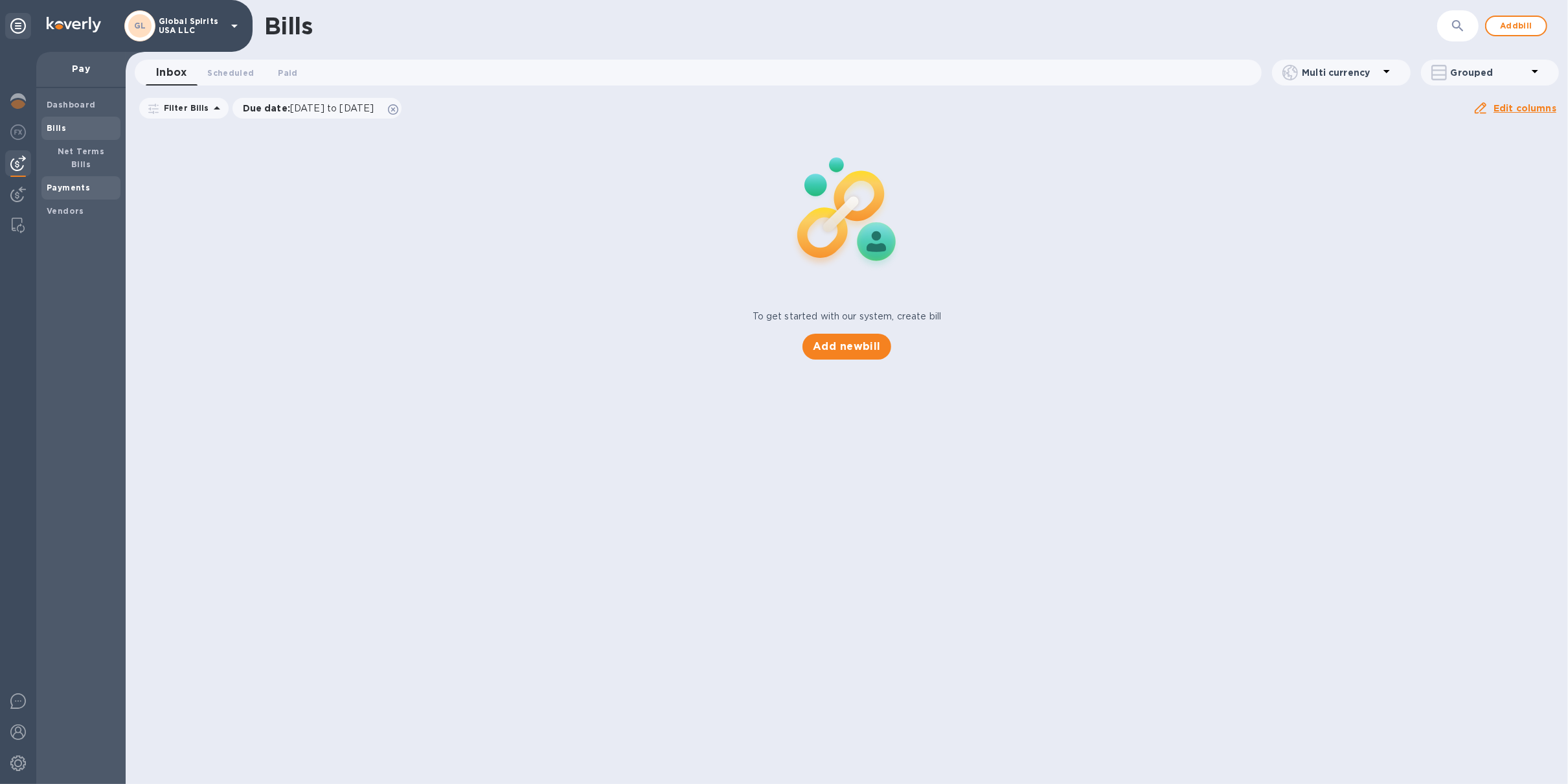
click at [89, 176] on div "Payments" at bounding box center [81, 188] width 79 height 23
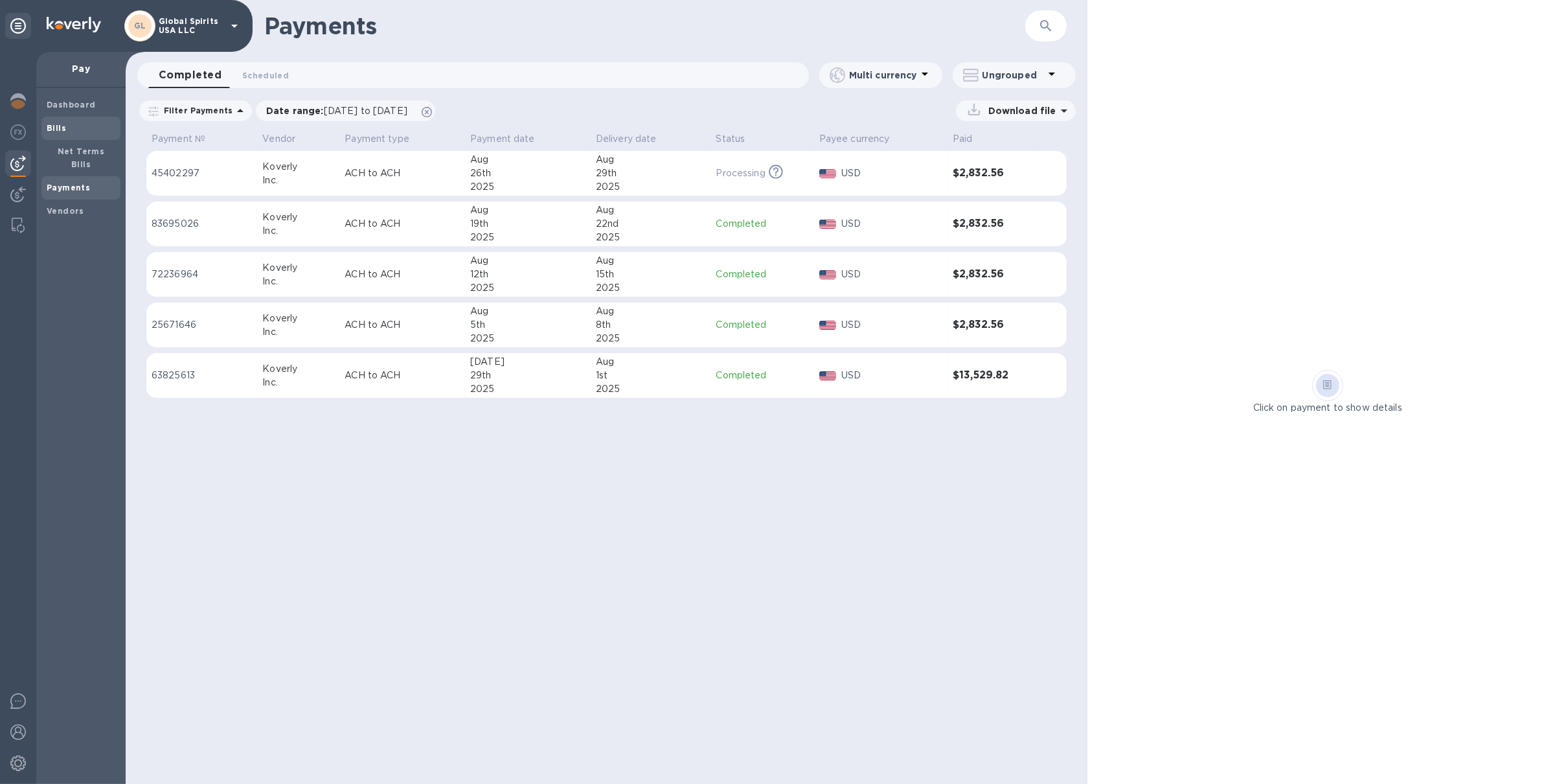
click at [63, 133] on span "Bills" at bounding box center [56, 128] width 19 height 13
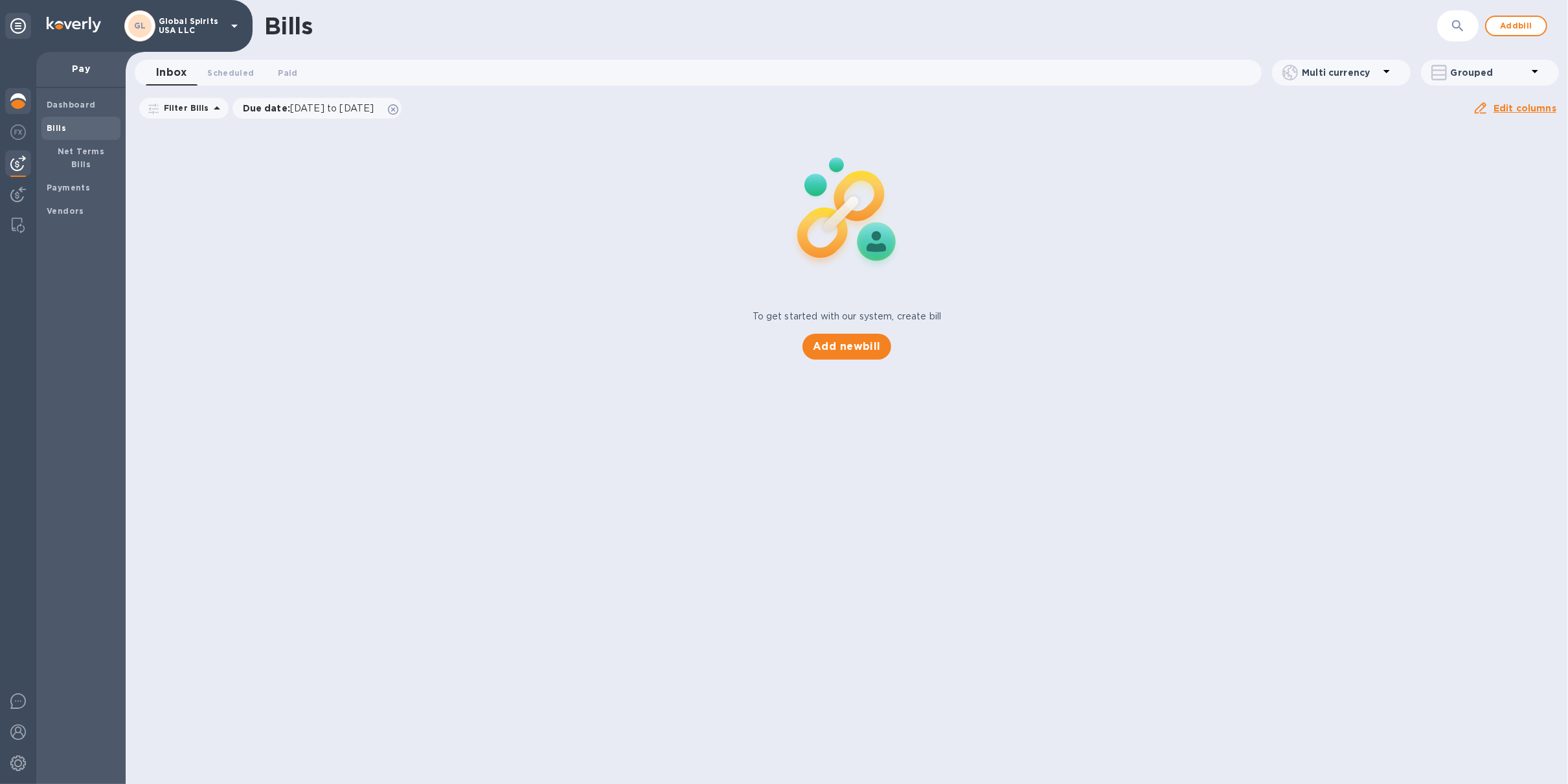
click at [17, 97] on img at bounding box center [18, 101] width 15 height 16
